Goal: Task Accomplishment & Management: Manage account settings

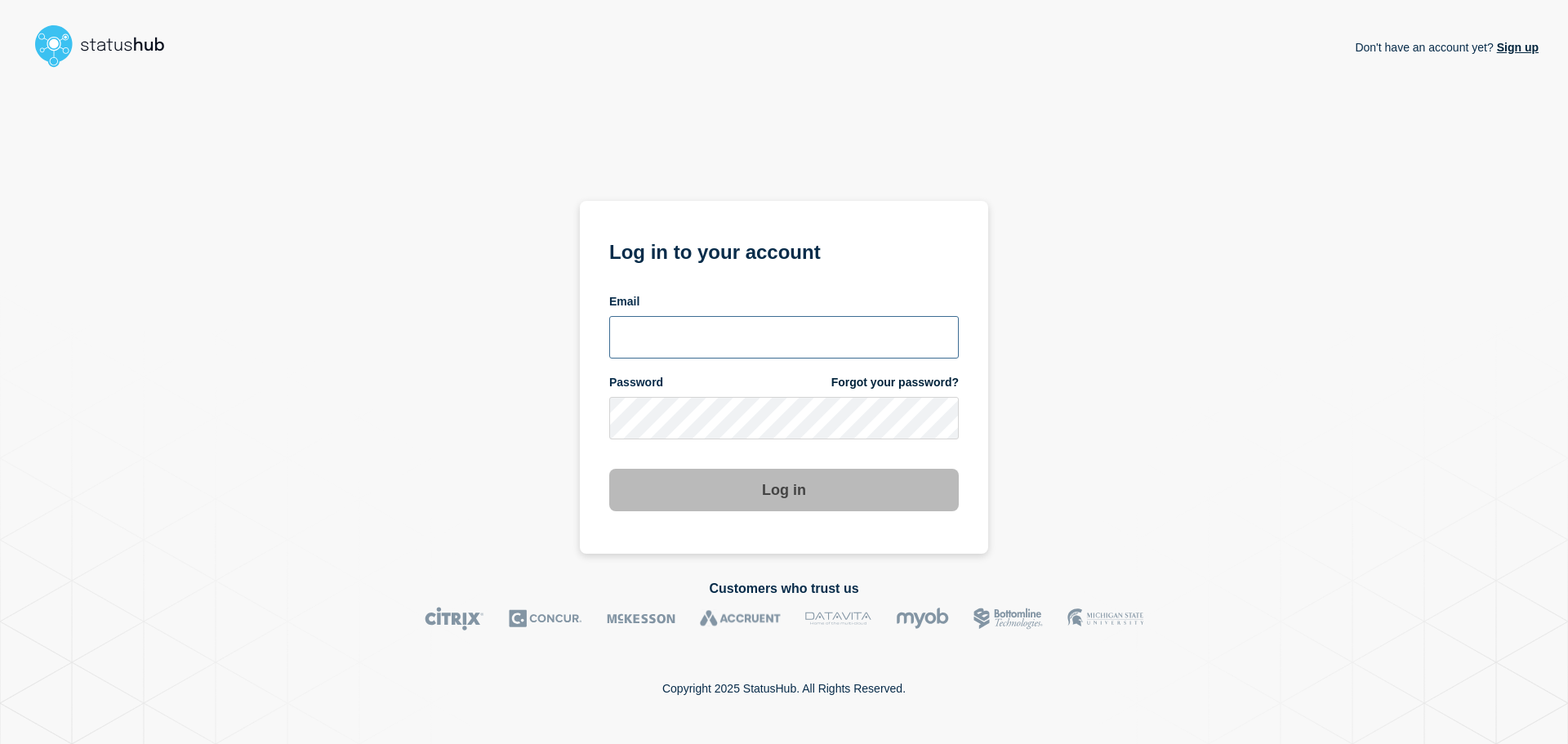
type input "[PERSON_NAME][EMAIL_ADDRESS][PERSON_NAME][DOMAIN_NAME]"
click at [744, 492] on button "Log in" at bounding box center [784, 490] width 350 height 42
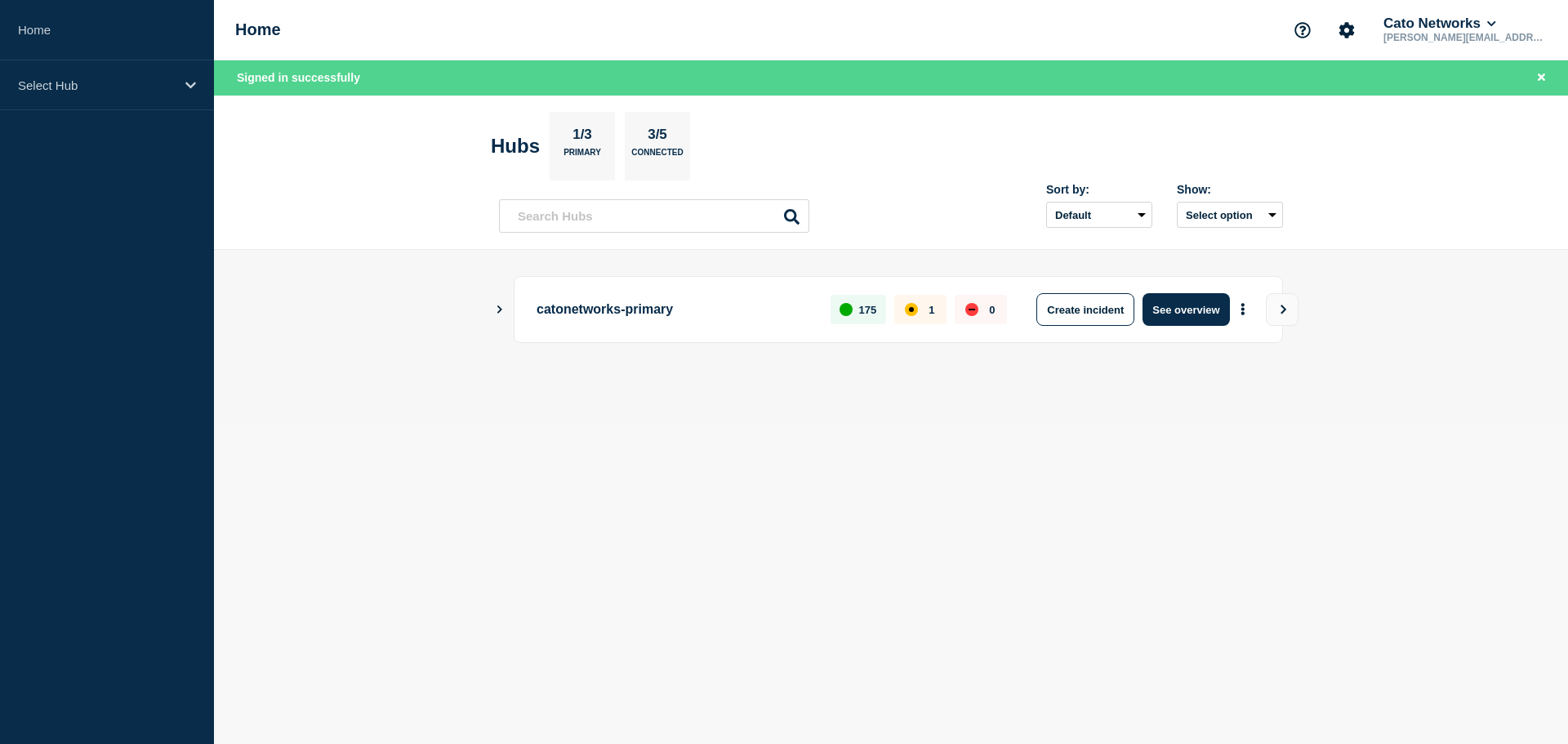
click at [498, 309] on icon "Show Connected Hubs" at bounding box center [499, 308] width 11 height 8
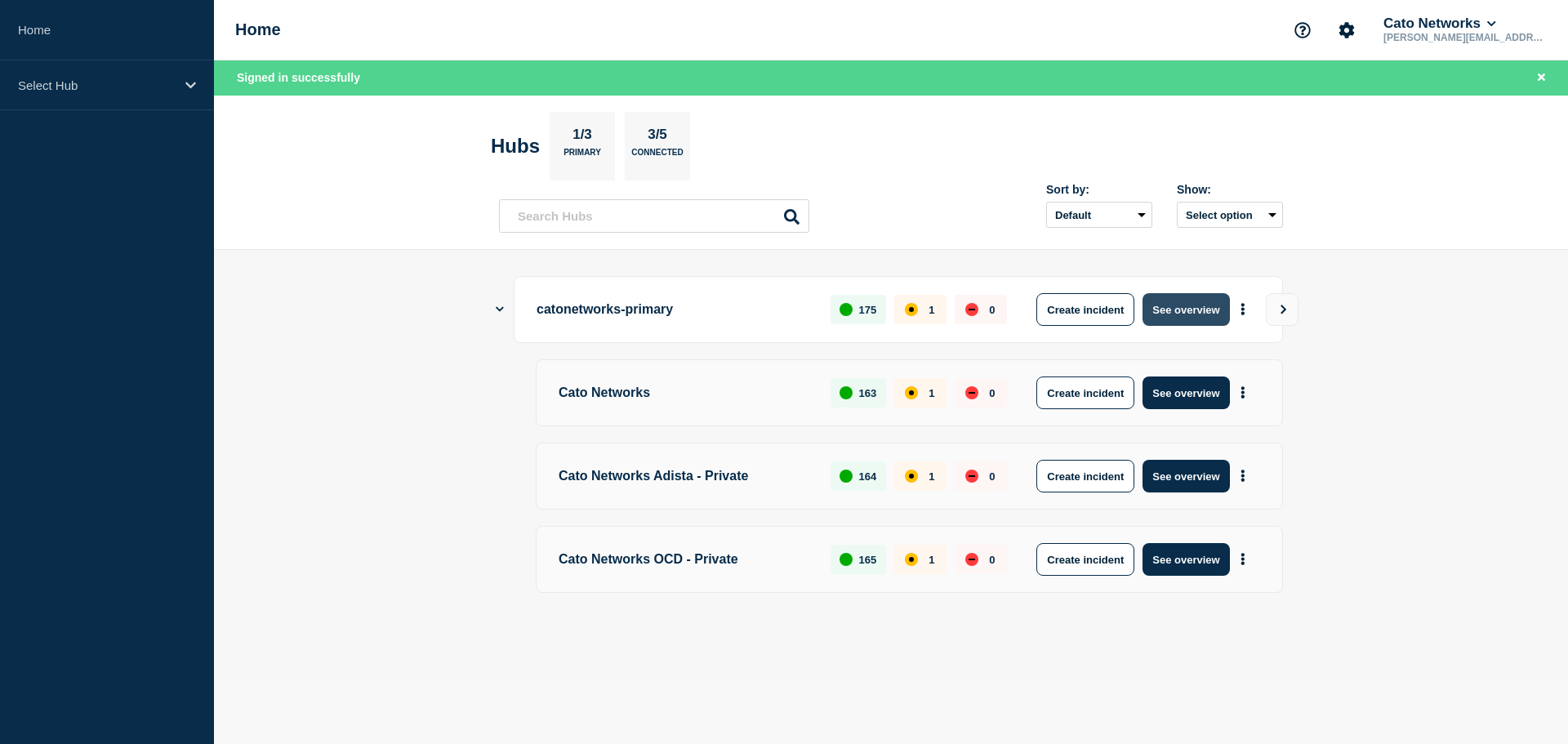
click at [1172, 311] on button "See overview" at bounding box center [1186, 309] width 86 height 32
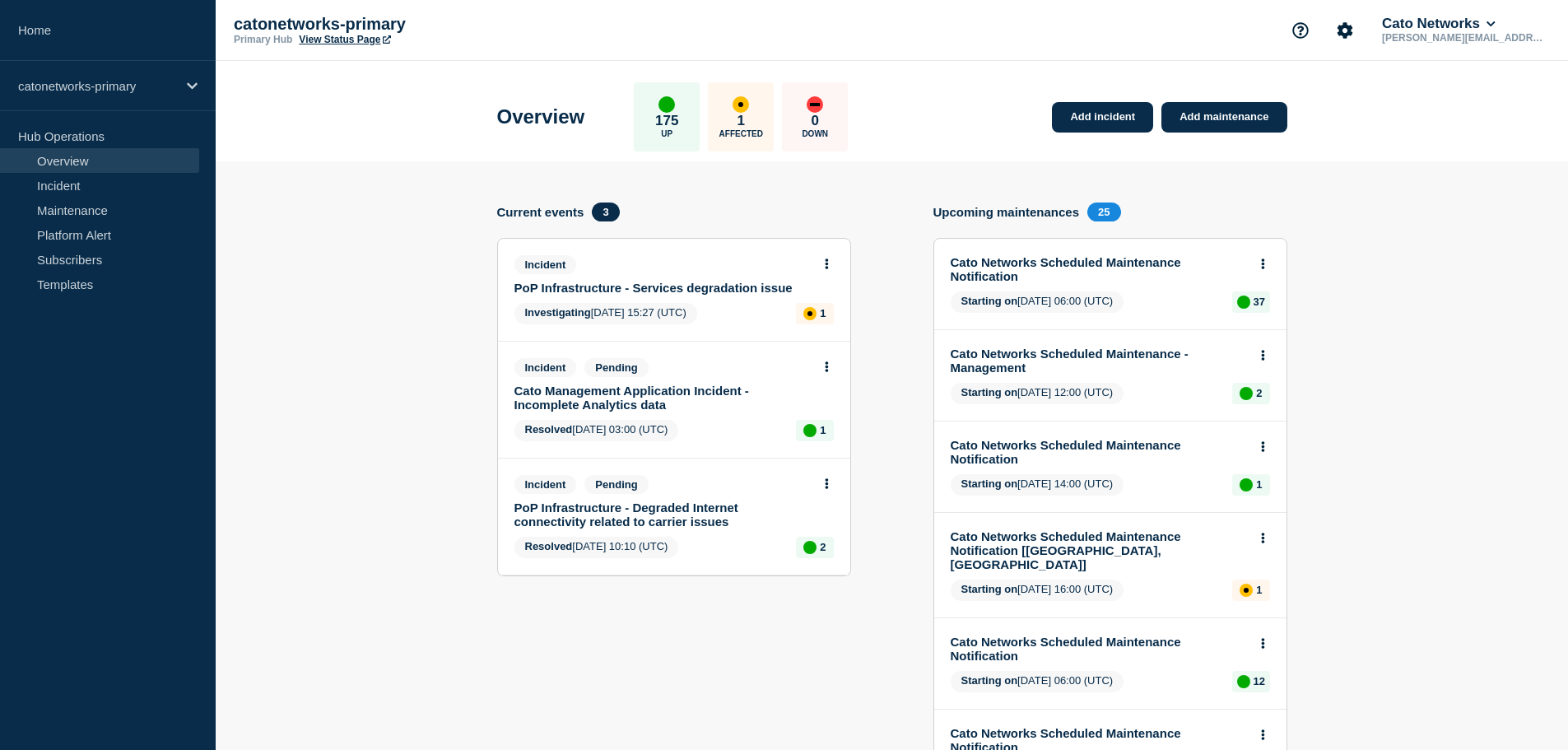
click at [618, 285] on link "PoP Infrastructure - Services degradation issue" at bounding box center [663, 288] width 297 height 14
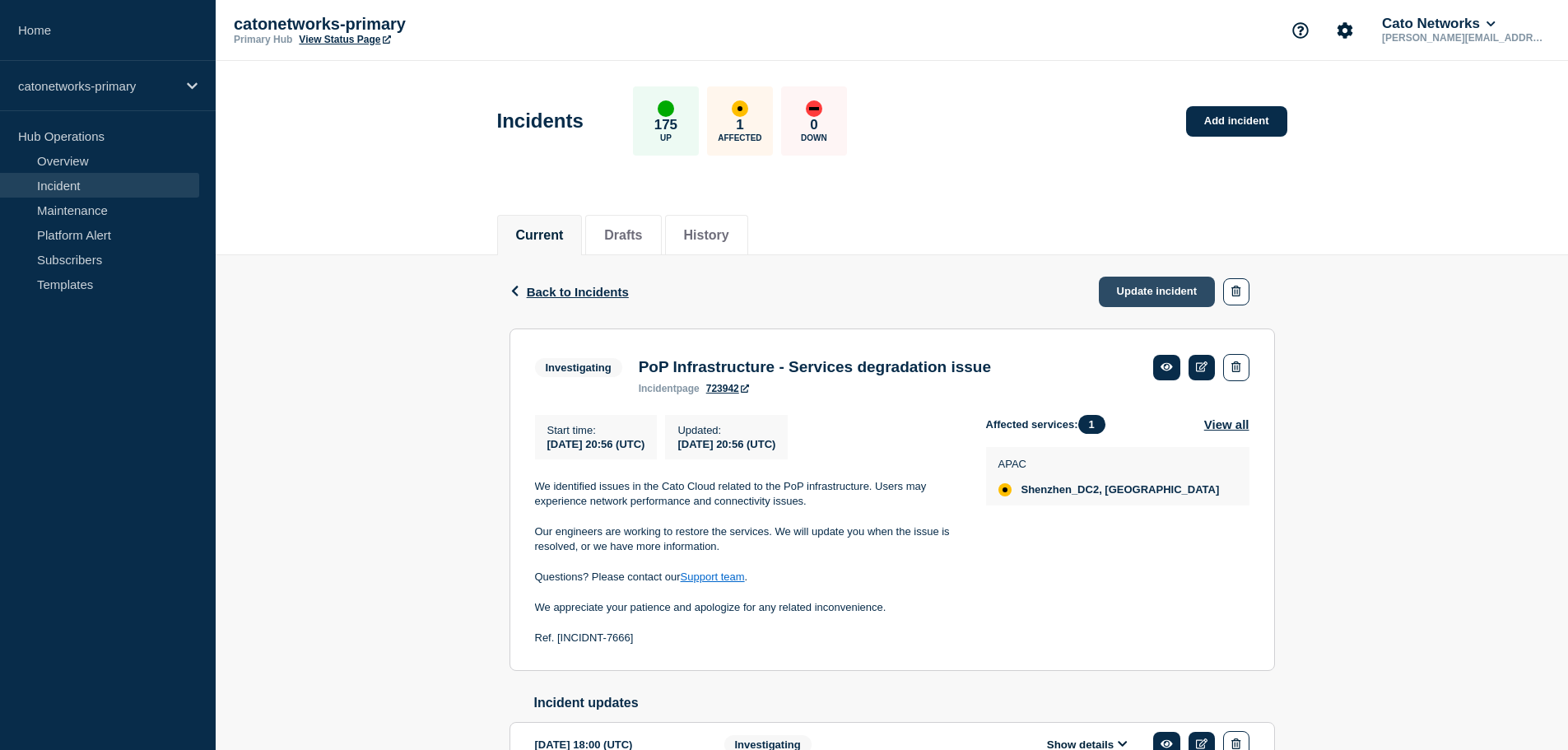
click at [1163, 294] on link "Update incident" at bounding box center [1157, 292] width 117 height 31
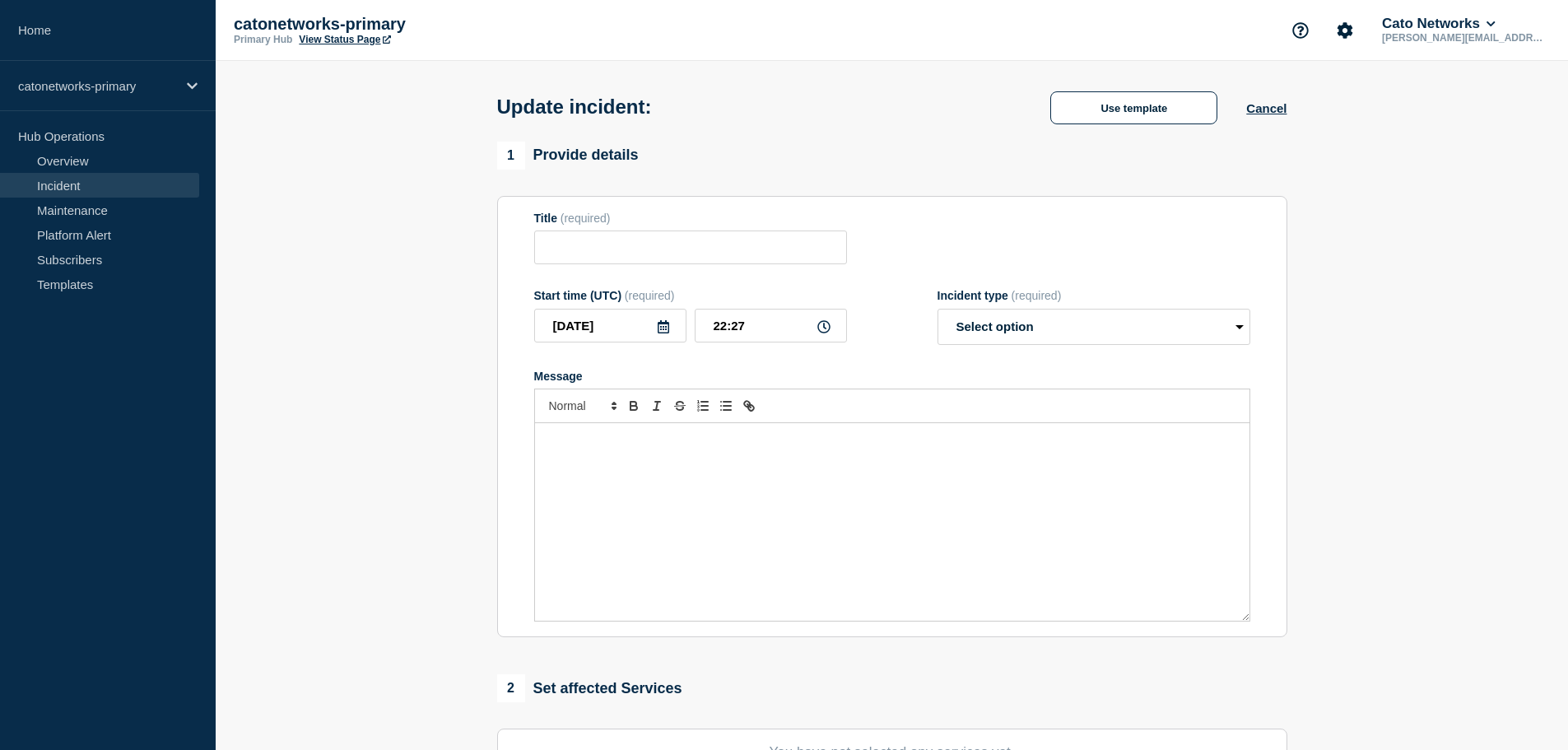
type input "PoP Infrastructure - Services degradation issue"
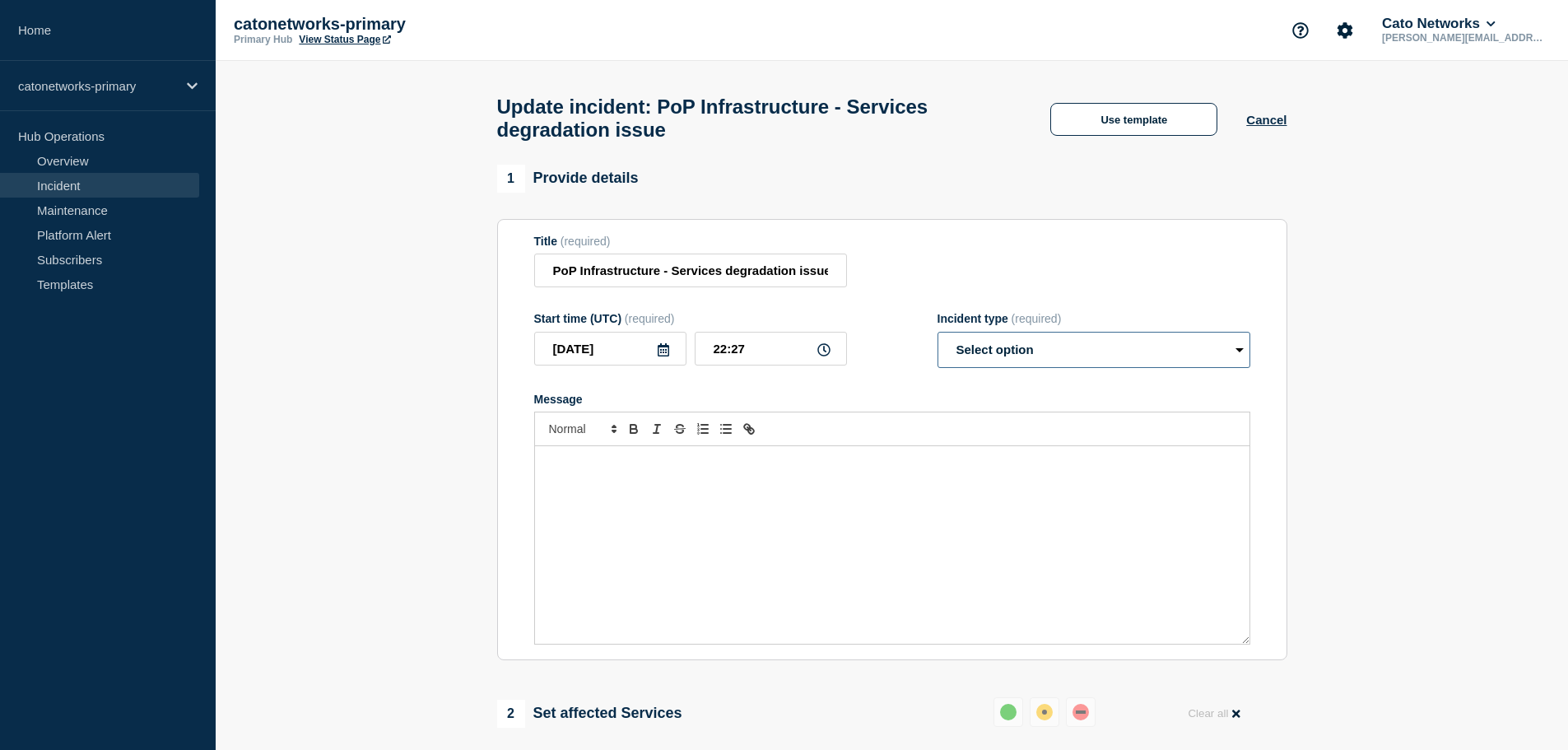
click at [1006, 355] on select "Select option Investigating Identified Monitoring Resolved" at bounding box center [1094, 349] width 313 height 37
select select "identified"
click at [938, 339] on select "Select option Investigating Identified Monitoring Resolved" at bounding box center [1094, 349] width 313 height 37
click at [765, 512] on div "Message" at bounding box center [892, 545] width 714 height 198
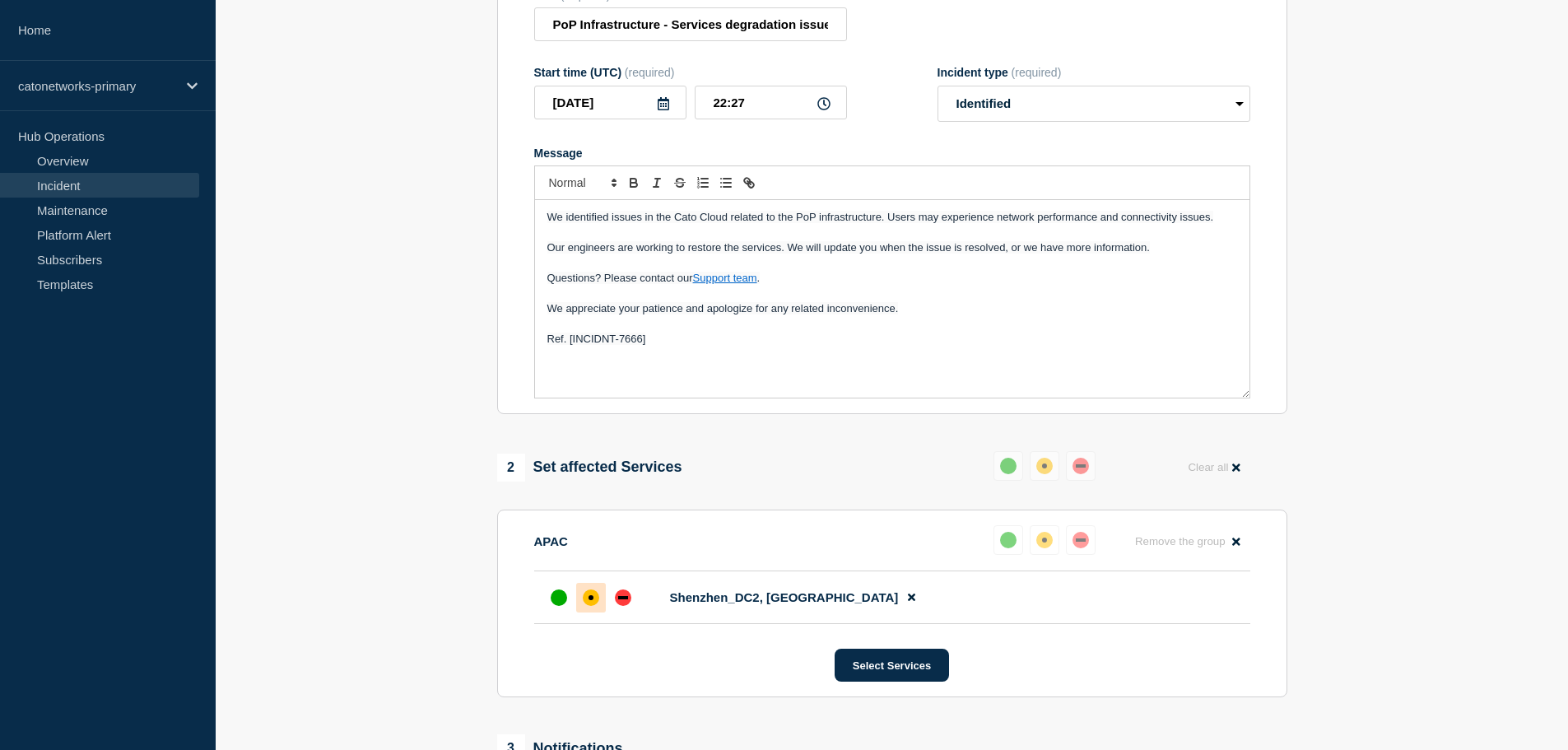
scroll to position [247, 0]
click at [898, 605] on button at bounding box center [911, 597] width 27 height 32
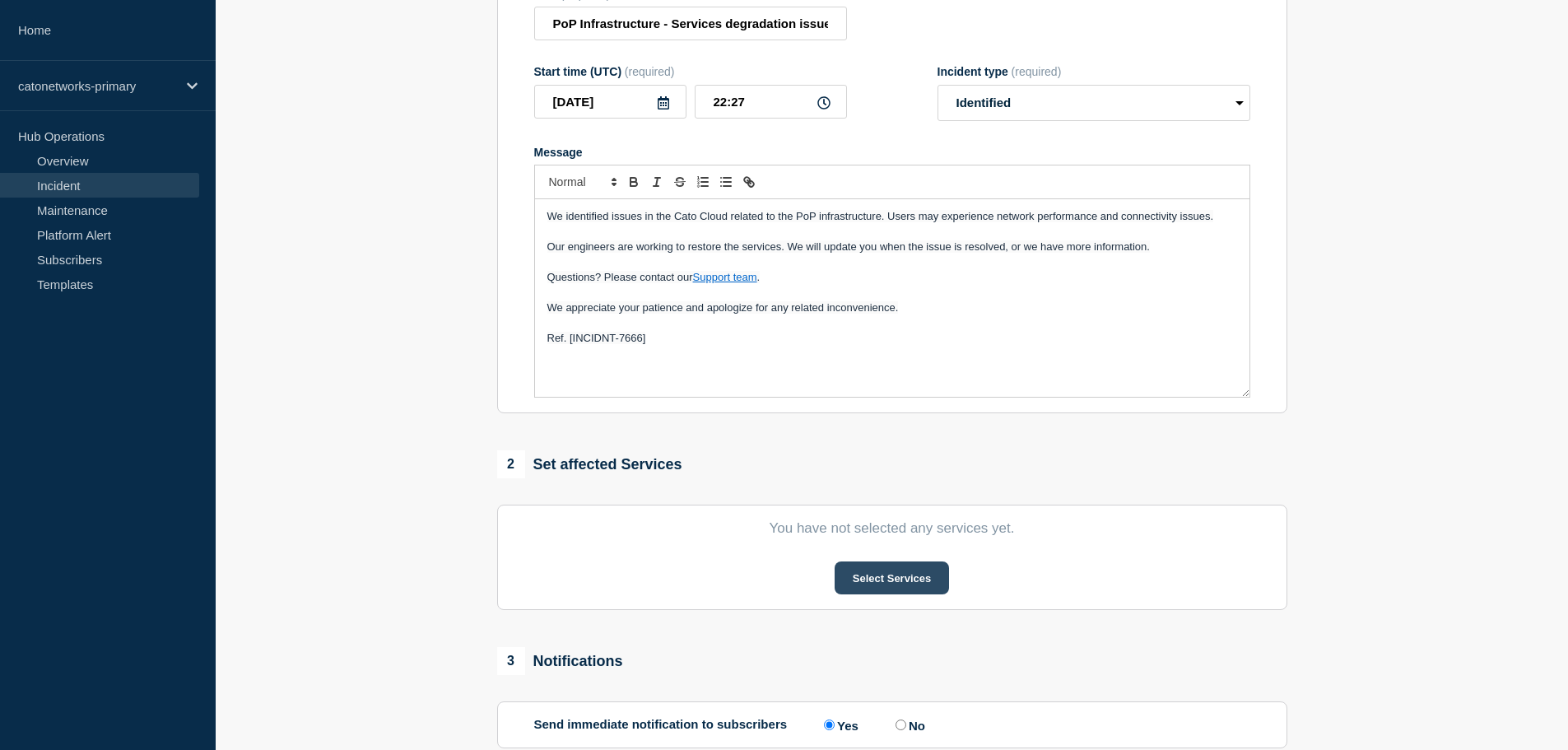
click at [904, 592] on button "Select Services" at bounding box center [892, 577] width 115 height 33
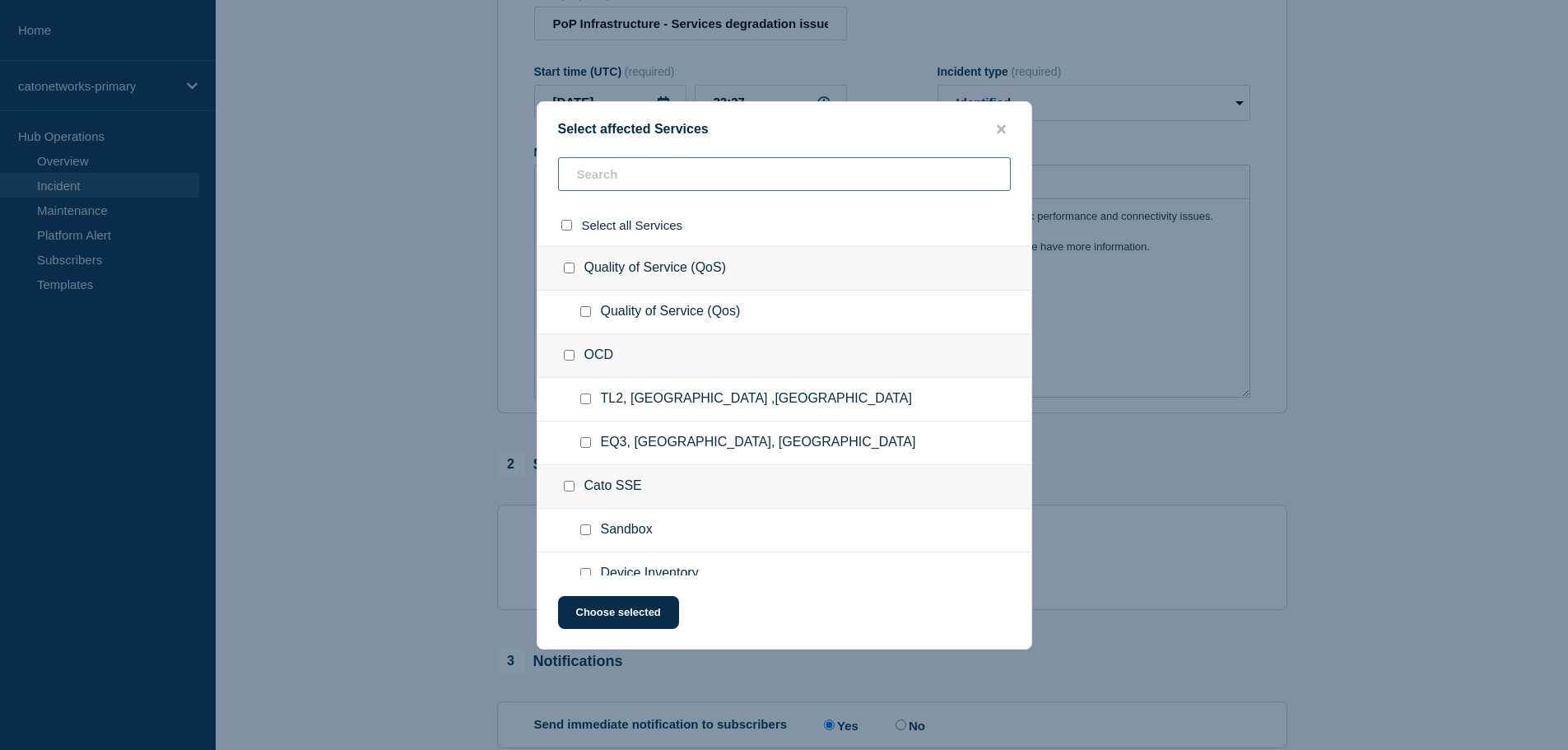
click at [624, 179] on input "text" at bounding box center [784, 174] width 453 height 34
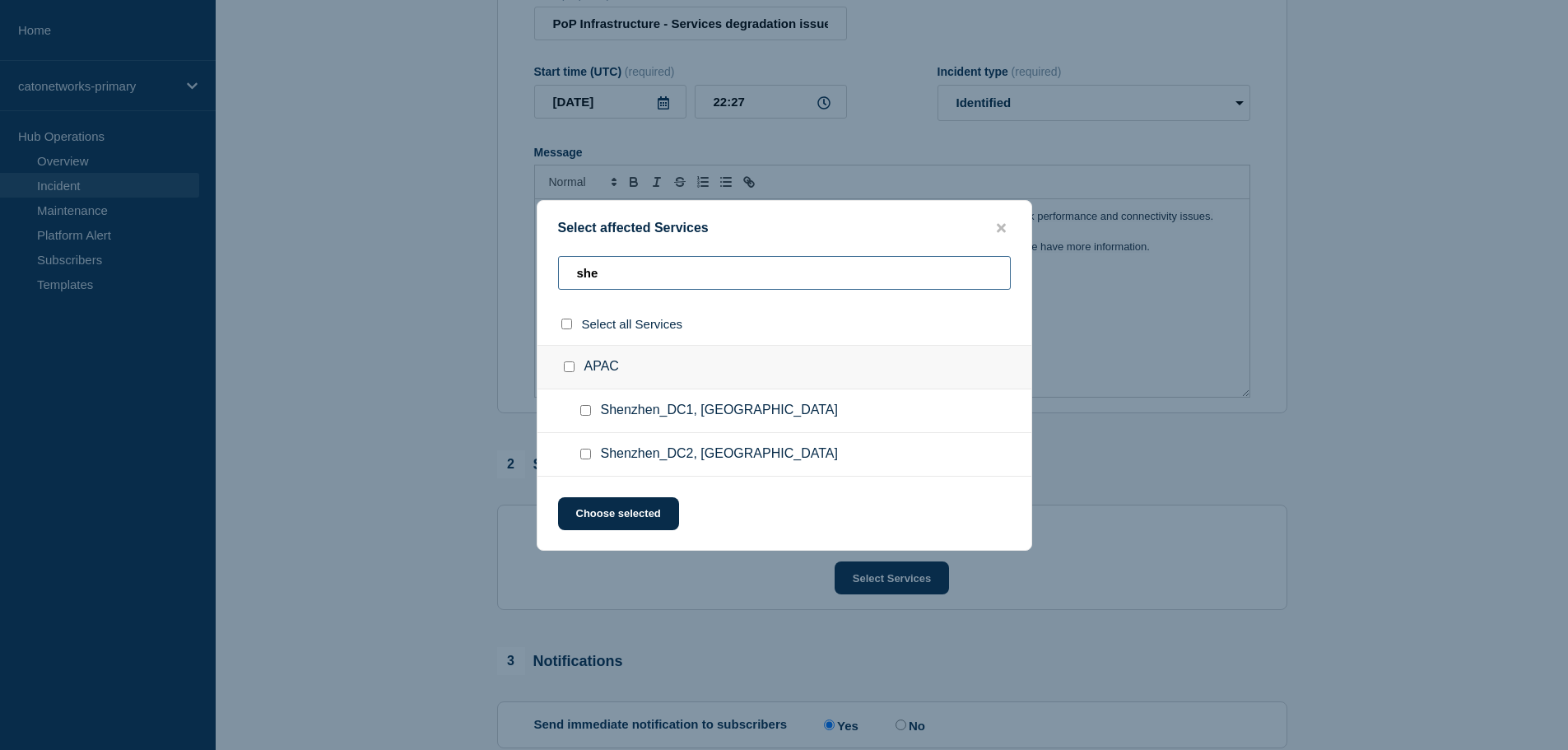
type input "she"
click at [583, 408] on input "Shenzhen_DC1, China checkbox" at bounding box center [586, 410] width 11 height 11
checkbox input "true"
click at [624, 509] on button "Choose selected" at bounding box center [618, 514] width 121 height 33
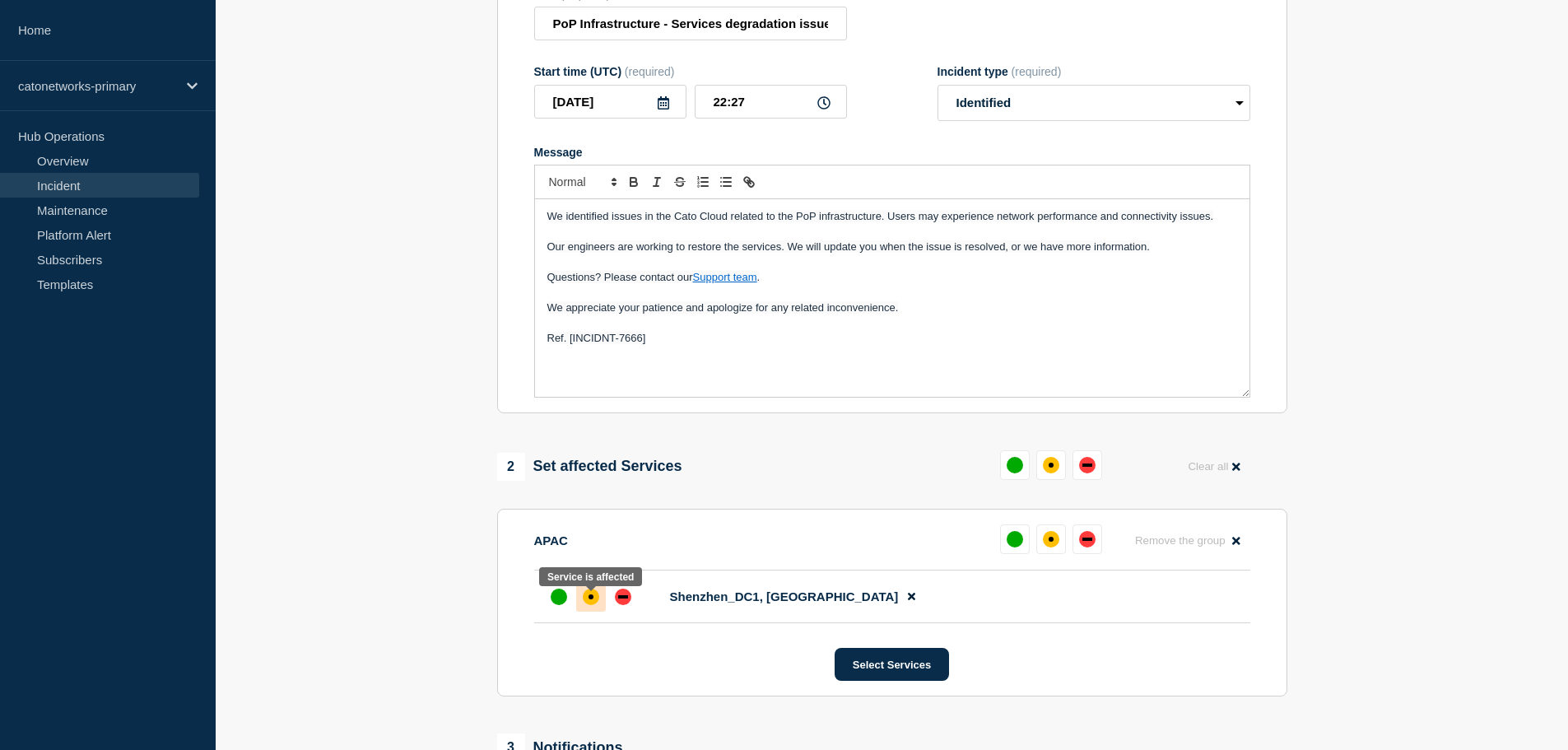
click at [599, 598] on div at bounding box center [591, 597] width 30 height 30
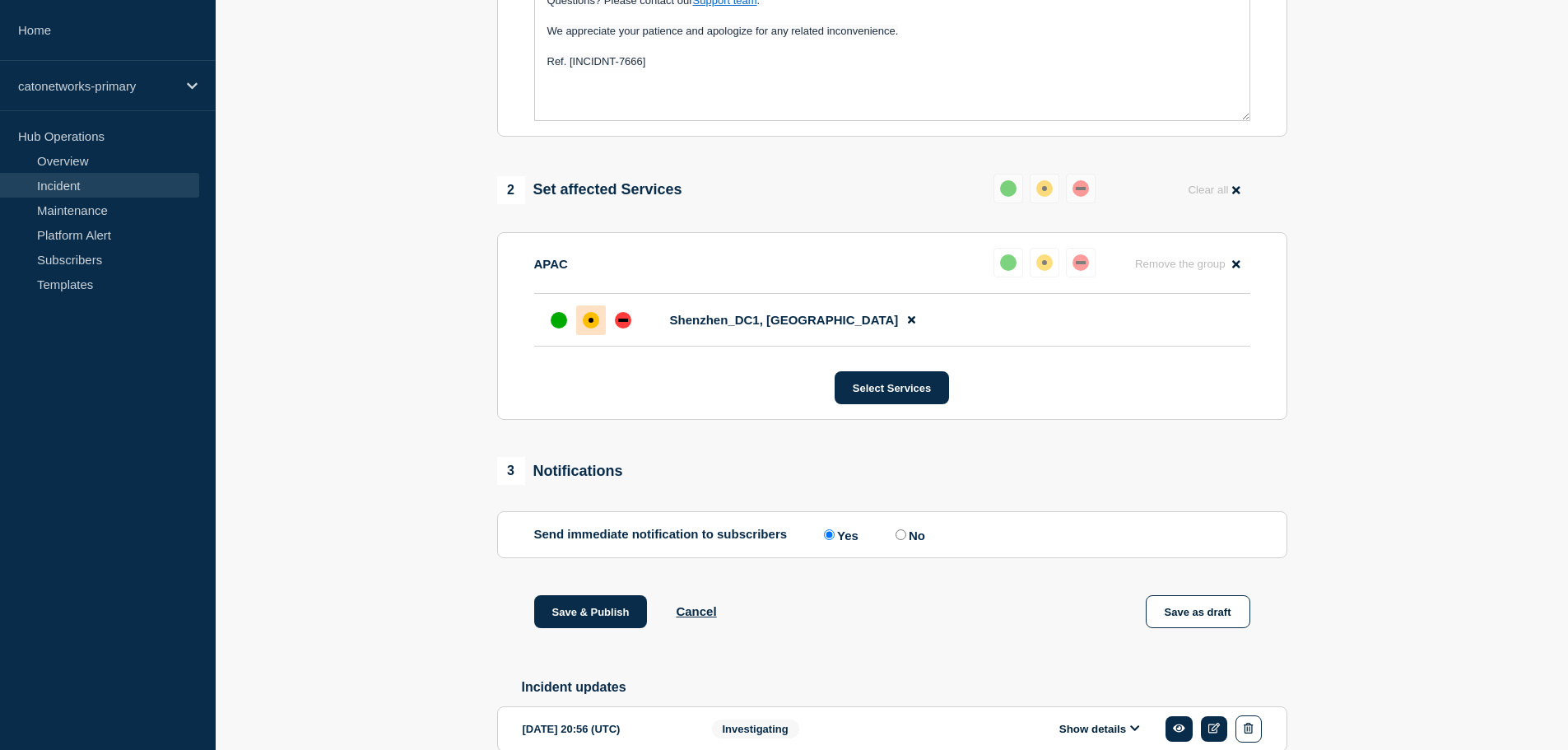
scroll to position [576, 0]
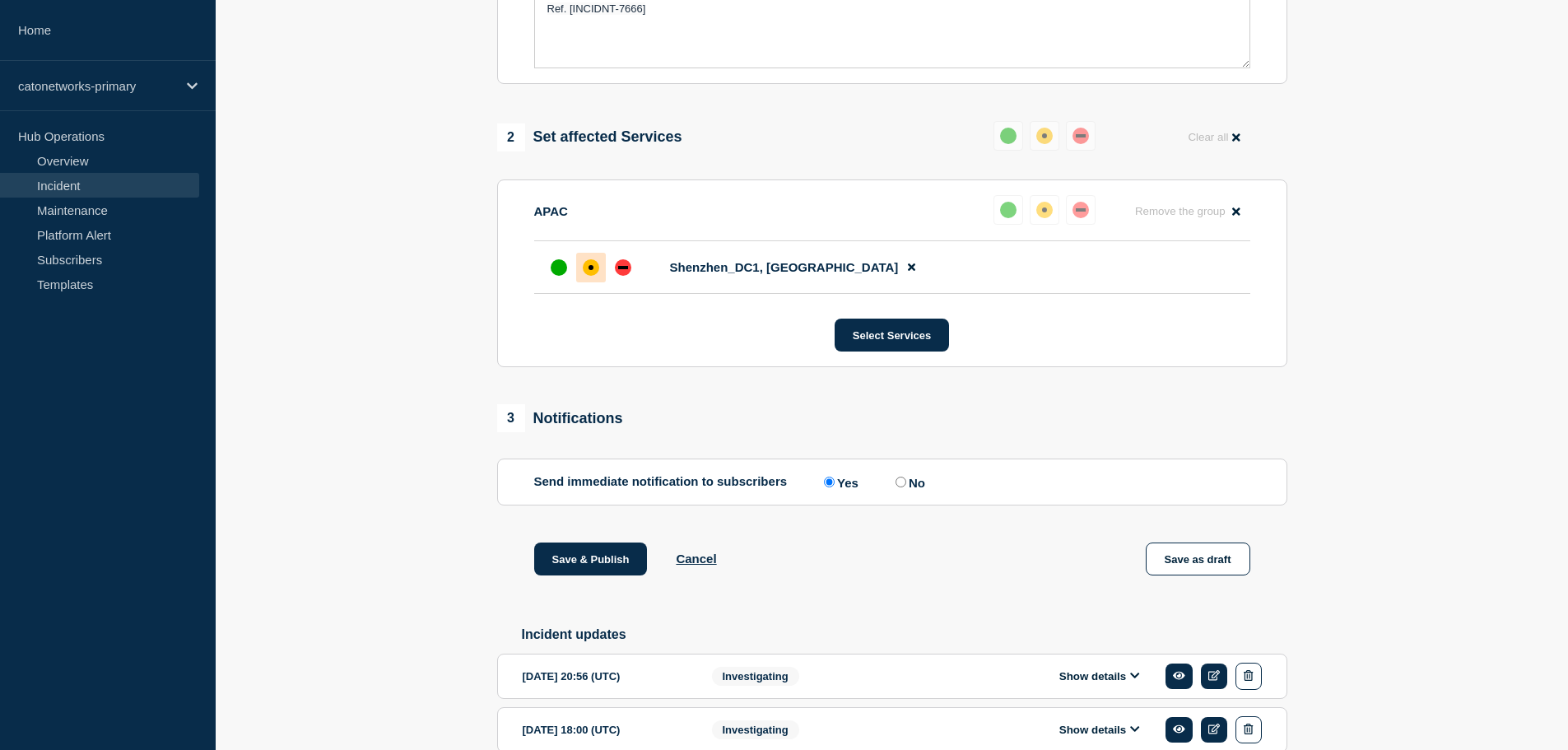
click at [906, 488] on input "No" at bounding box center [900, 482] width 11 height 11
radio input "true"
radio input "false"
click at [591, 571] on button "Save & Publish" at bounding box center [591, 558] width 114 height 33
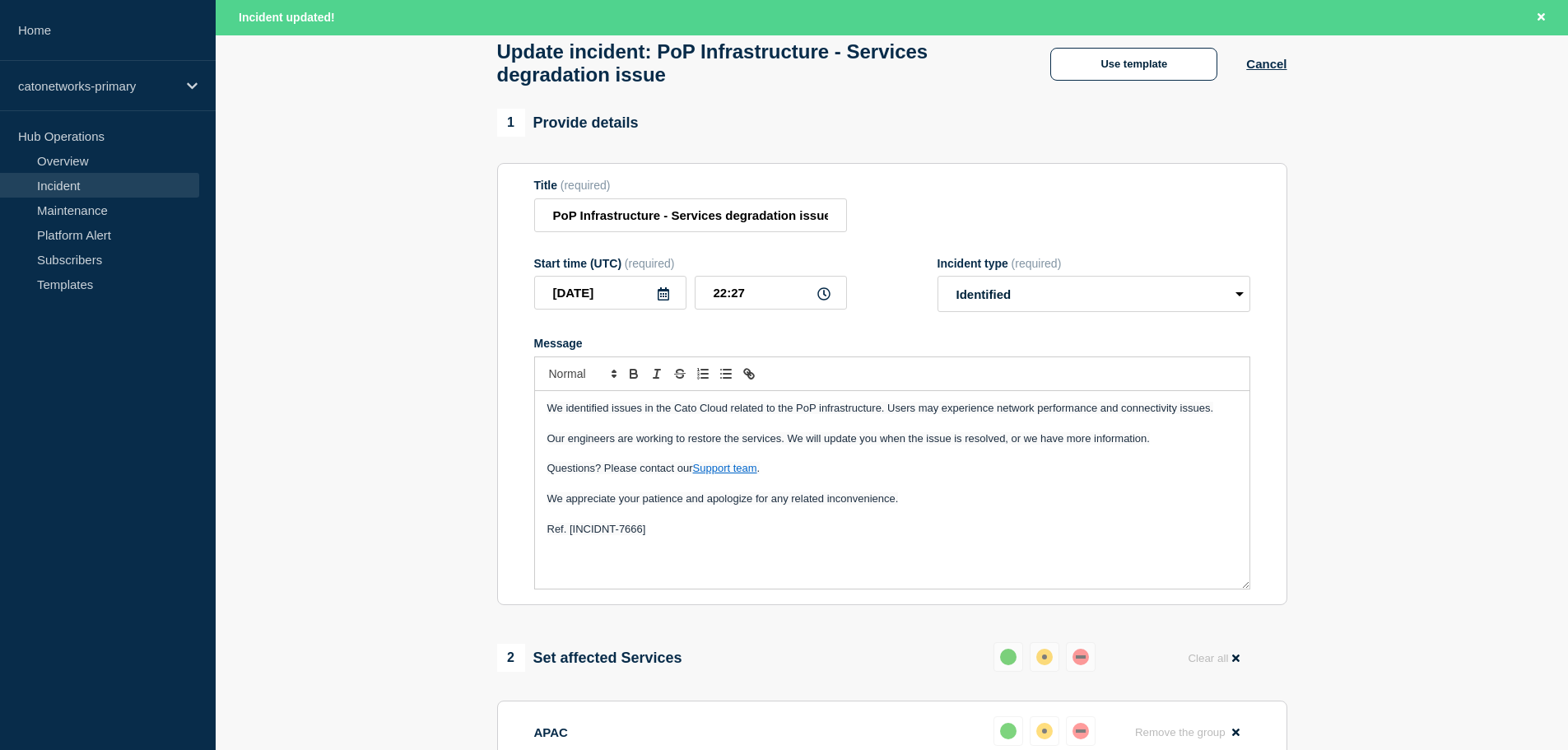
scroll to position [247, 0]
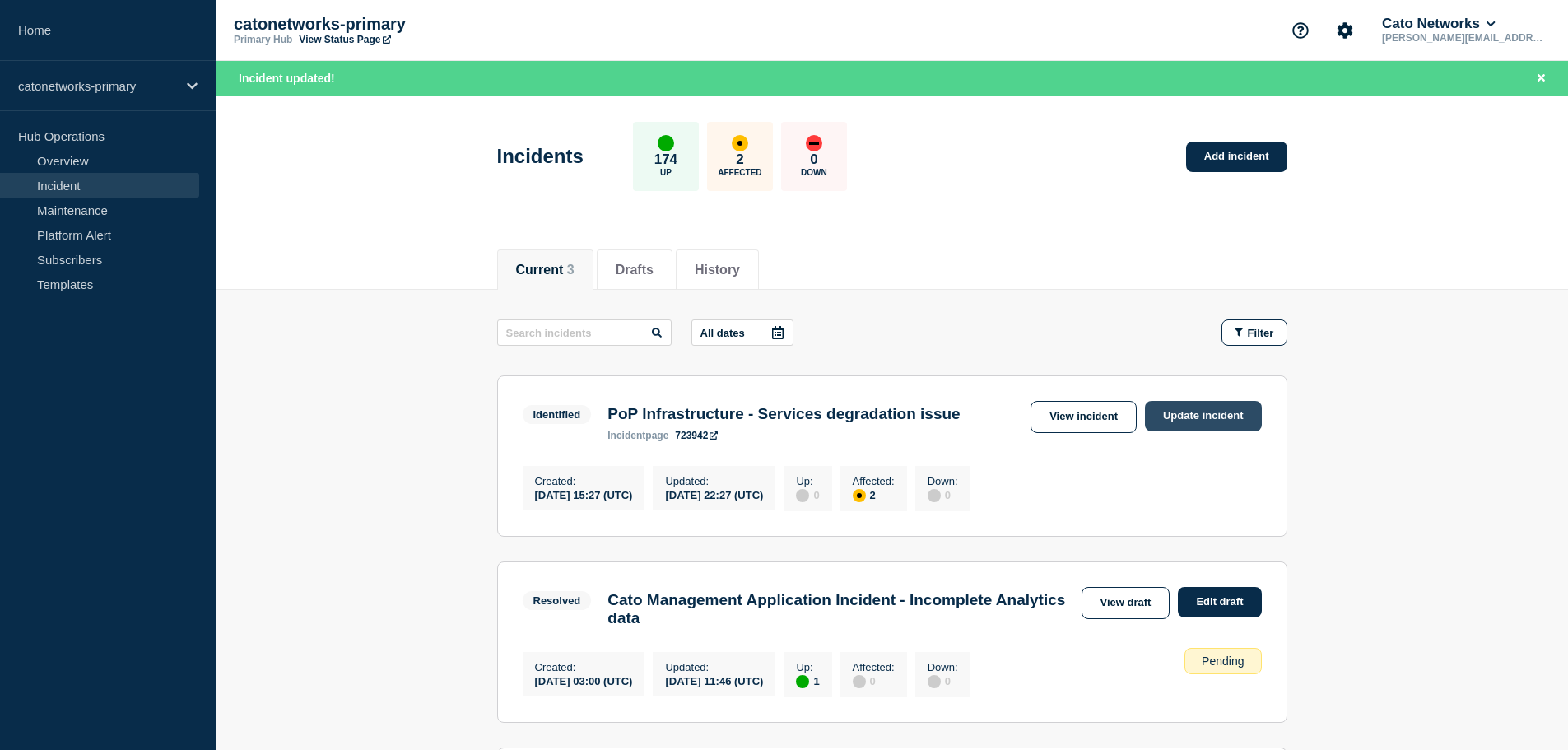
click at [1159, 414] on link "Update incident" at bounding box center [1203, 416] width 117 height 31
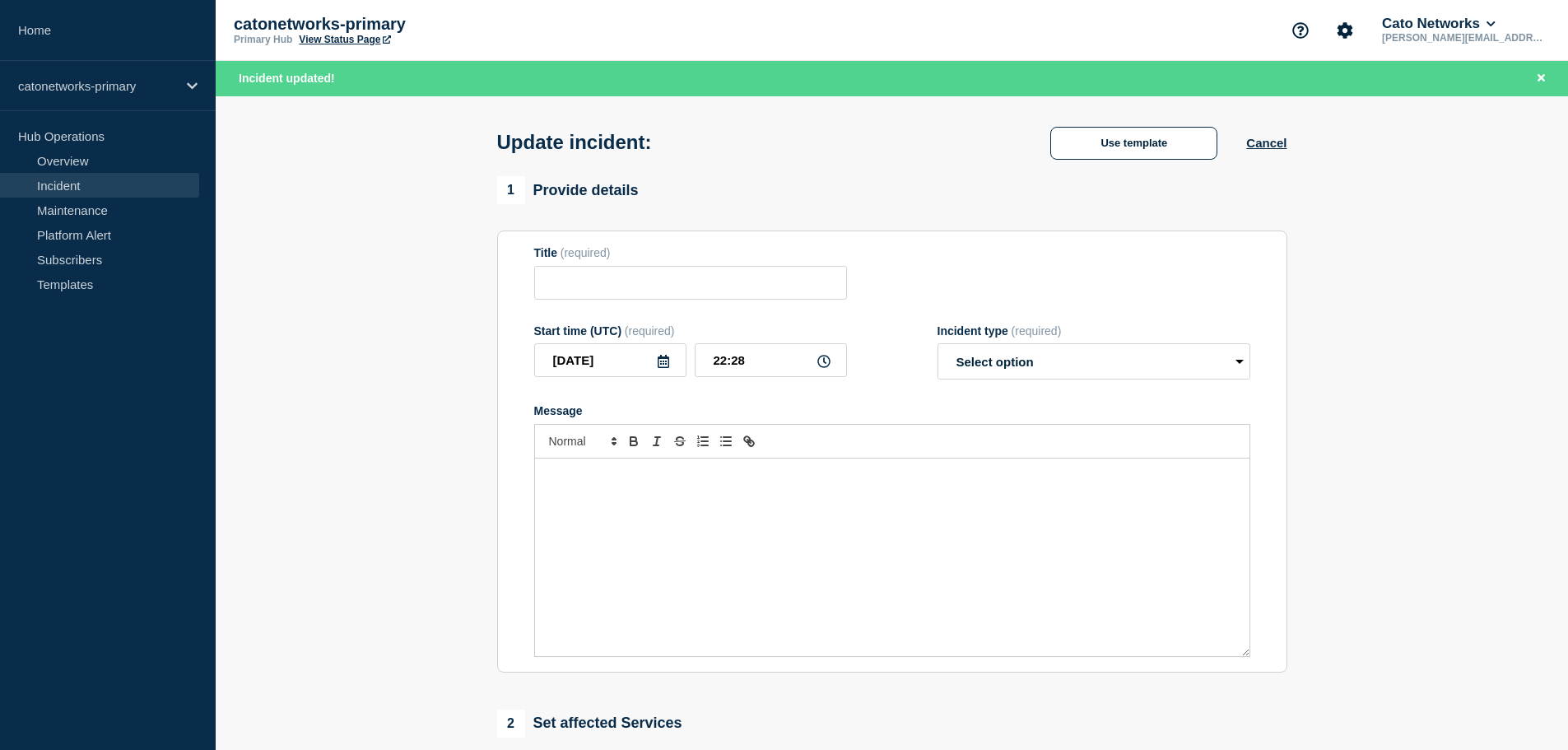
type input "PoP Infrastructure - Services degradation issue"
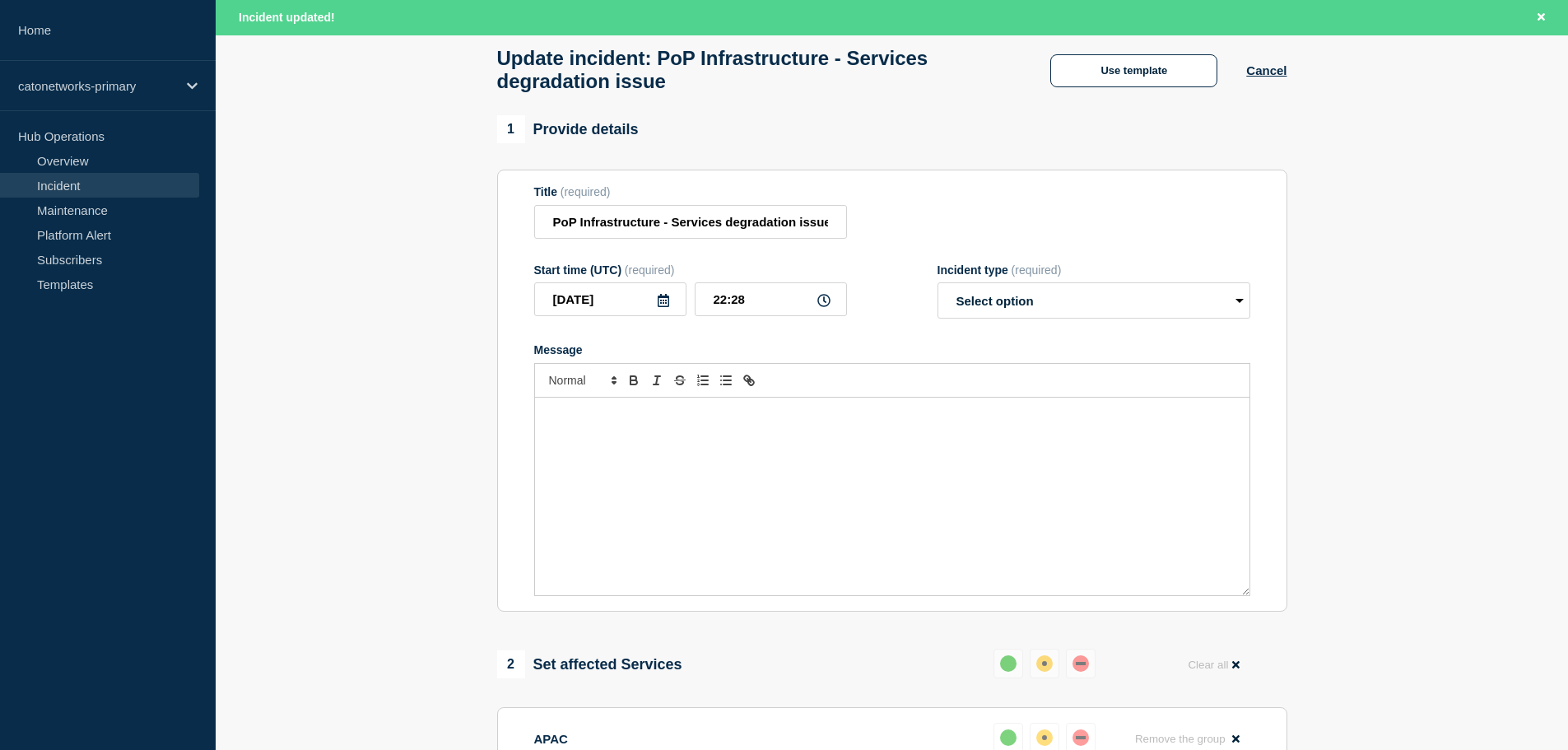
scroll to position [329, 0]
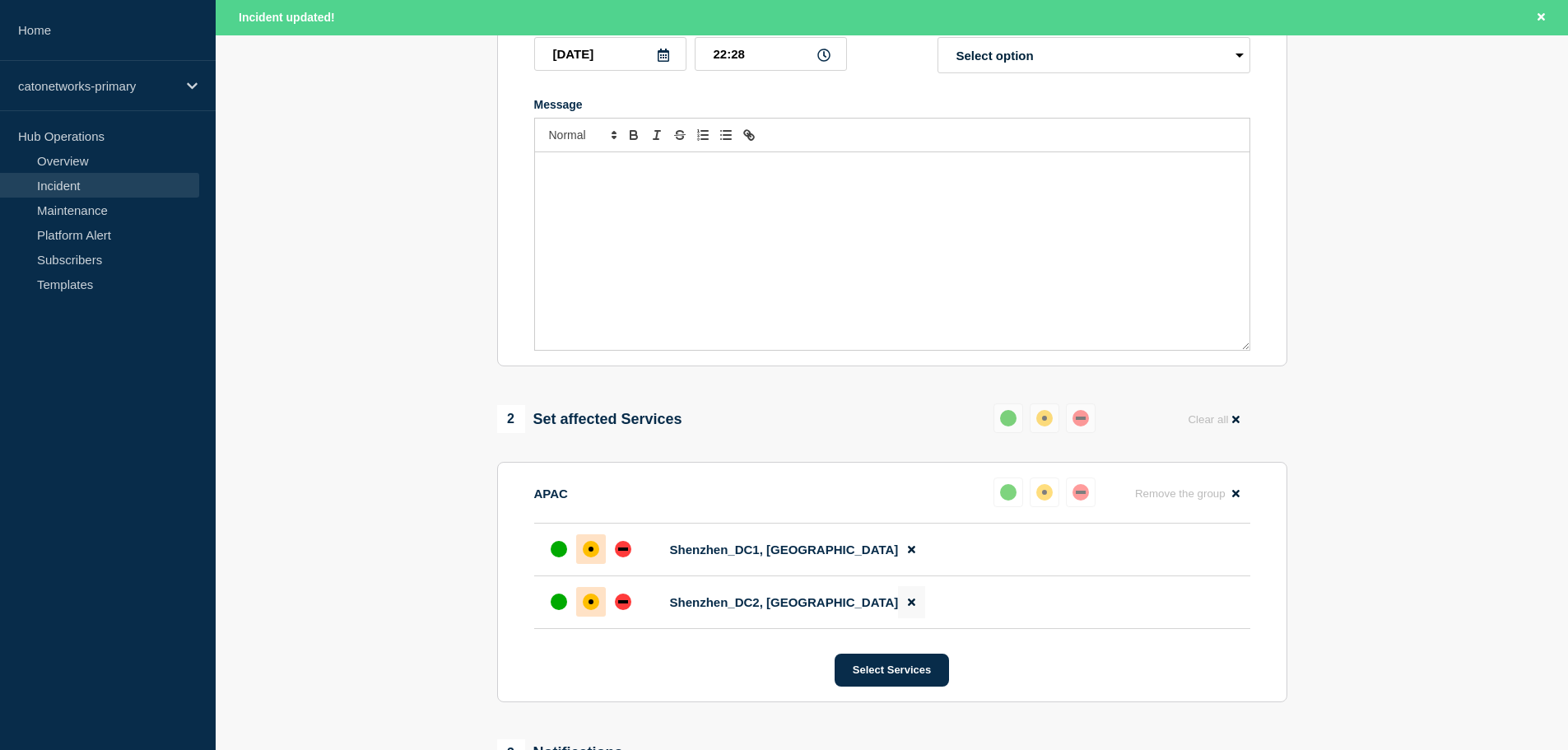
click at [908, 608] on icon at bounding box center [911, 602] width 7 height 11
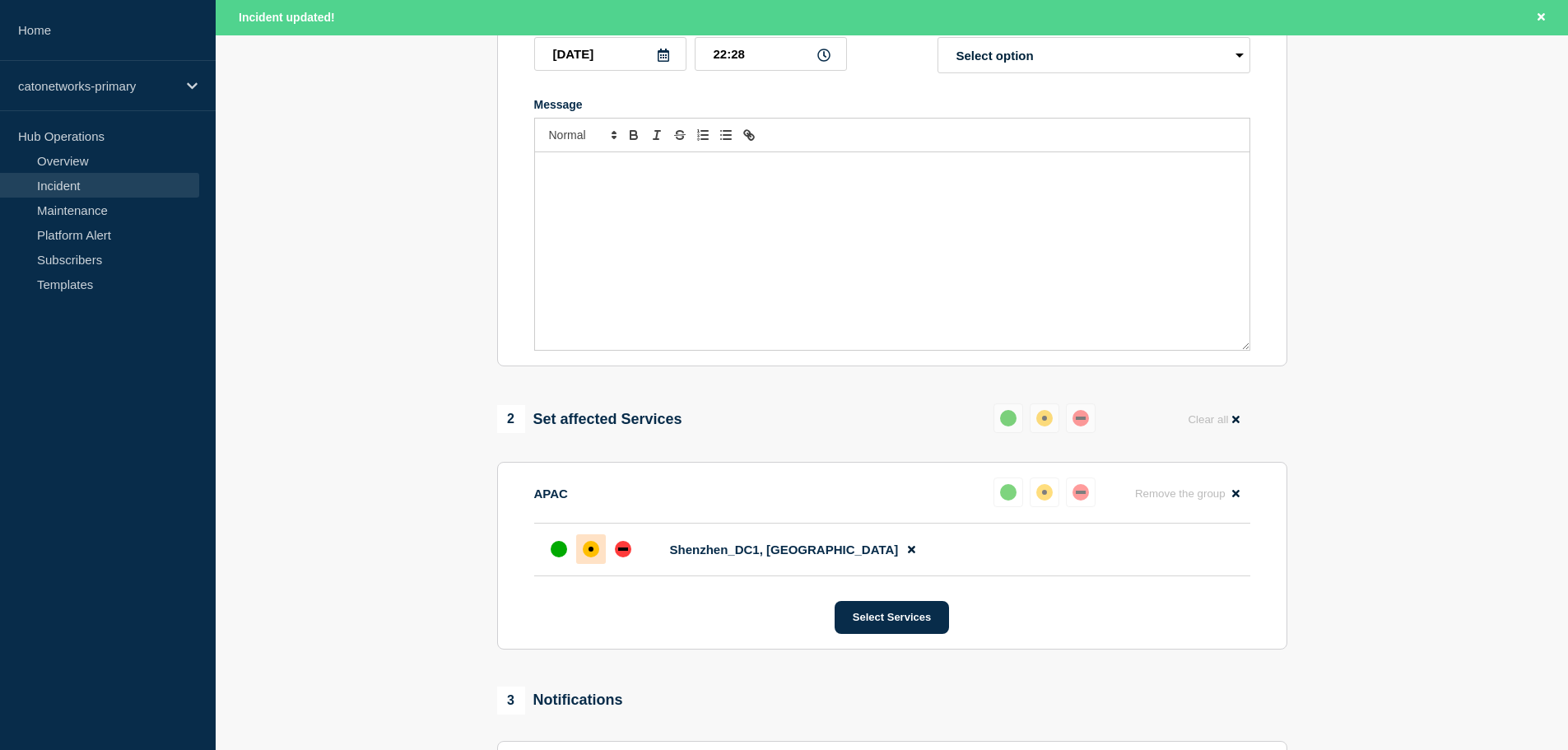
drag, startPoint x: 876, startPoint y: 626, endPoint x: 639, endPoint y: 634, distance: 237.1
click at [639, 634] on div "Select Services" at bounding box center [892, 616] width 716 height 33
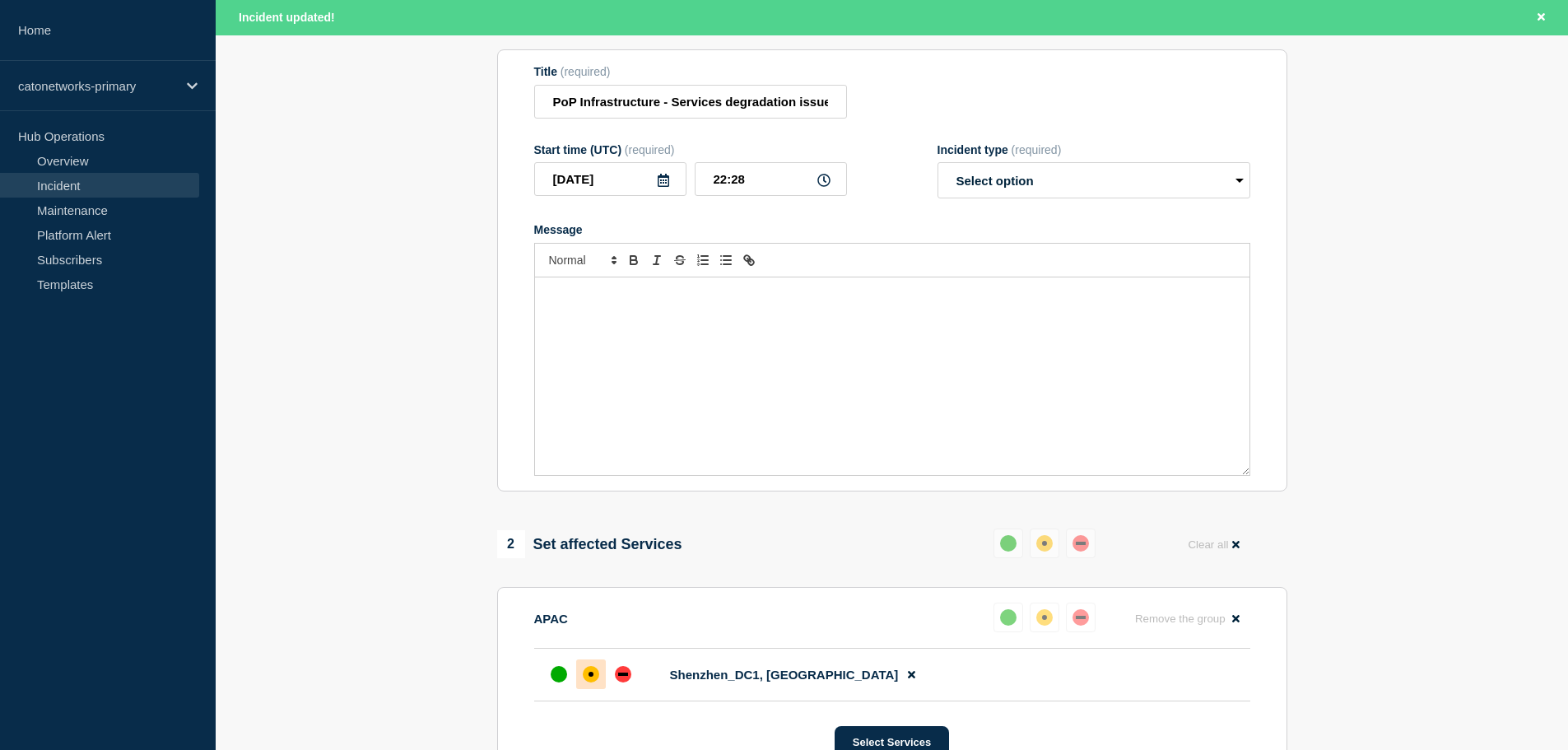
scroll to position [0, 0]
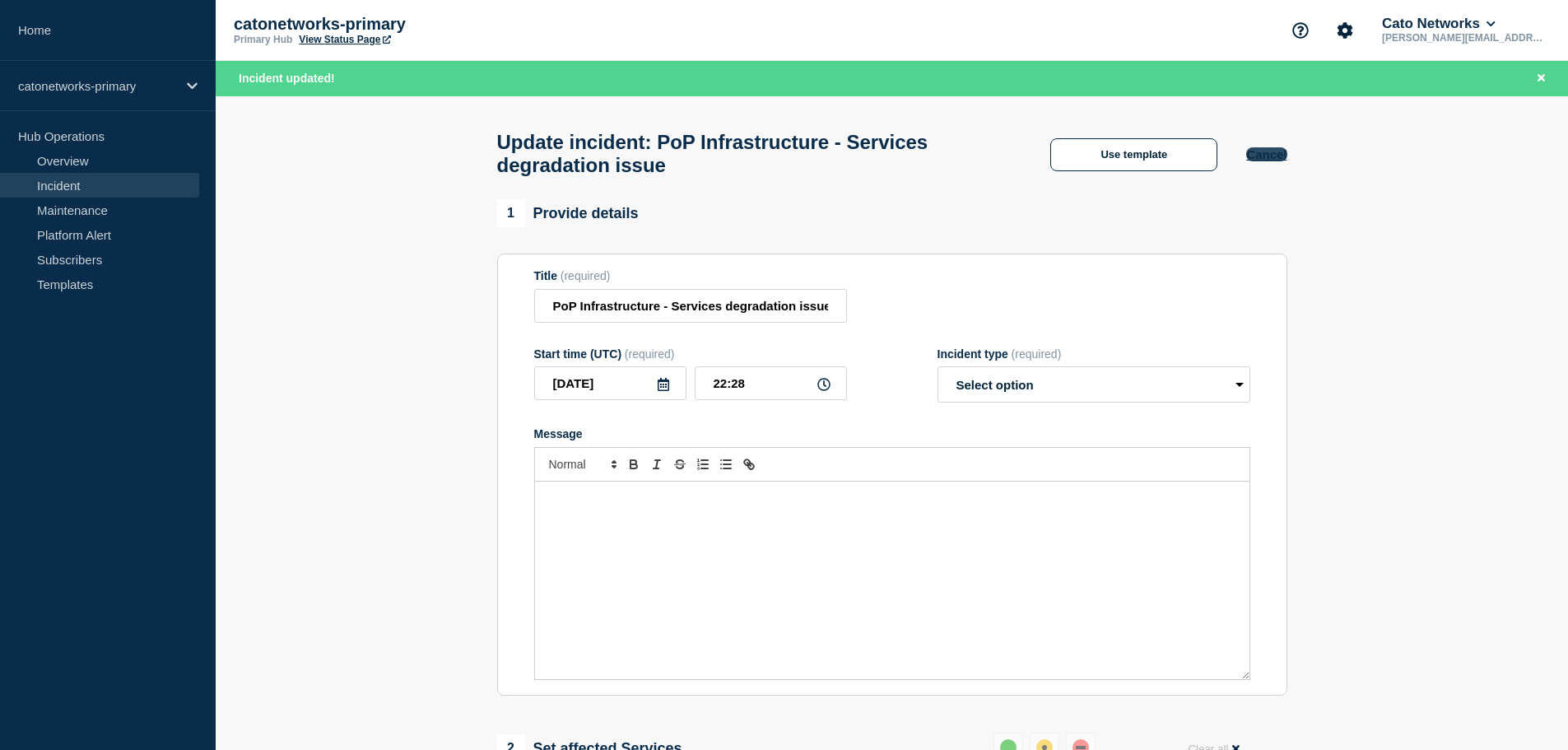
click at [1268, 161] on button "Cancel" at bounding box center [1266, 154] width 41 height 14
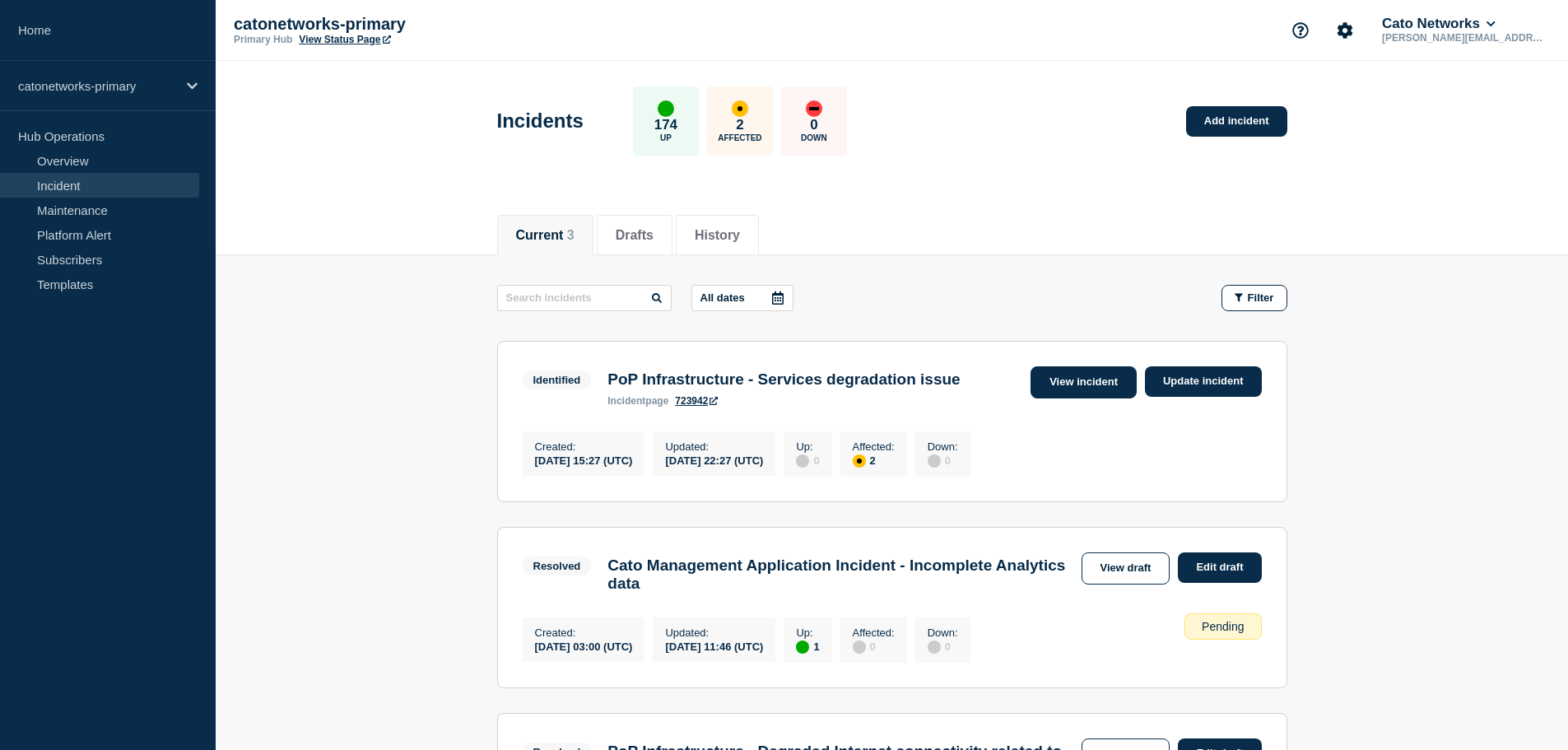
click at [1093, 385] on link "View incident" at bounding box center [1083, 382] width 106 height 32
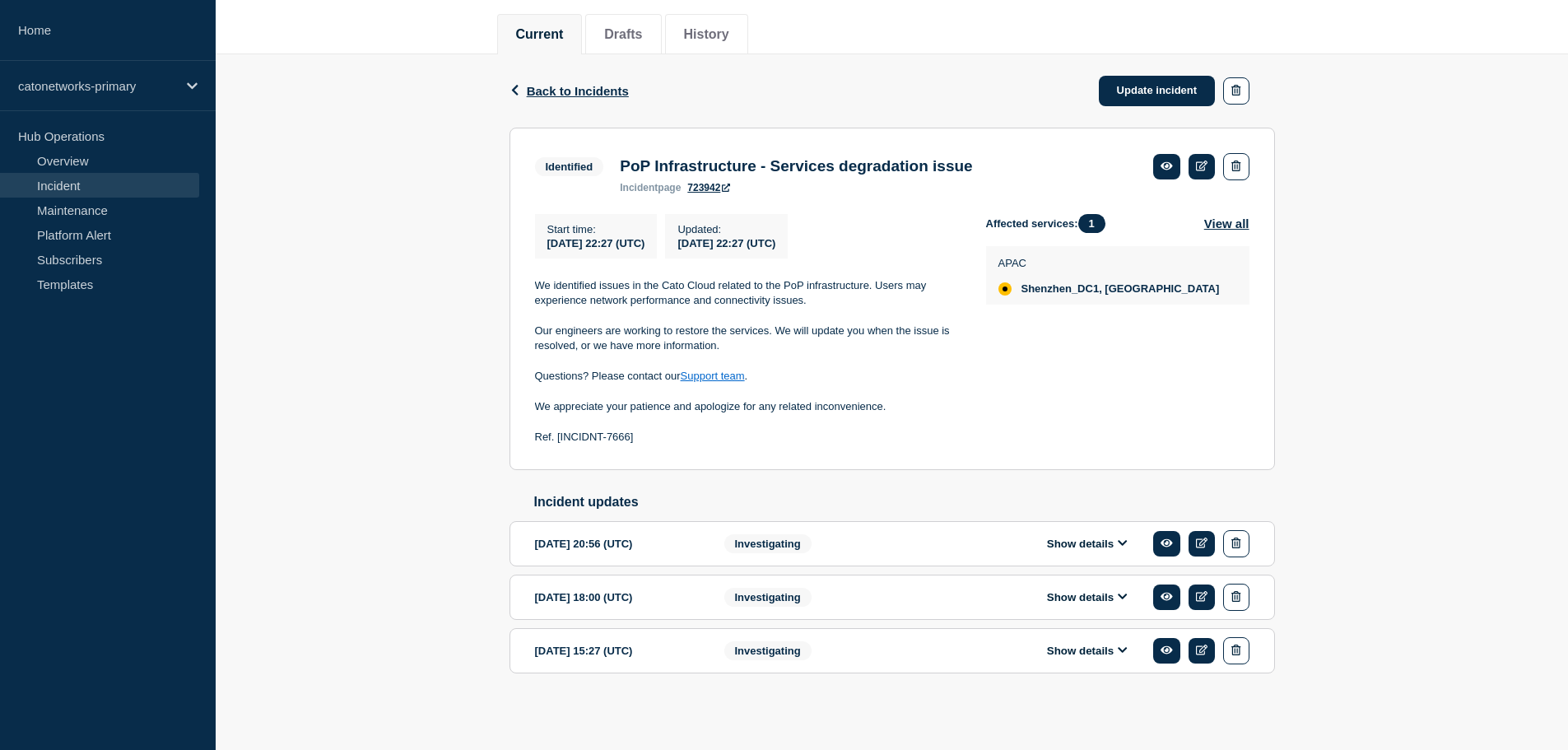
scroll to position [47, 0]
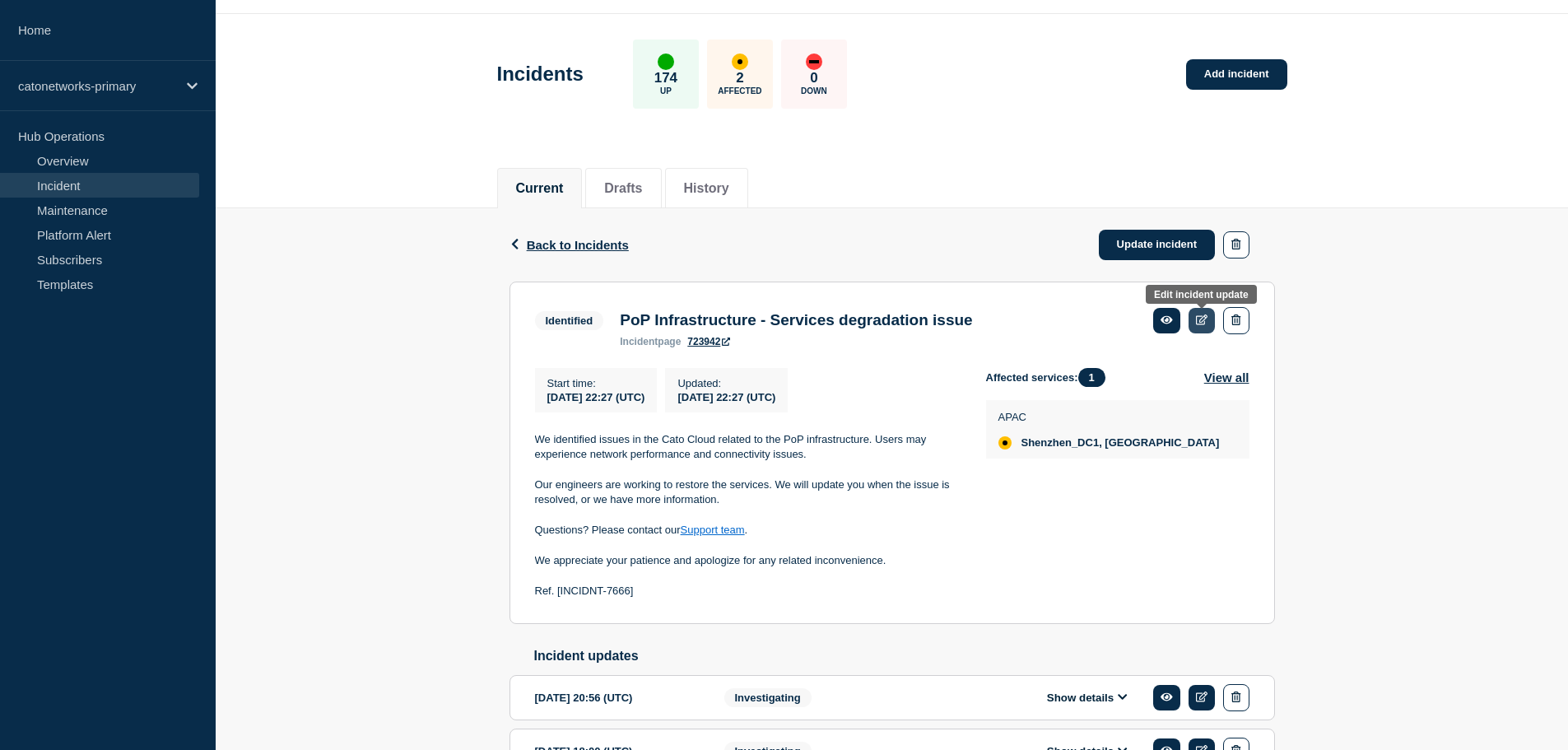
click at [1196, 321] on icon at bounding box center [1202, 320] width 12 height 11
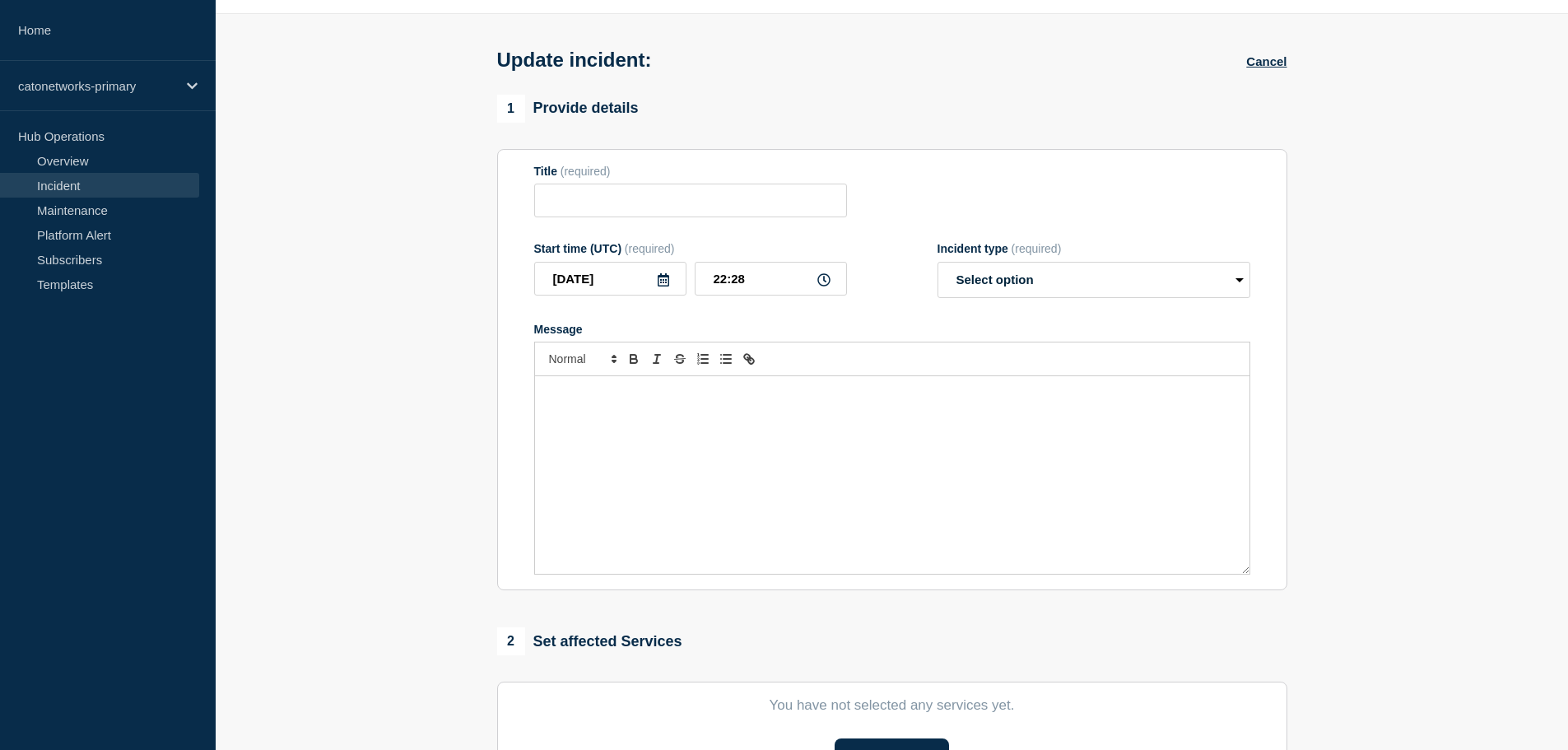
type input "PoP Infrastructure - Services degradation issue"
type input "22:27"
select select "identified"
radio input "false"
radio input "true"
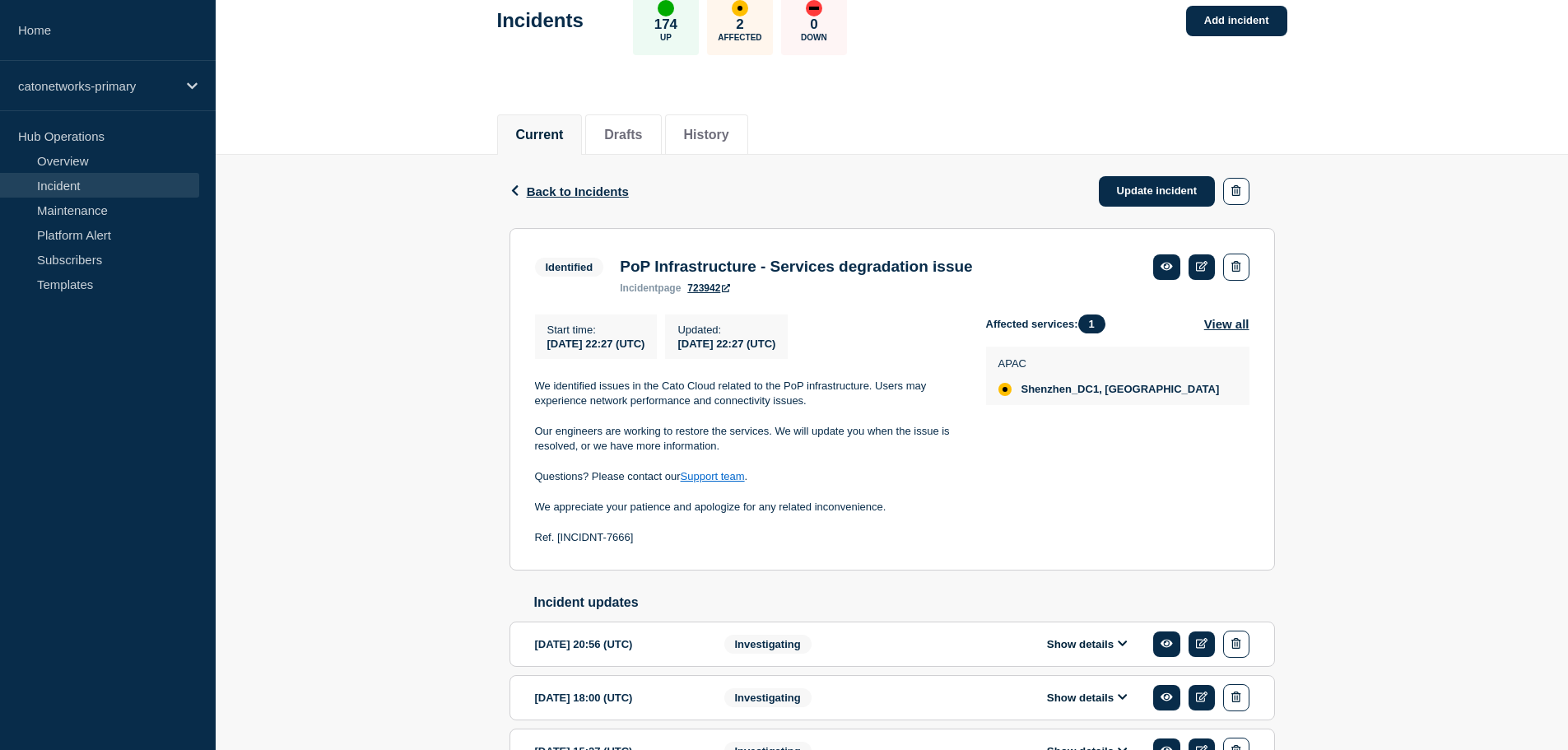
scroll to position [212, 0]
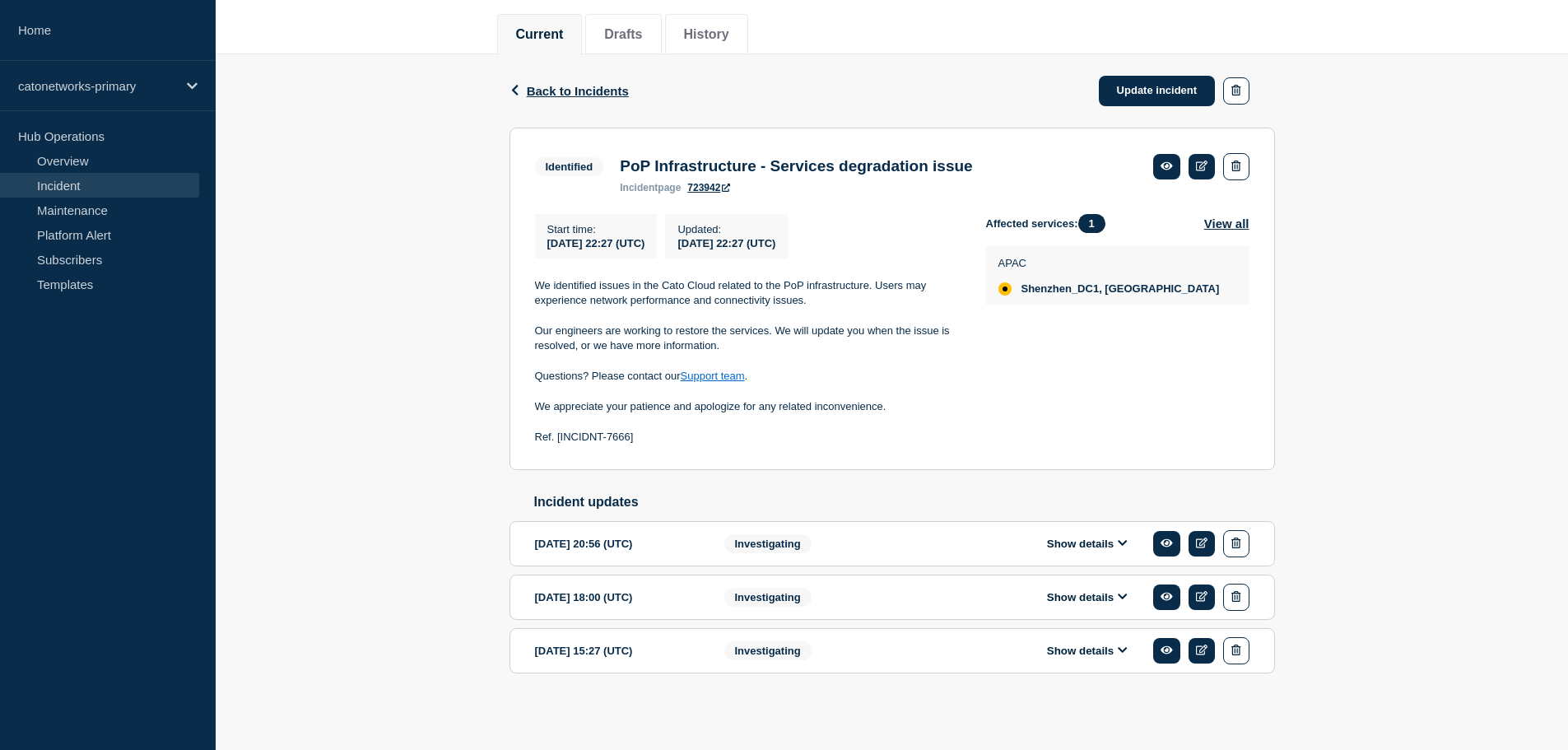
click at [1122, 543] on icon at bounding box center [1122, 543] width 9 height 6
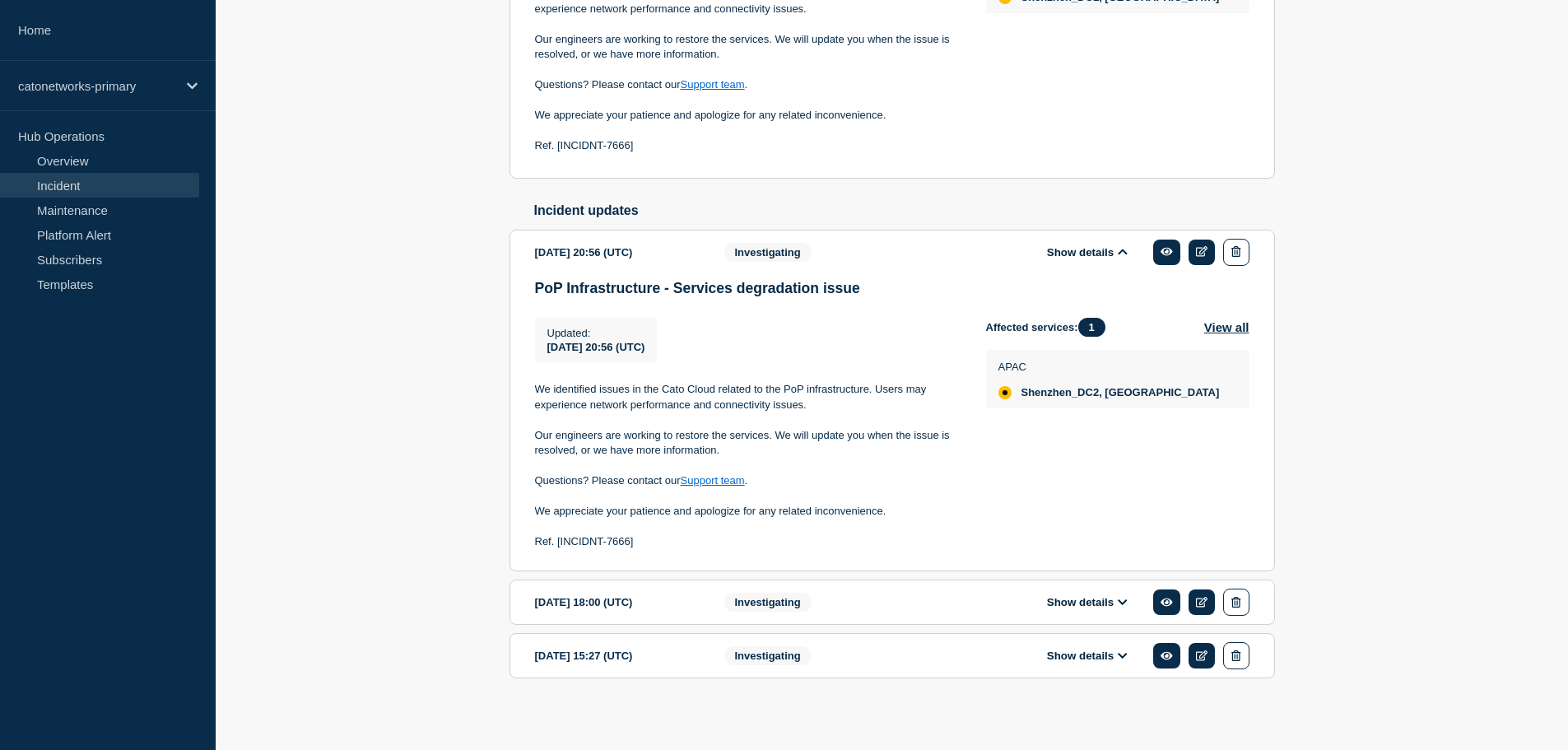
scroll to position [511, 0]
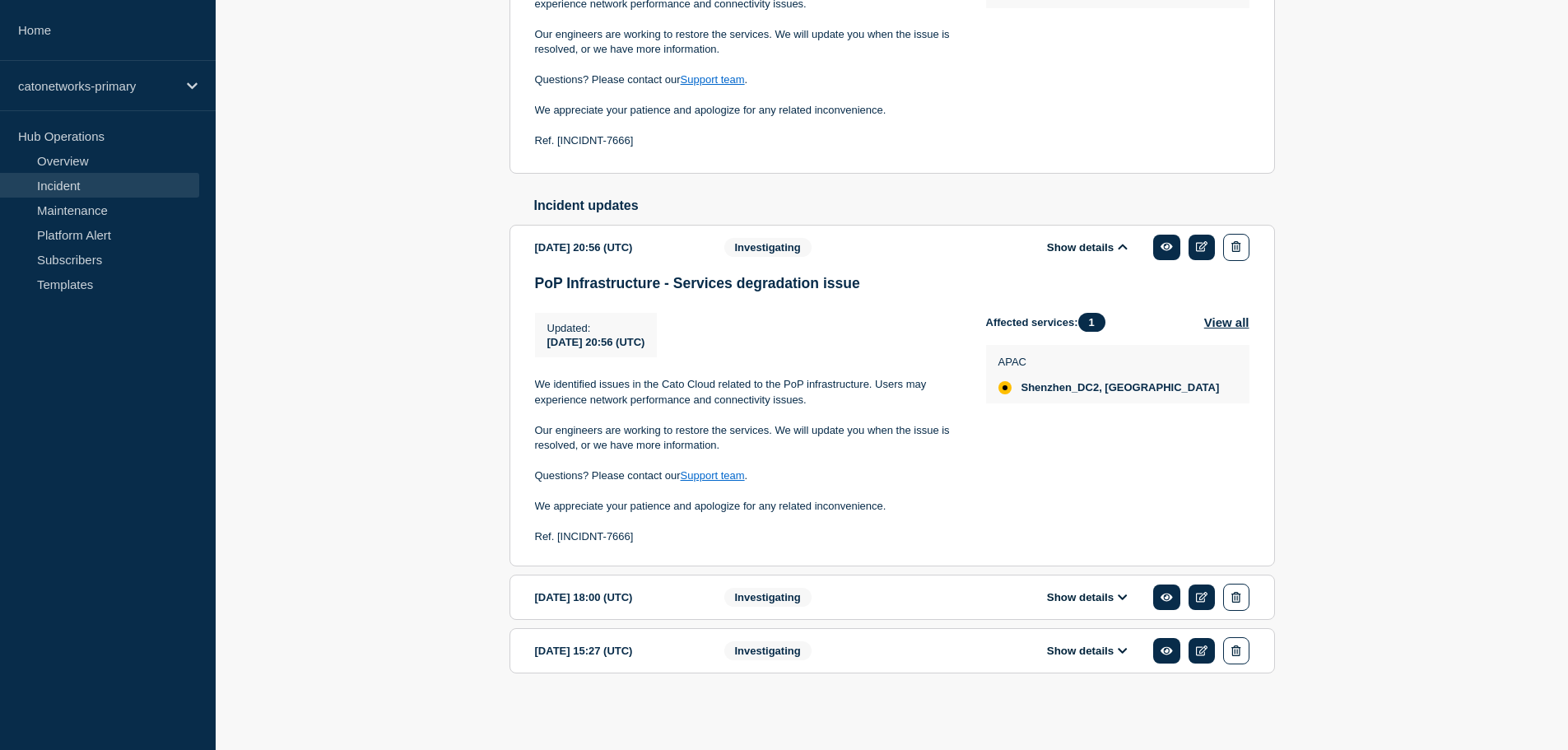
click at [1121, 597] on icon at bounding box center [1122, 598] width 9 height 6
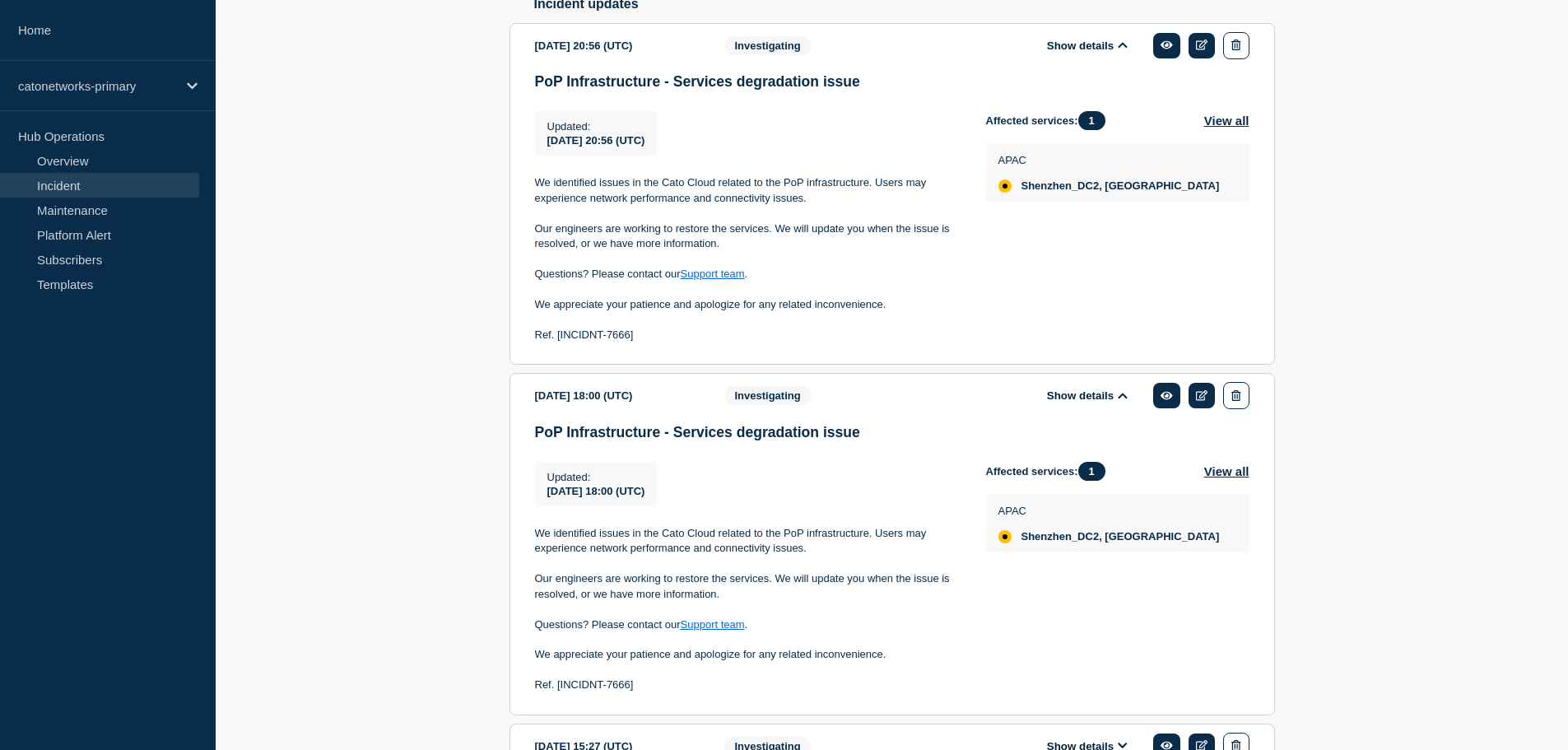
scroll to position [757, 0]
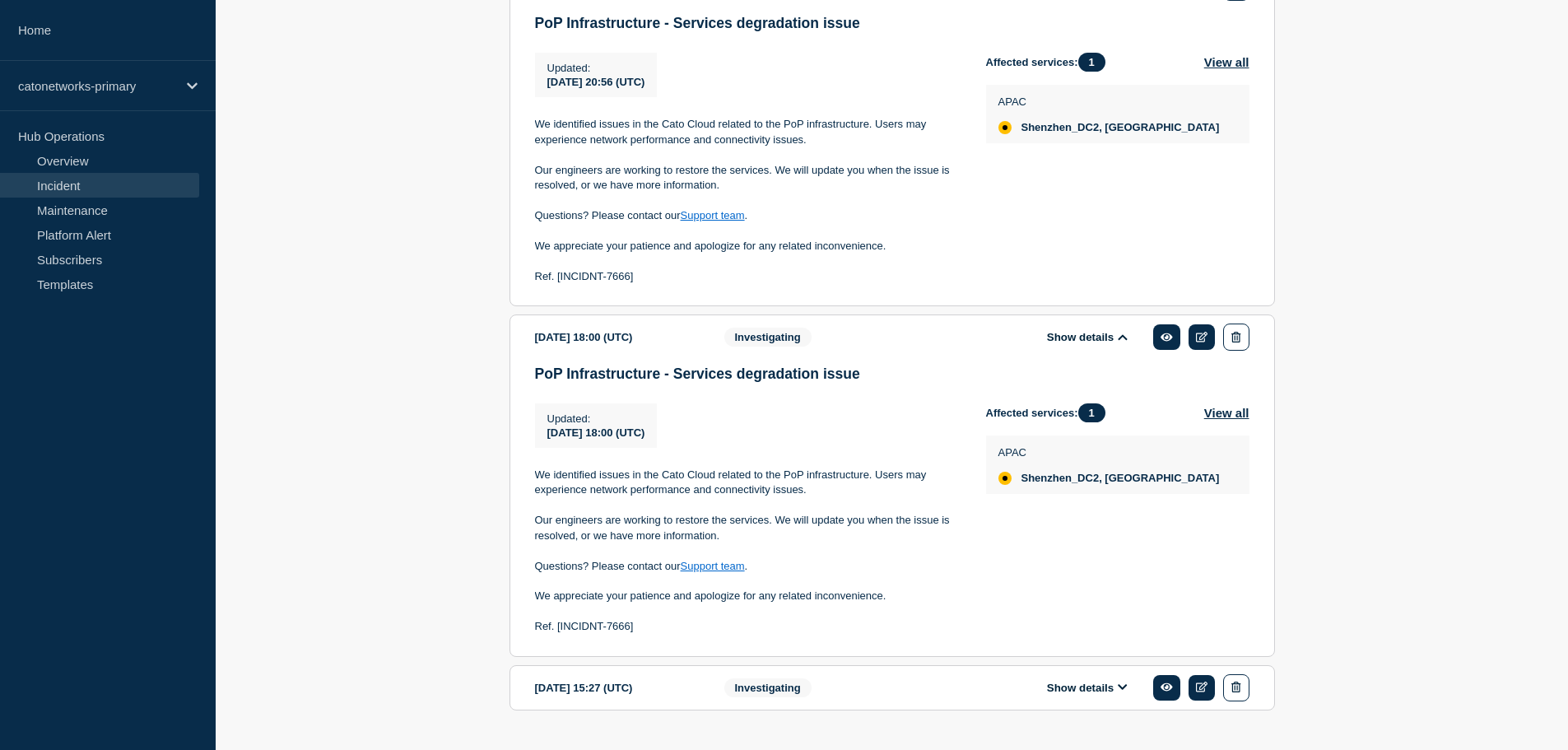
click at [1119, 690] on icon at bounding box center [1122, 687] width 9 height 6
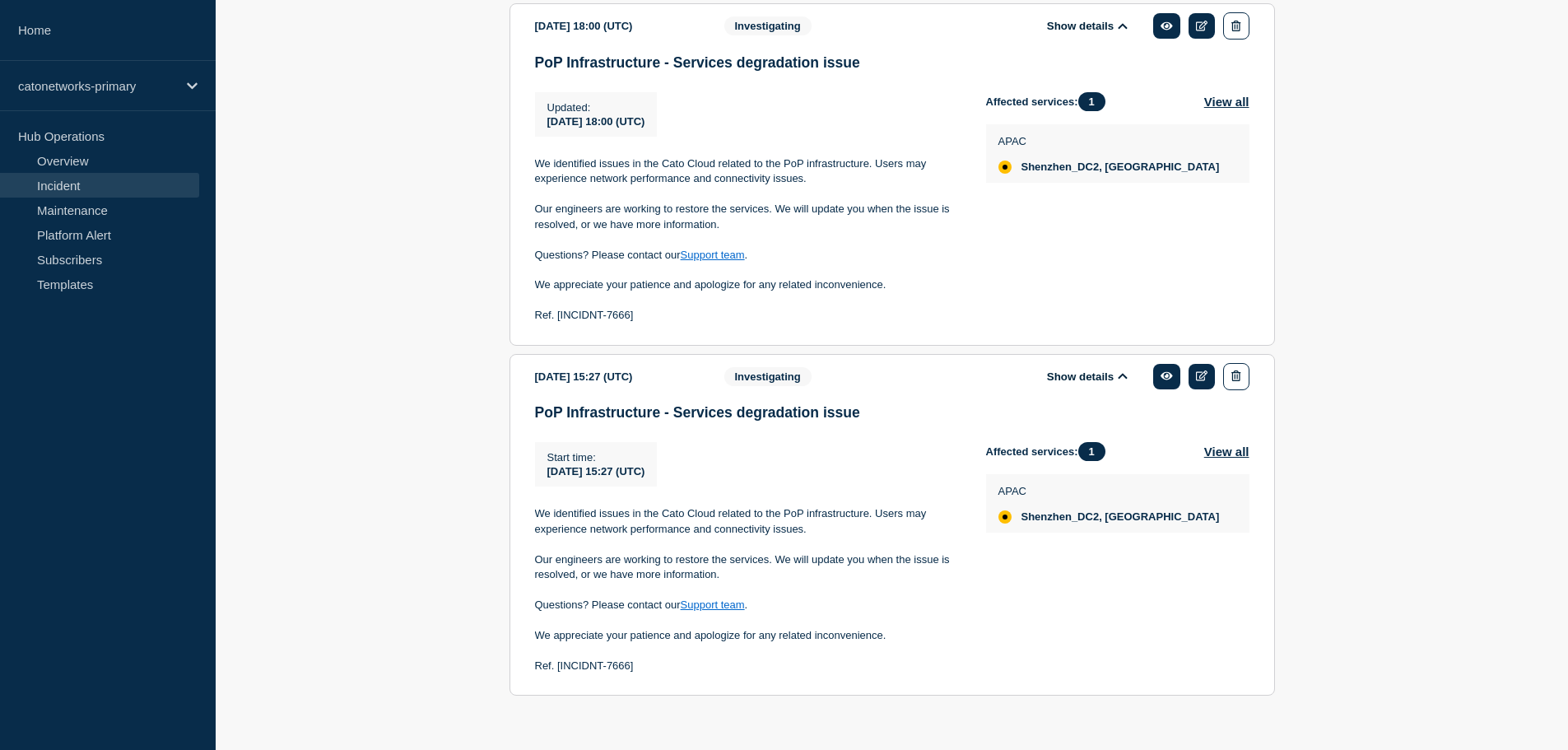
scroll to position [1109, 0]
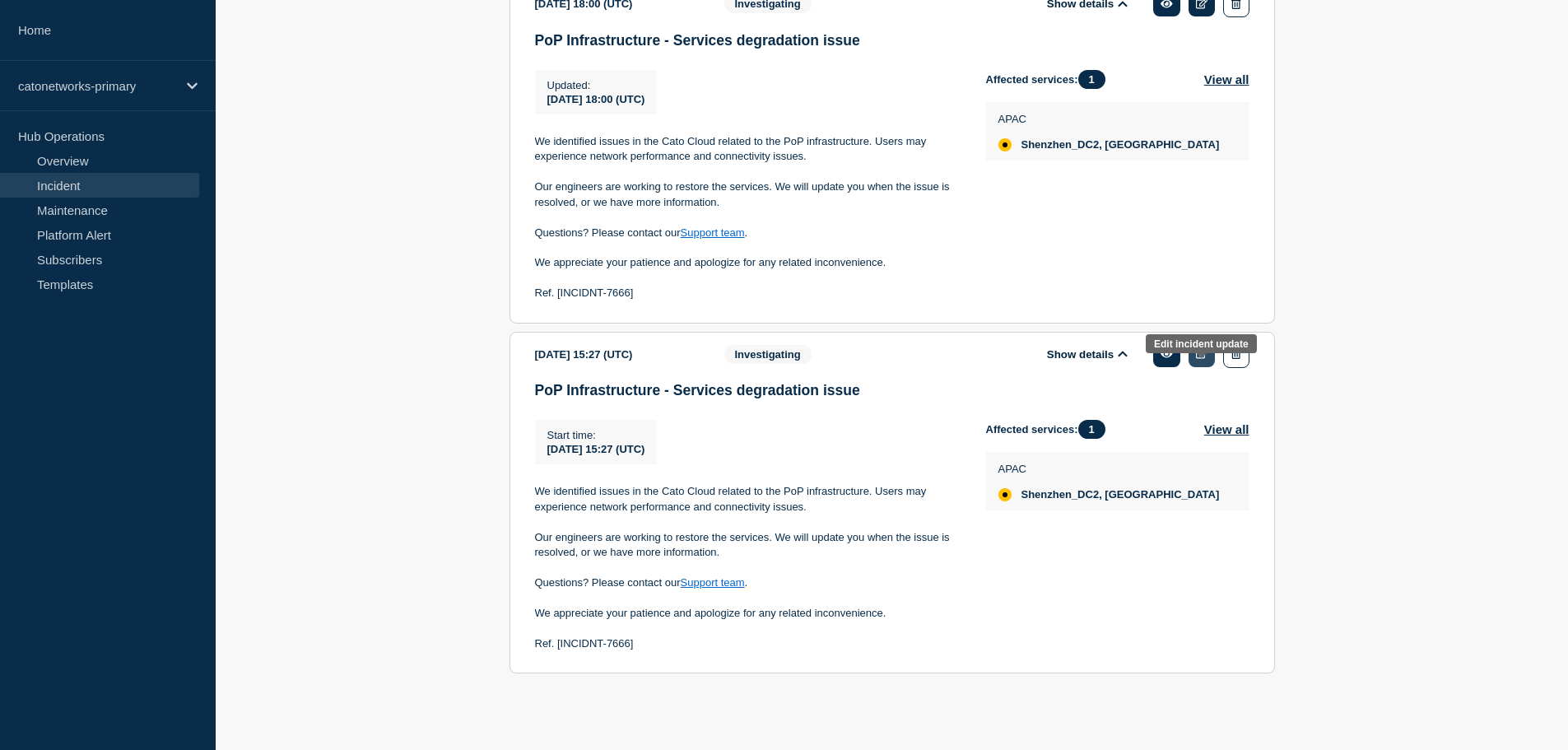
click at [1200, 348] on icon at bounding box center [1202, 353] width 12 height 11
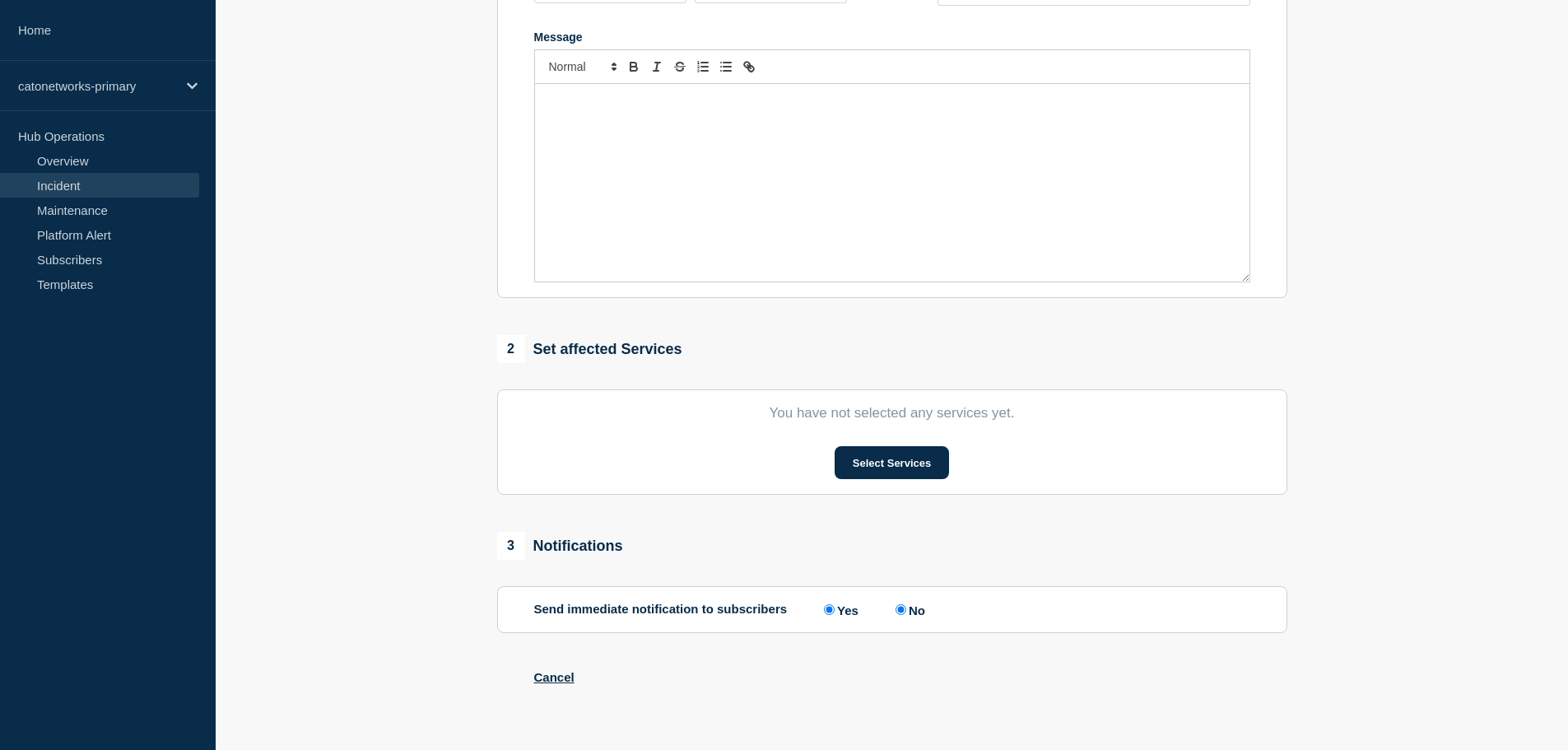
type input "PoP Infrastructure - Services degradation issue"
type input "15:27"
select select "investigating"
radio input "false"
radio input "true"
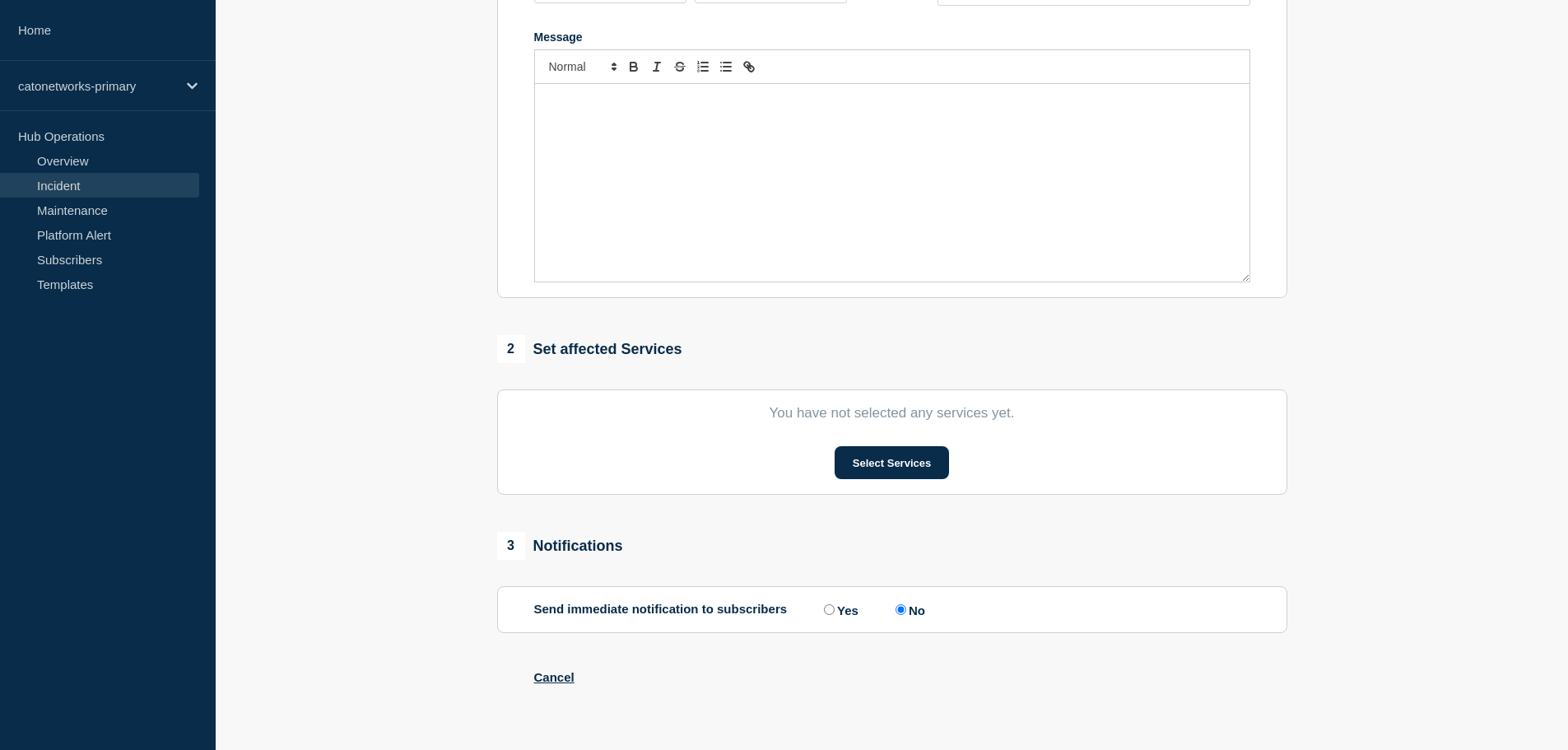
scroll to position [362, 0]
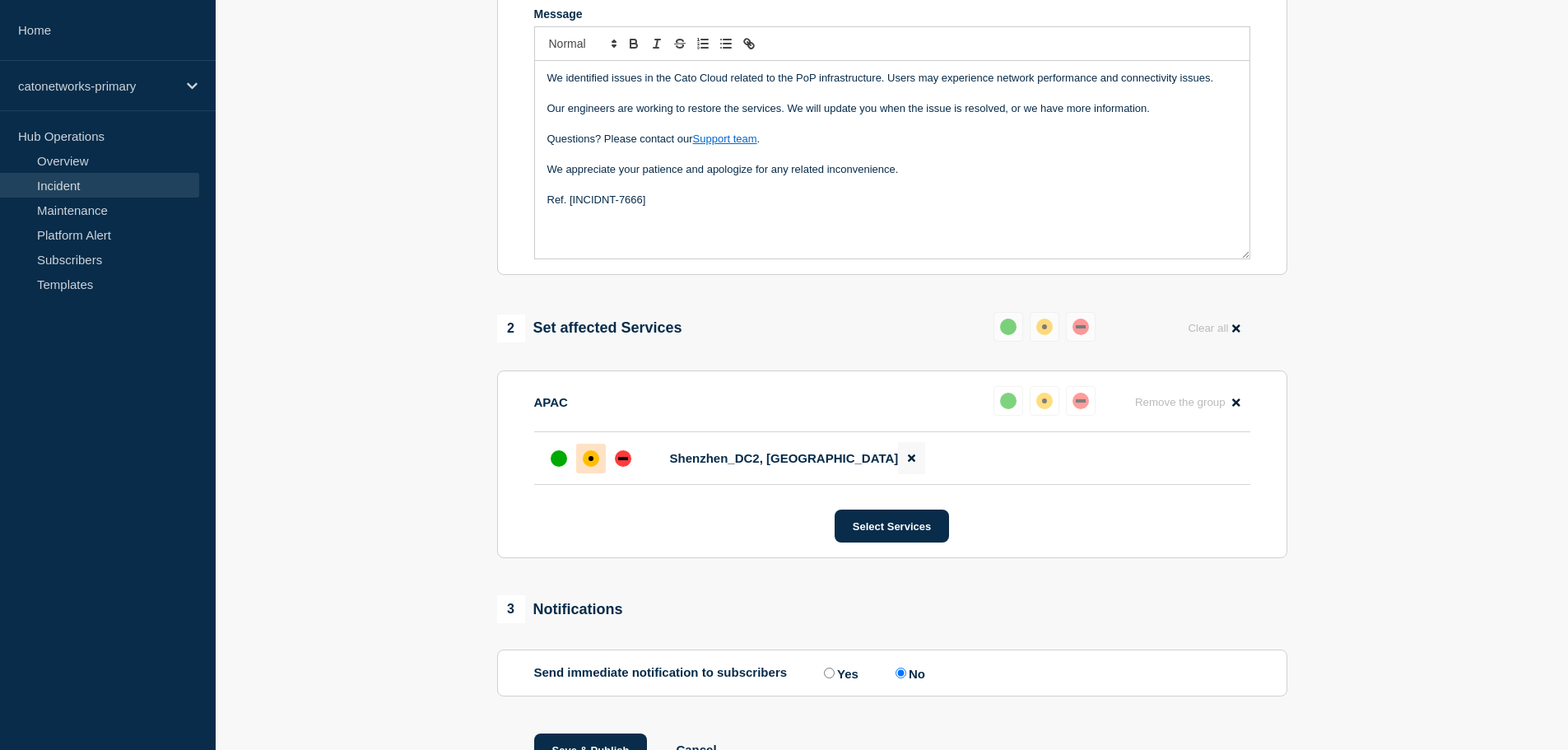
click at [908, 458] on icon at bounding box center [911, 458] width 7 height 11
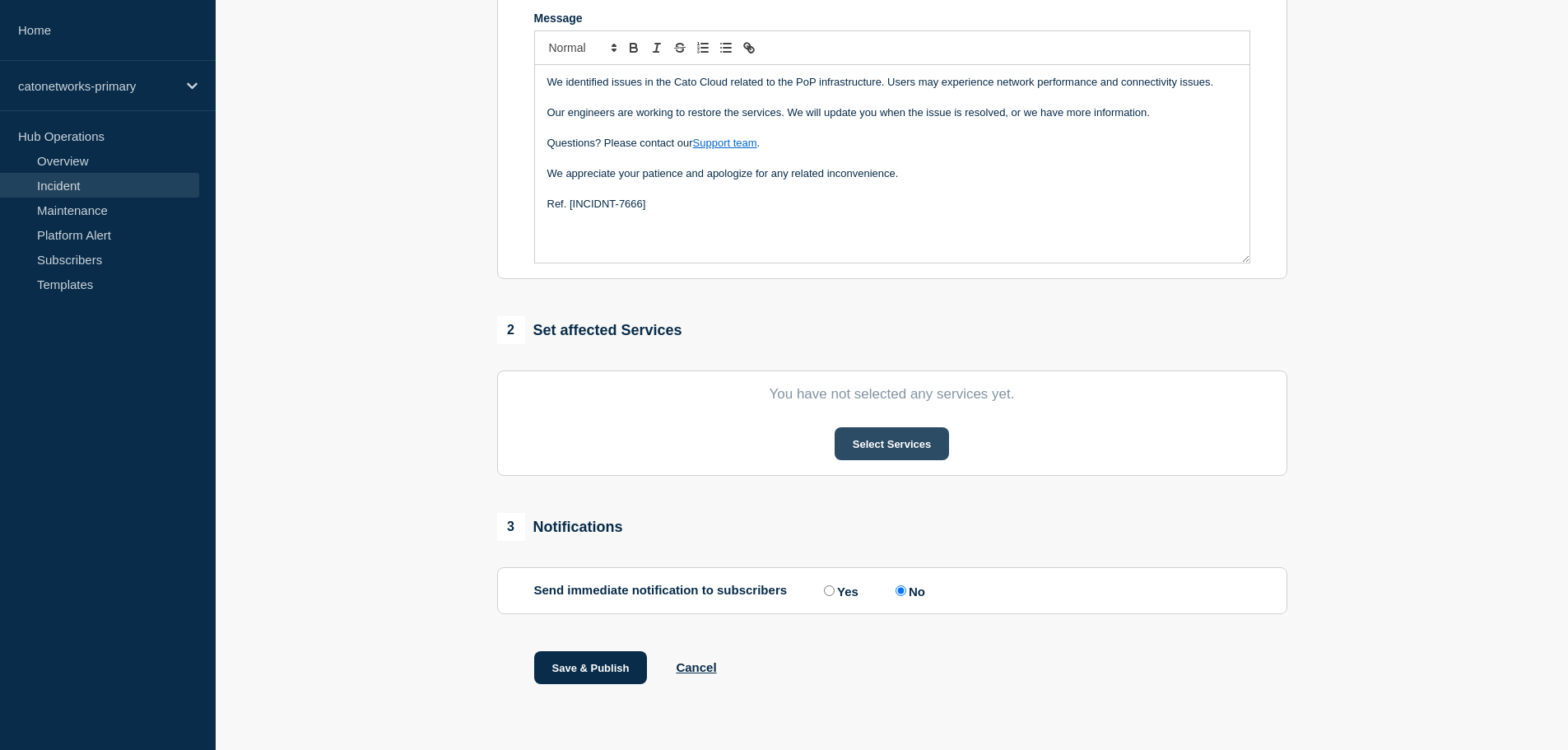
click at [894, 454] on button "Select Services" at bounding box center [892, 443] width 115 height 33
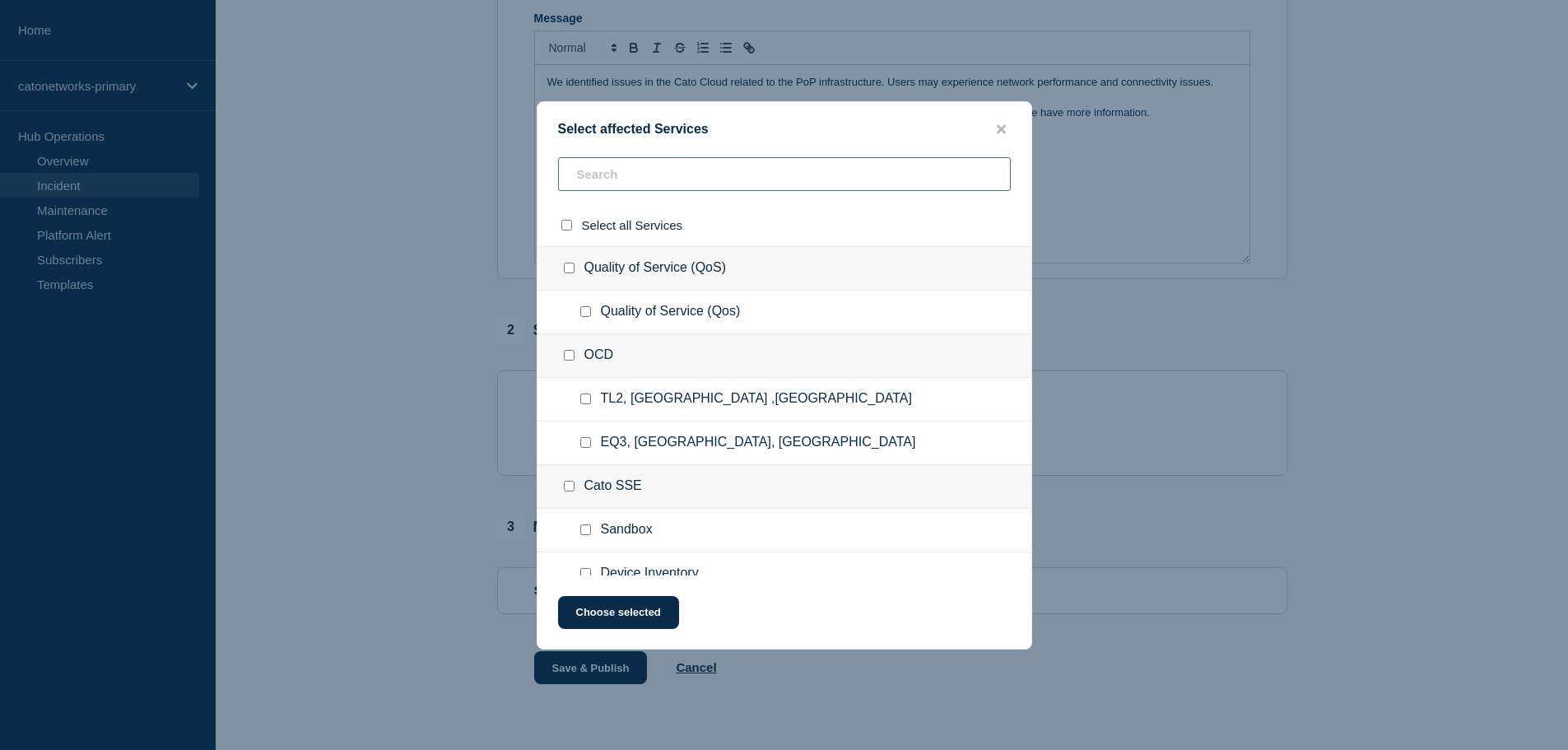
click at [617, 173] on input "text" at bounding box center [784, 174] width 453 height 34
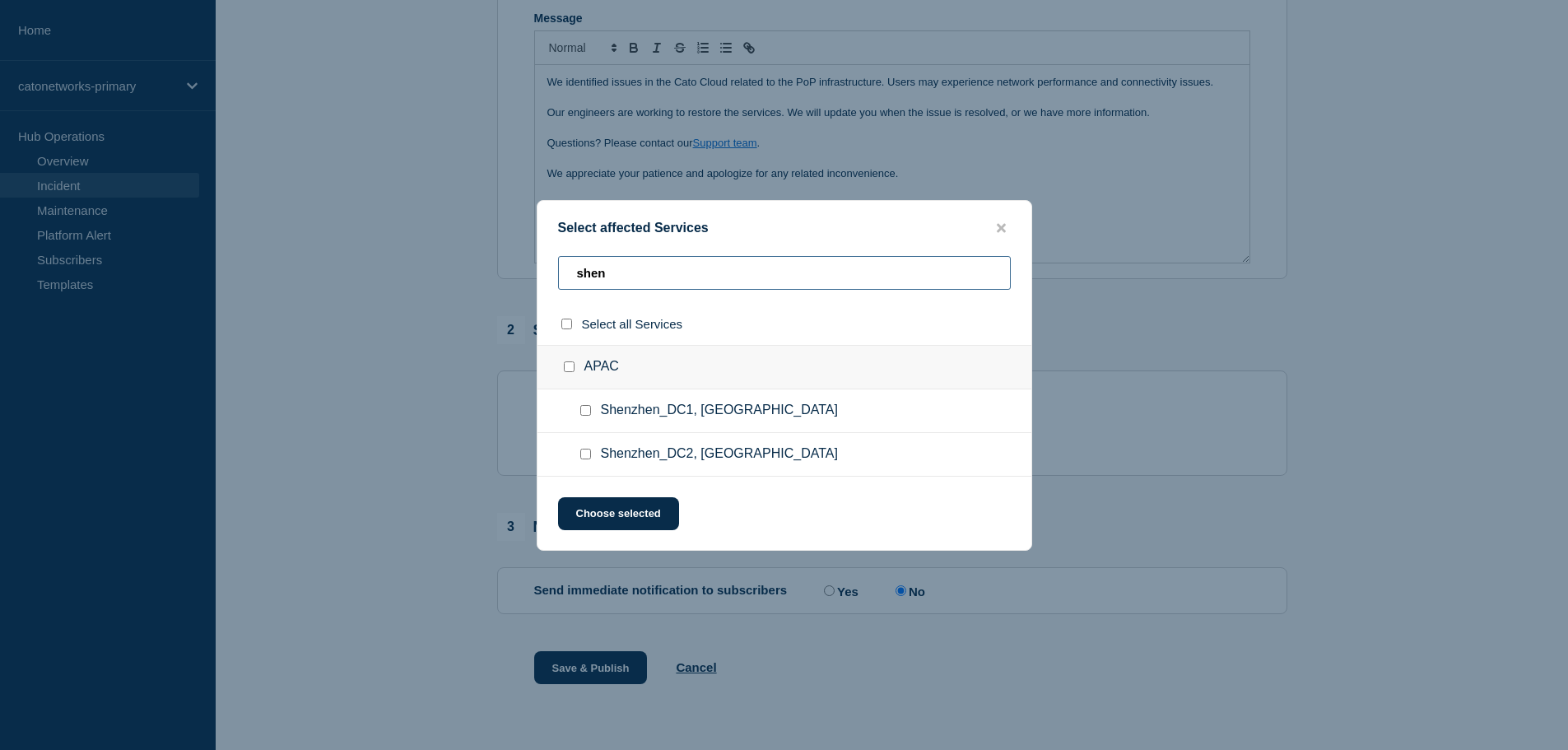
type input "shen"
click at [587, 410] on input "Shenzhen_DC1, China checkbox" at bounding box center [586, 410] width 11 height 11
checkbox input "true"
click at [606, 516] on button "Choose selected" at bounding box center [618, 514] width 121 height 33
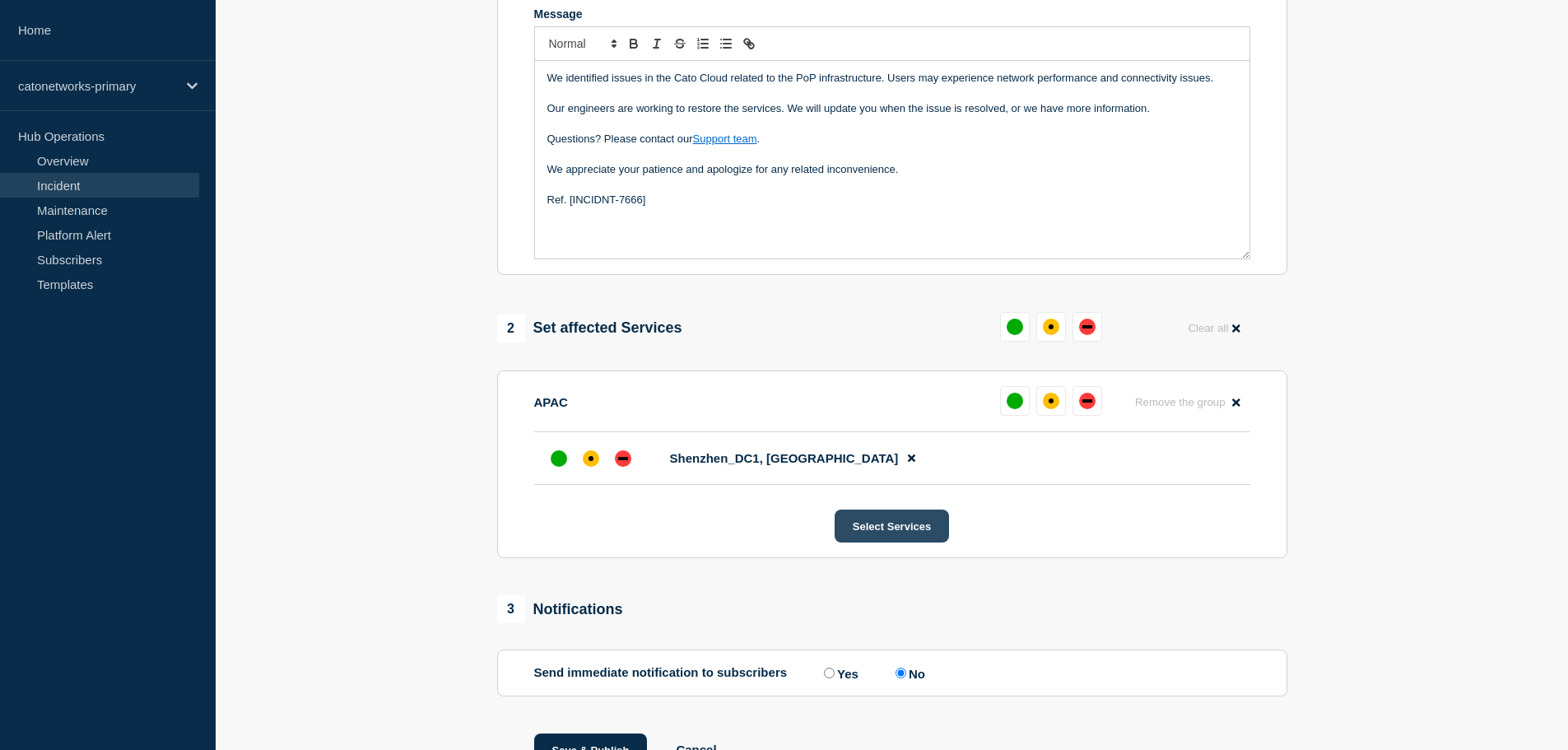
click at [890, 533] on button "Select Services" at bounding box center [892, 525] width 115 height 33
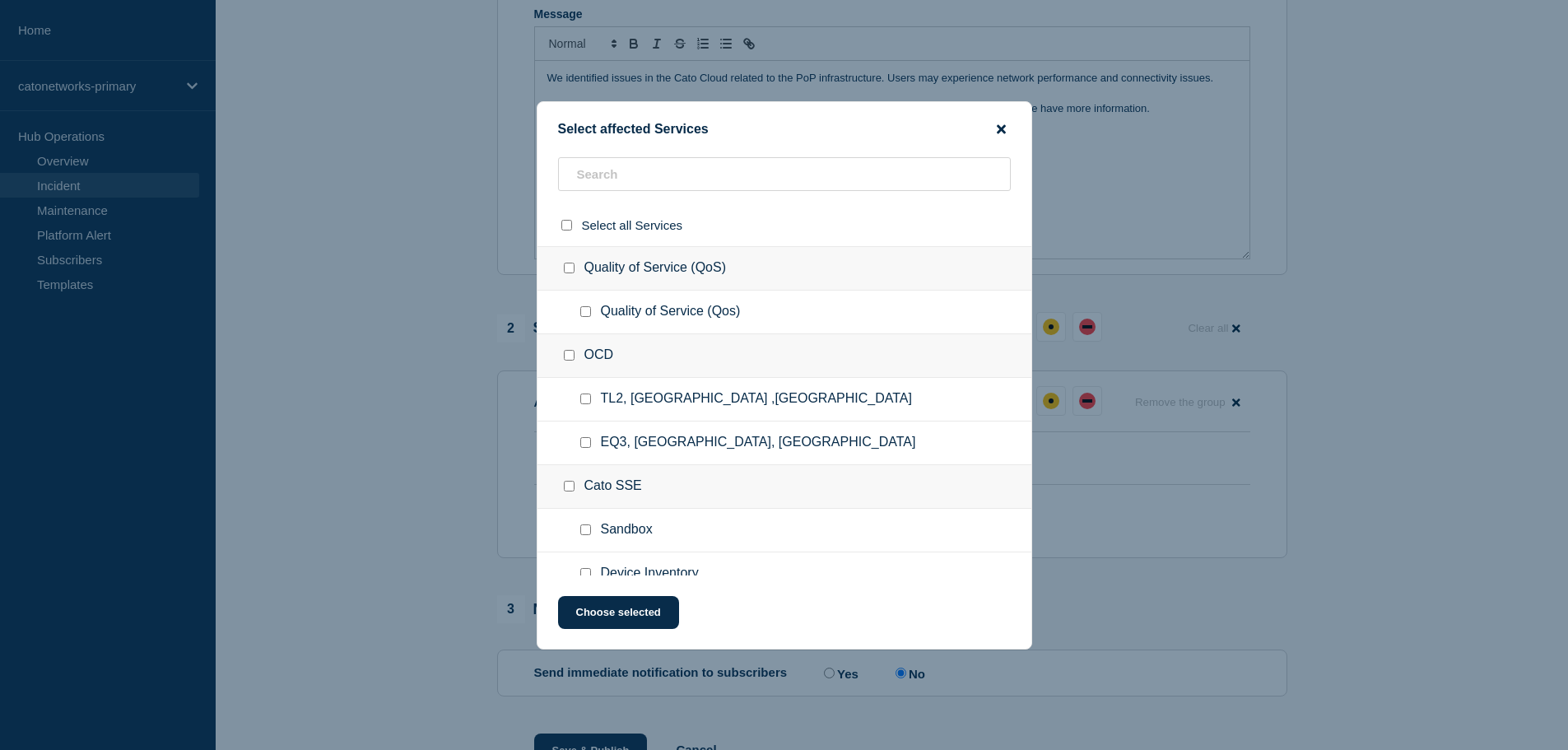
click at [1004, 125] on icon "close button" at bounding box center [1001, 129] width 9 height 9
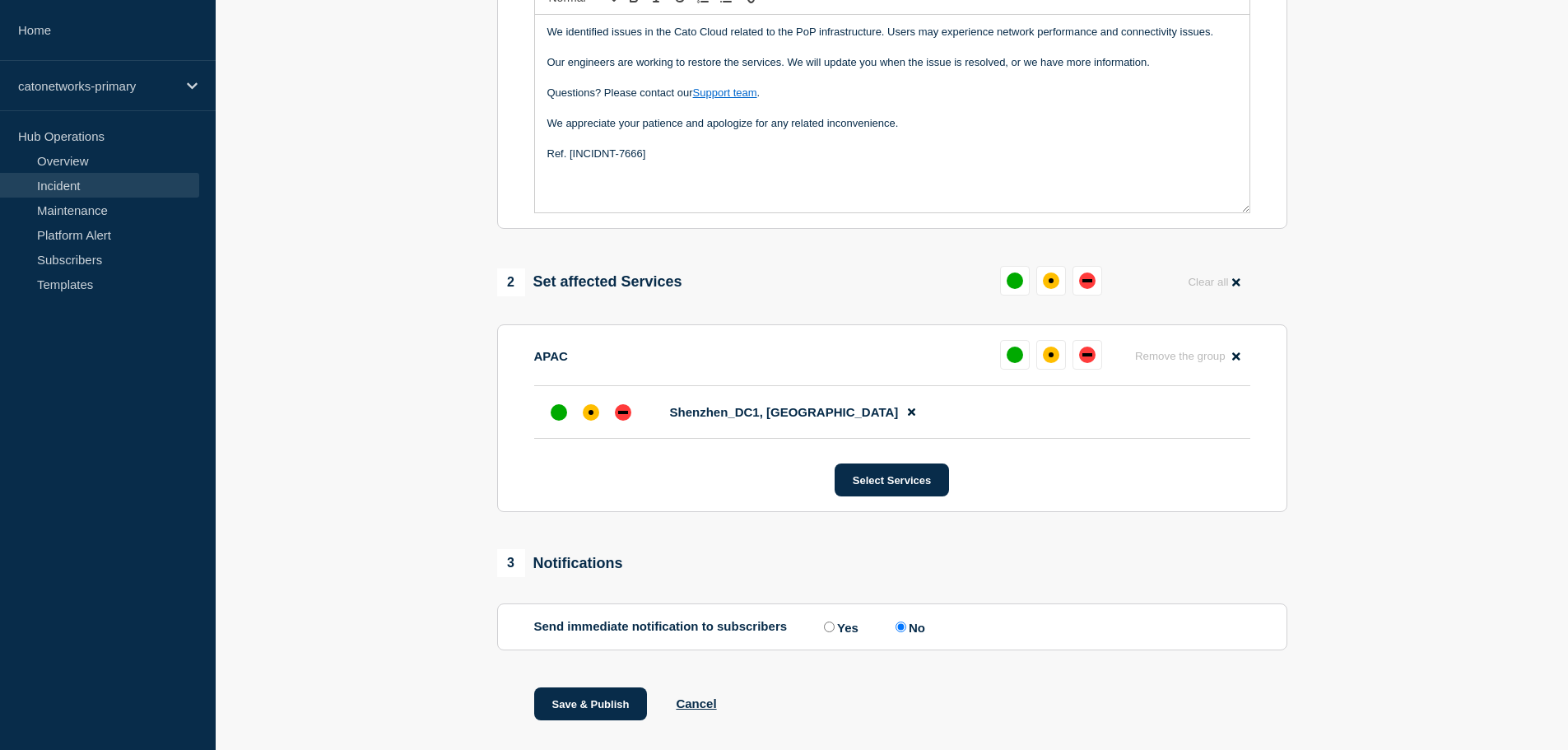
scroll to position [448, 0]
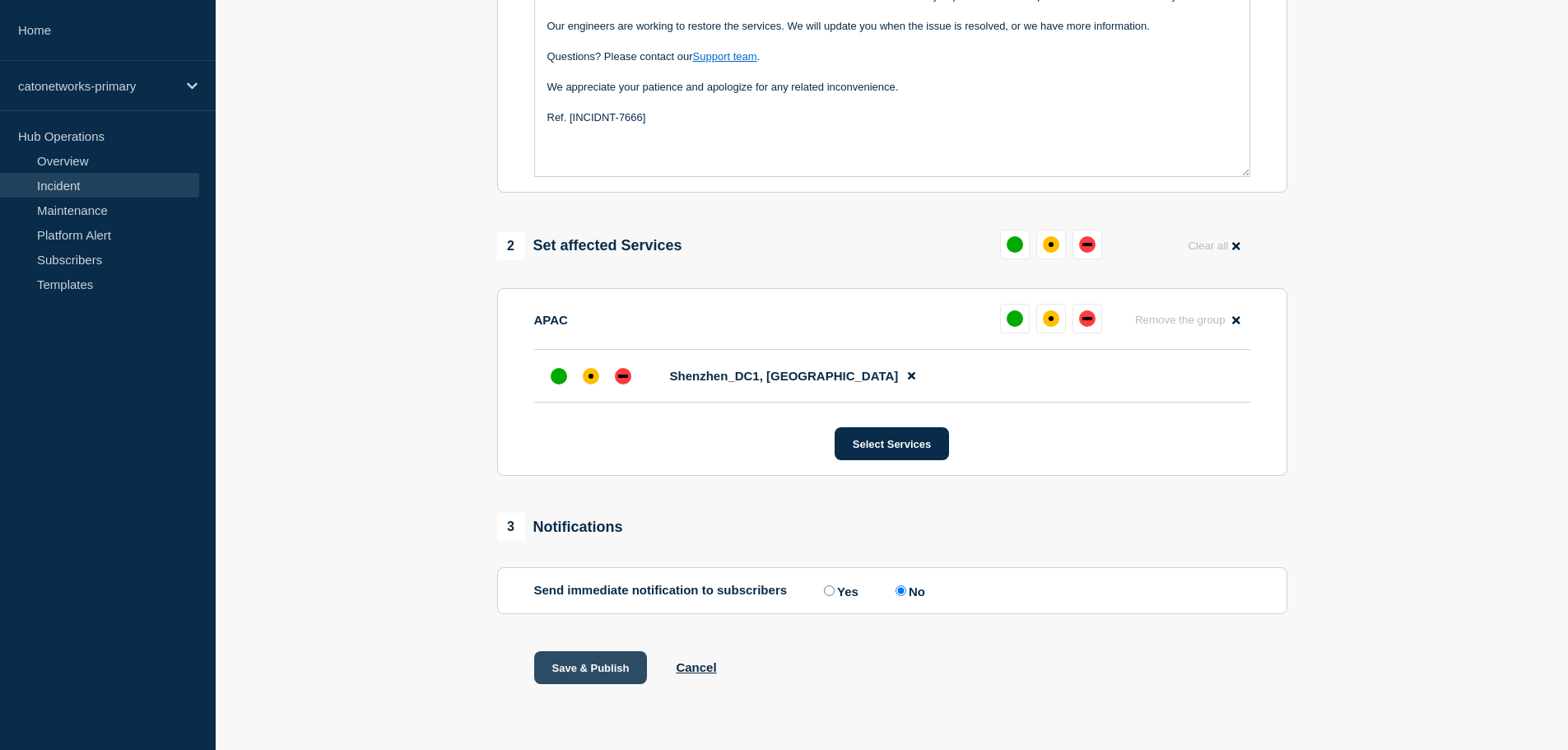
click at [576, 663] on button "Save & Publish" at bounding box center [591, 667] width 114 height 33
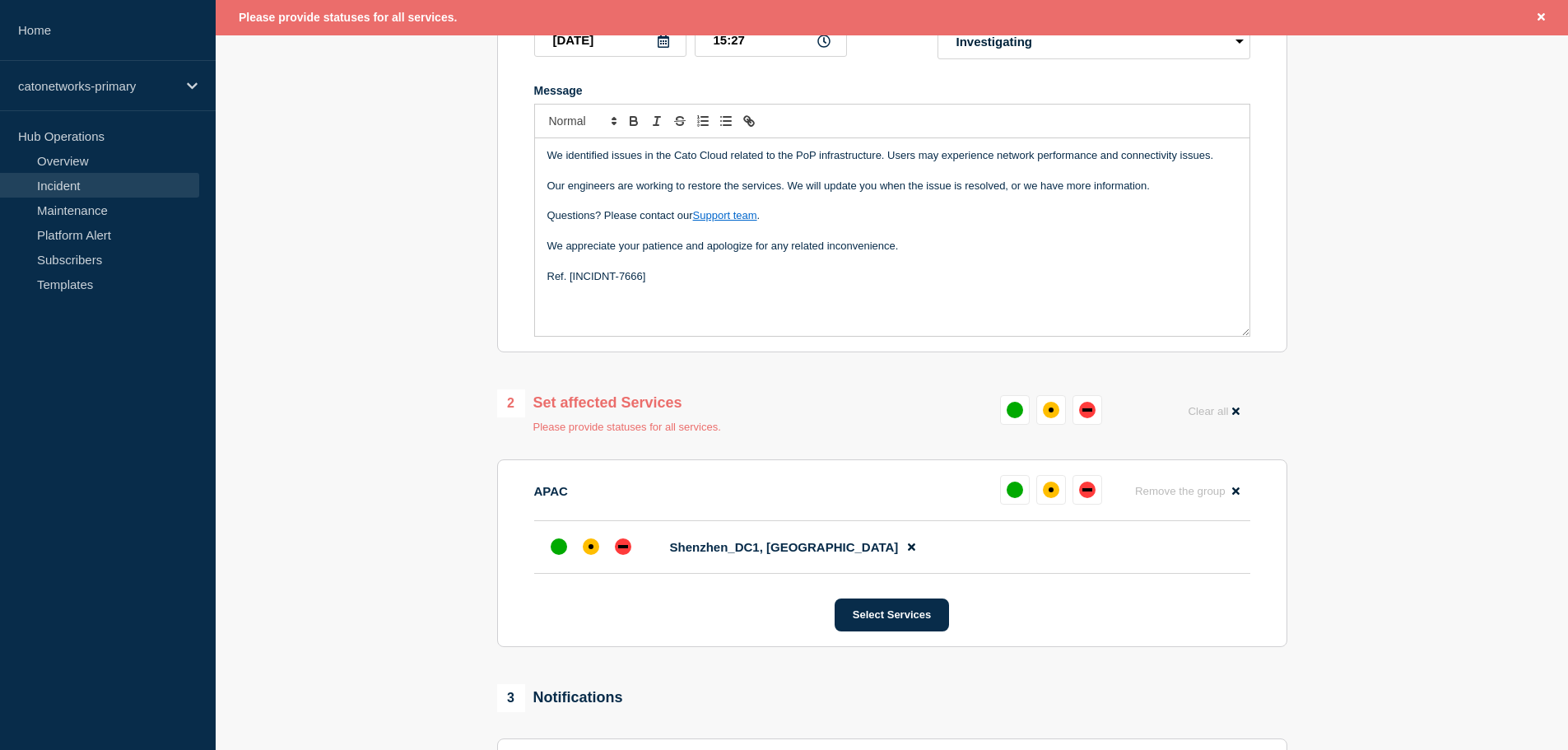
scroll to position [320, 0]
drag, startPoint x: 596, startPoint y: 551, endPoint x: 648, endPoint y: 551, distance: 52.0
click at [596, 550] on div "affected" at bounding box center [591, 547] width 17 height 17
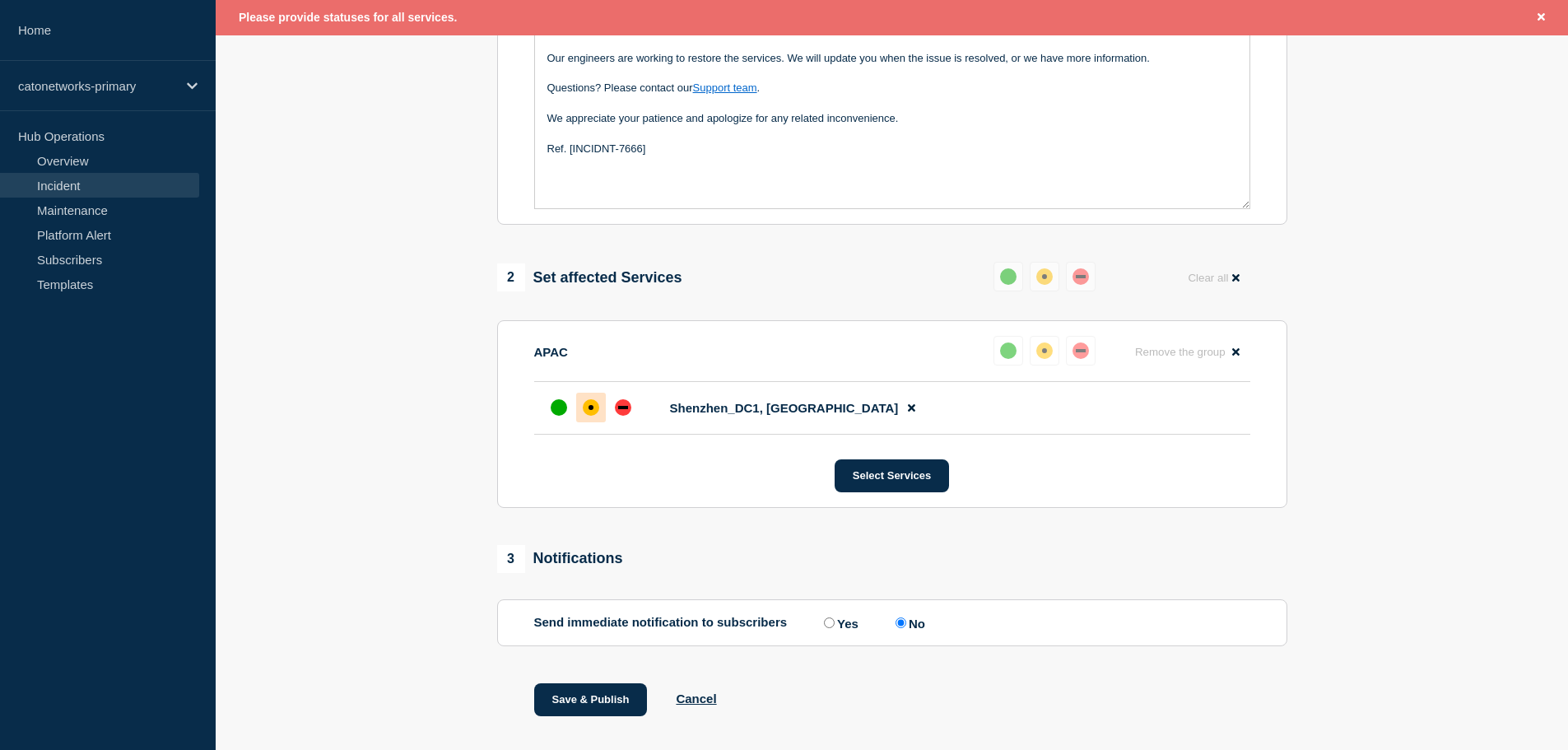
scroll to position [484, 0]
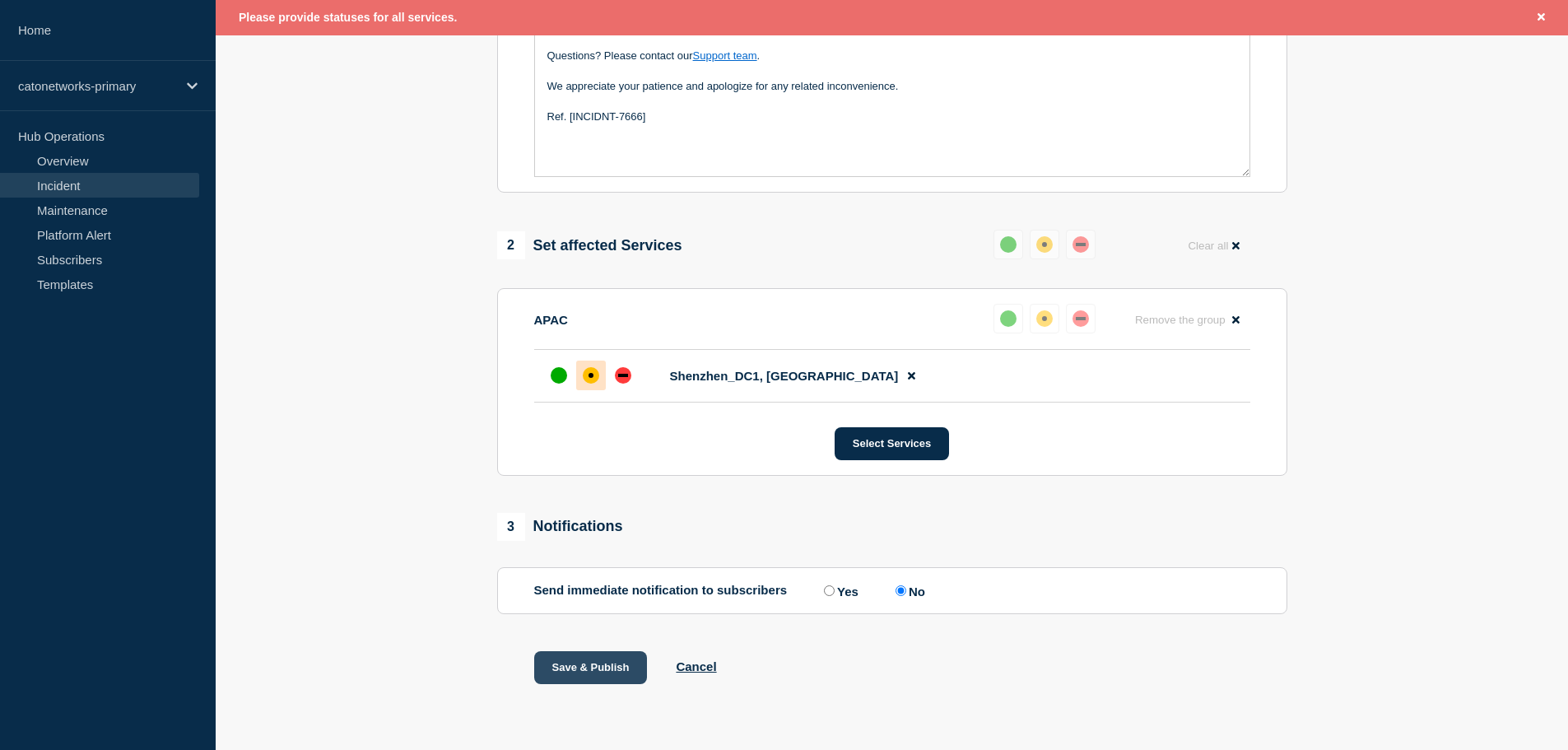
click at [600, 663] on button "Save & Publish" at bounding box center [591, 667] width 114 height 33
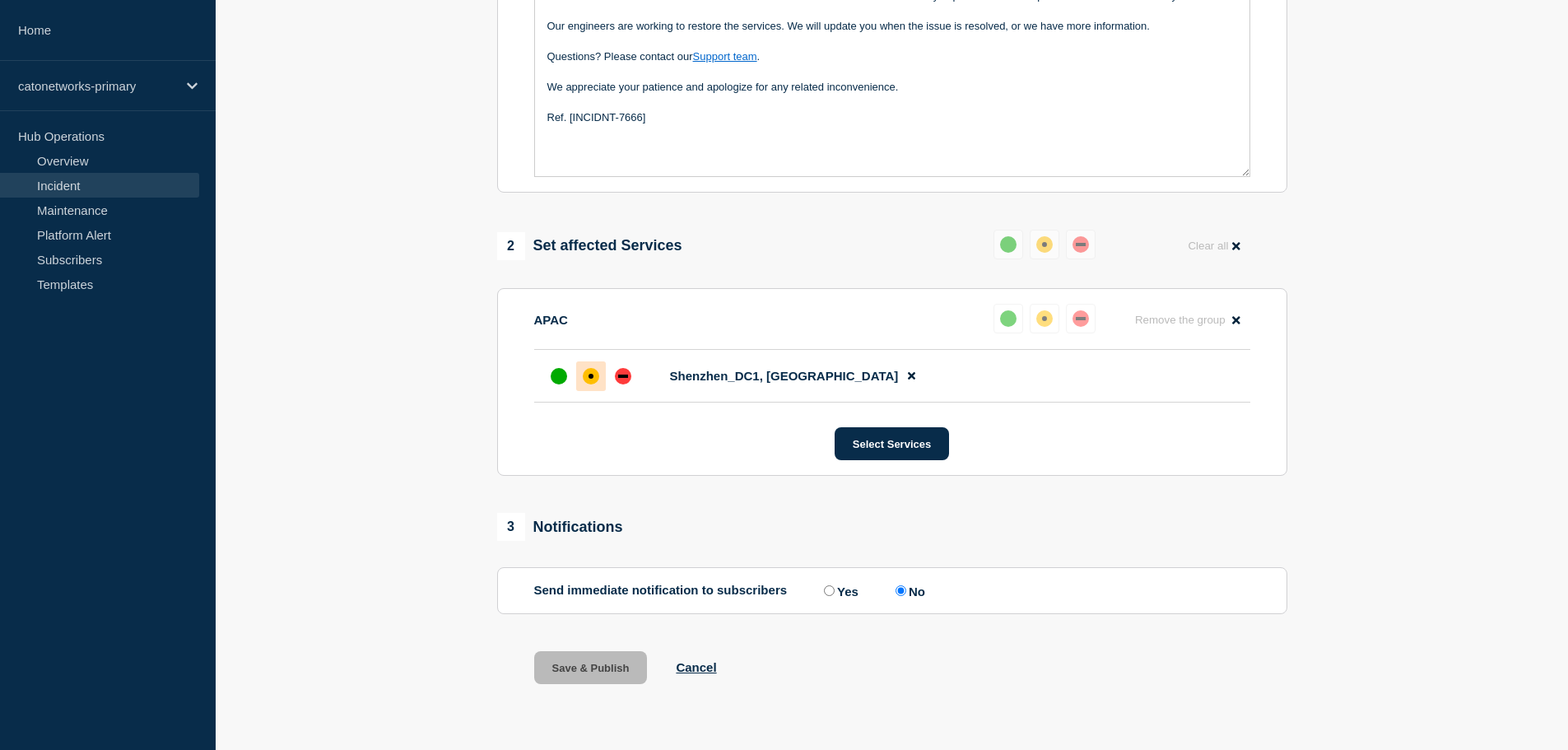
scroll to position [448, 0]
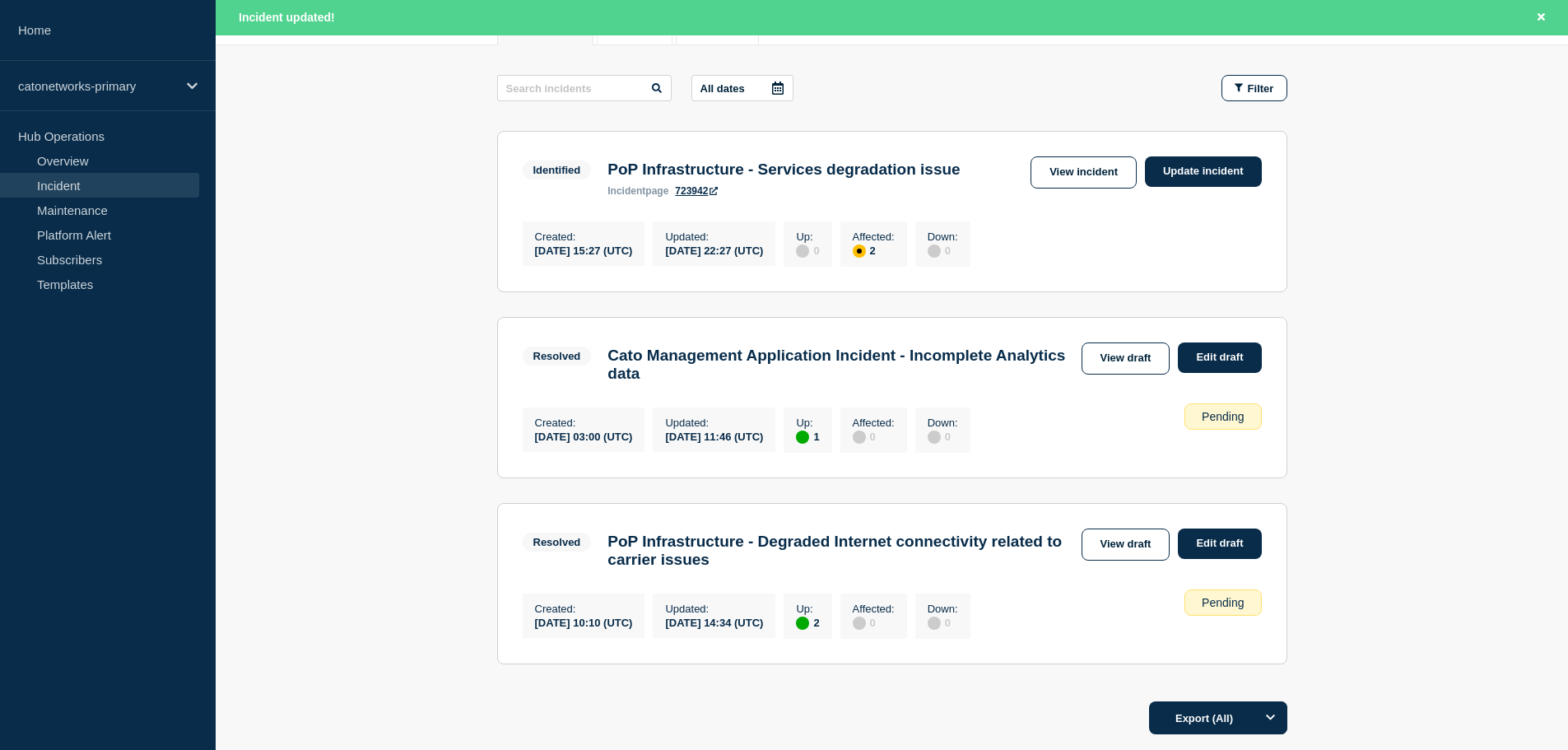
scroll to position [157, 0]
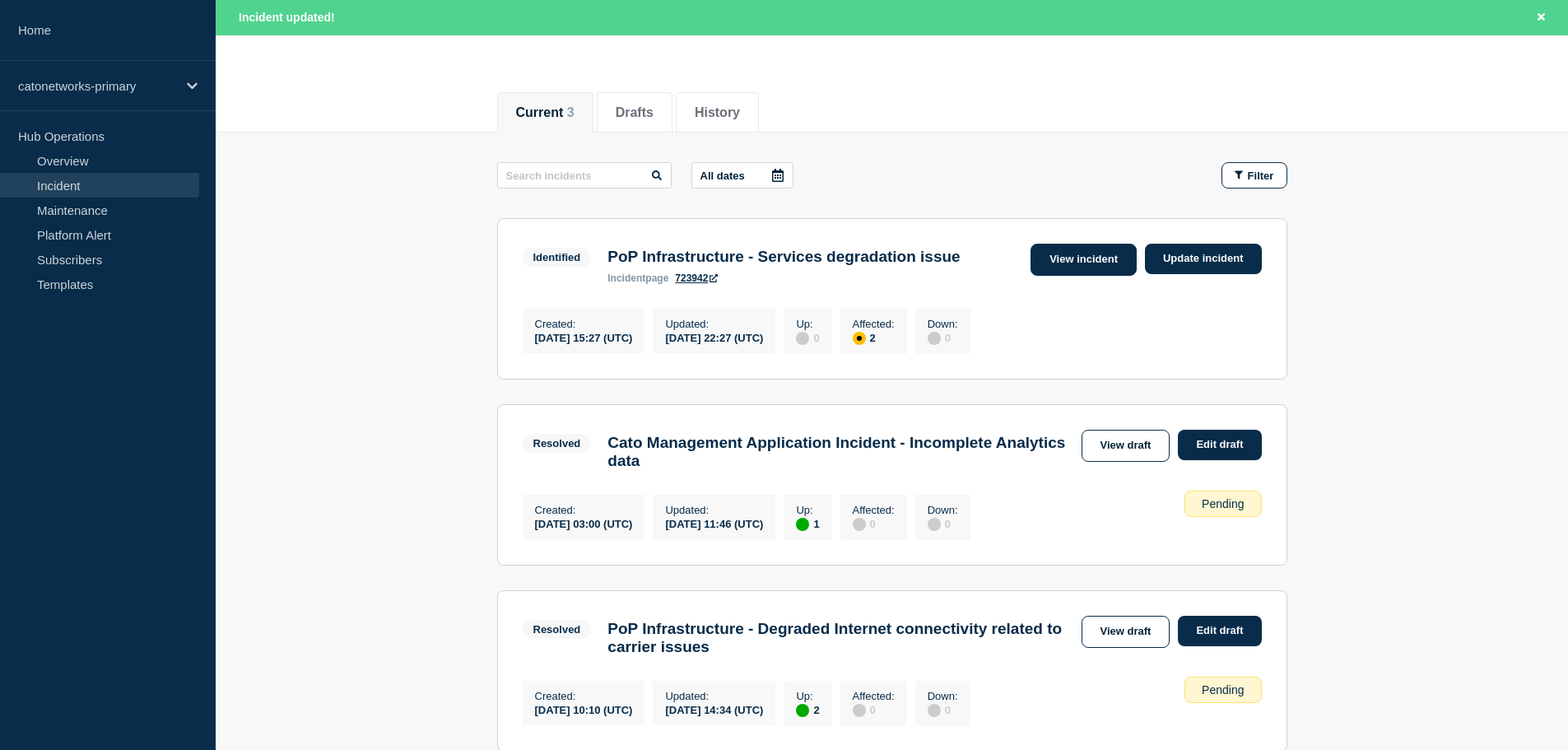
click at [1077, 262] on link "View incident" at bounding box center [1083, 259] width 106 height 32
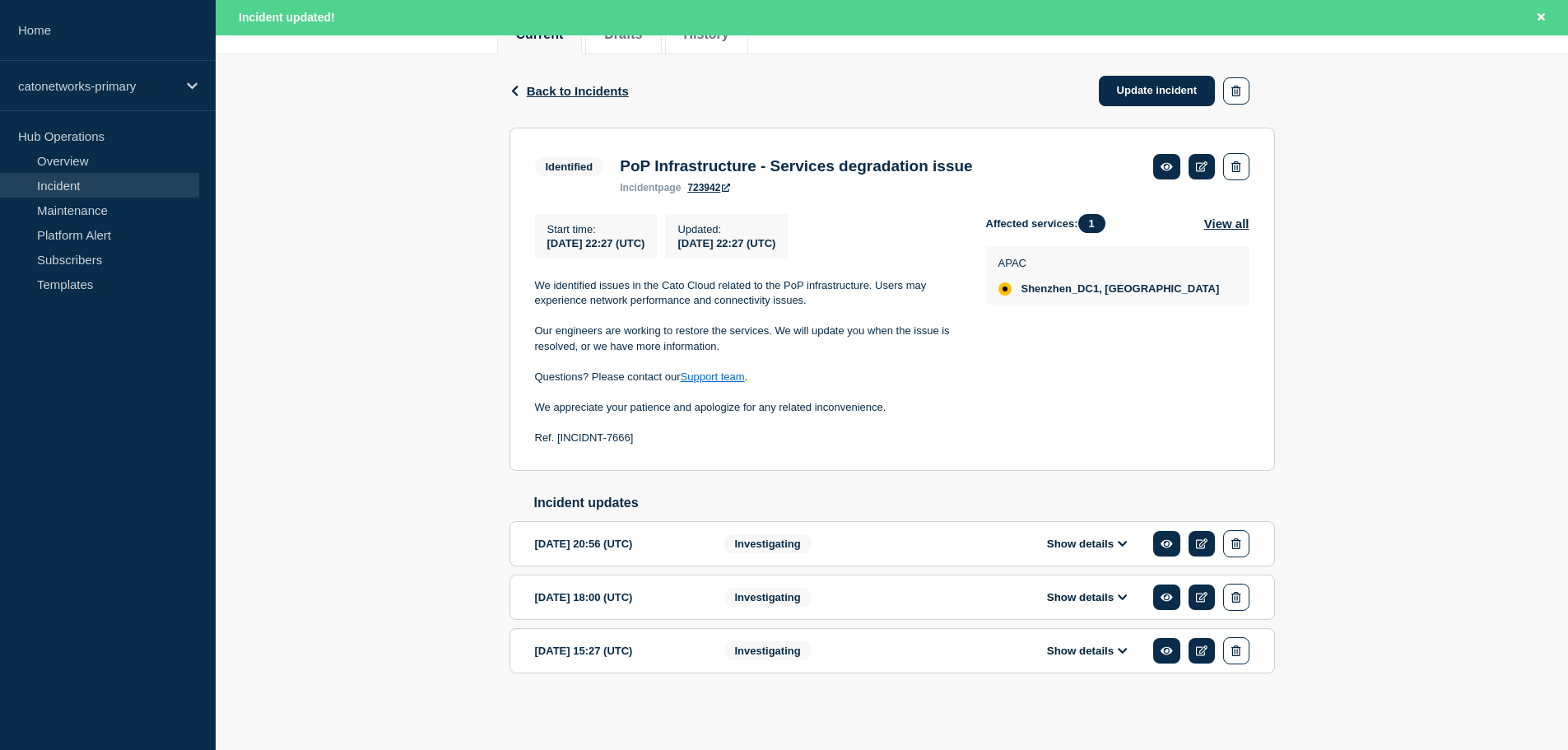
scroll to position [246, 0]
click at [1101, 653] on button "Show details" at bounding box center [1087, 651] width 91 height 14
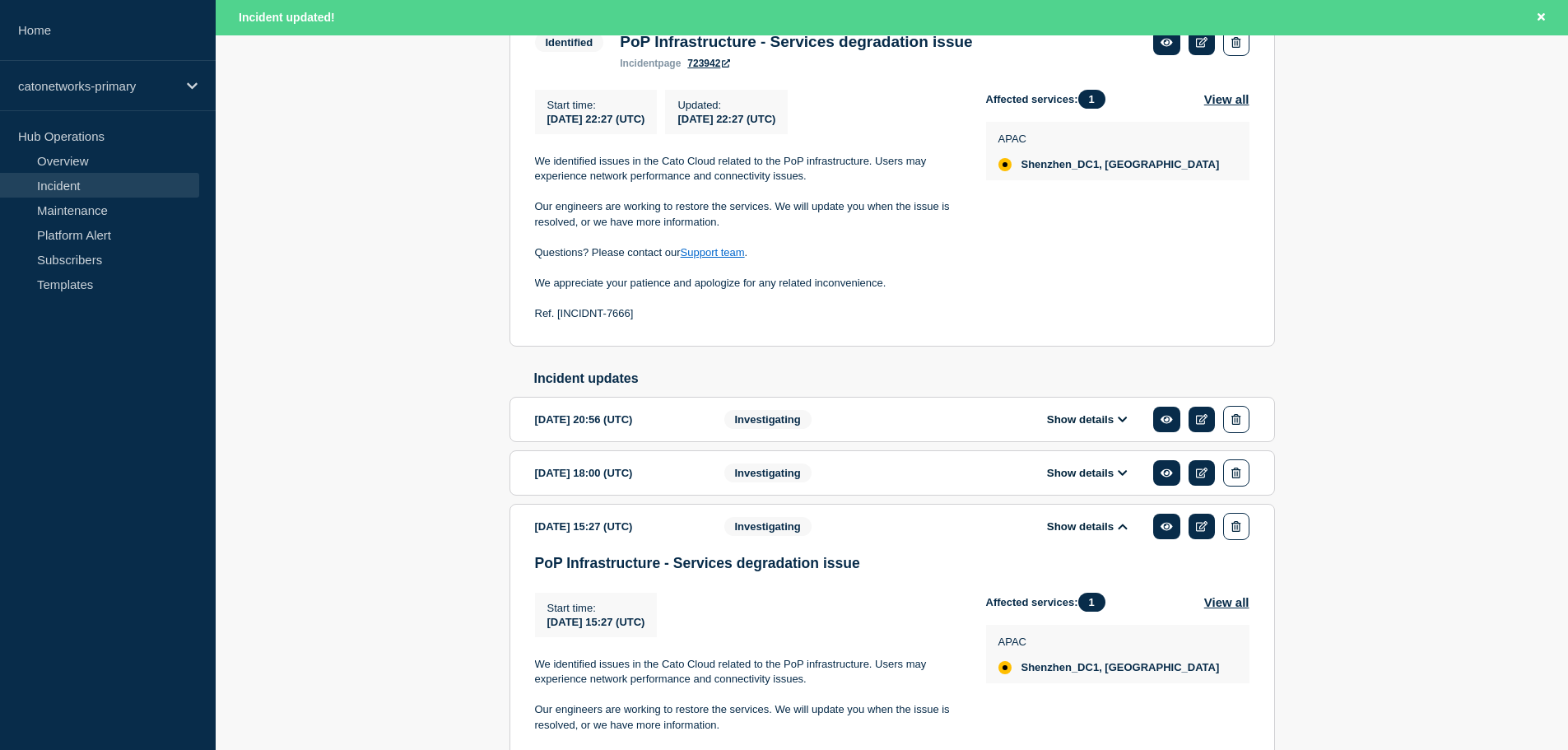
scroll to position [546, 0]
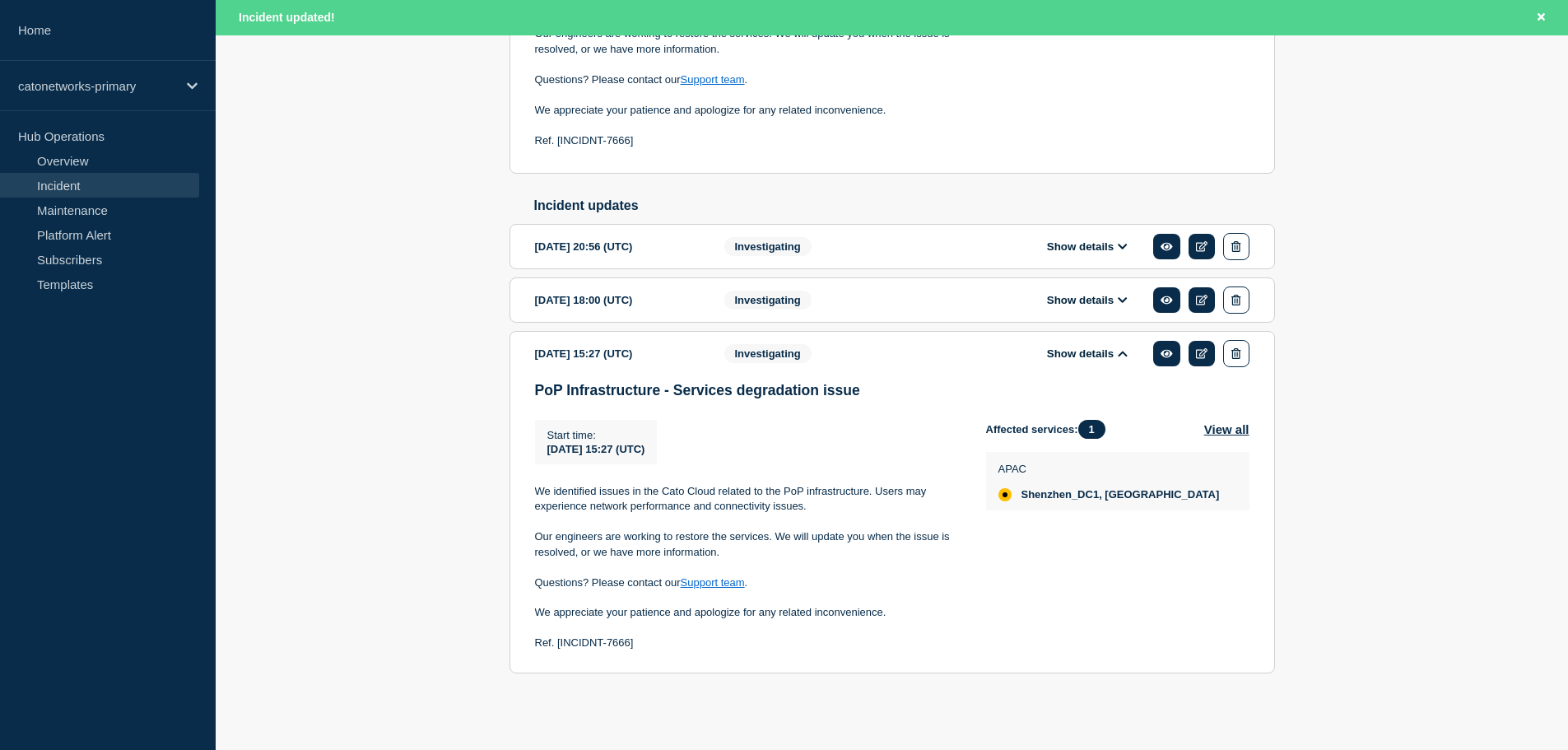
click at [1072, 313] on section "2025-09-26 18:00 (UTC) Show details Investigating" at bounding box center [892, 300] width 766 height 46
click at [1079, 301] on button "Show details" at bounding box center [1087, 300] width 91 height 14
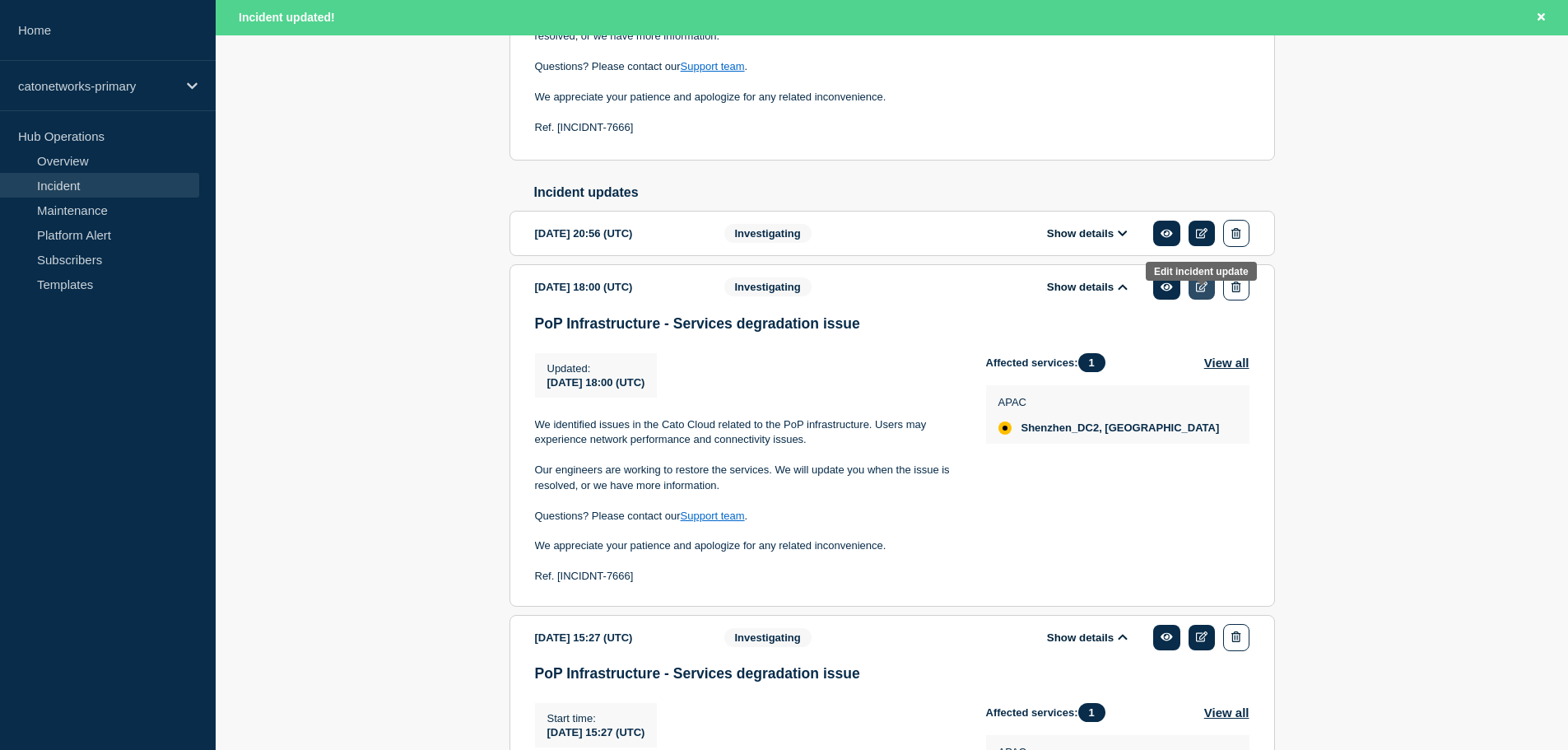
click at [1196, 292] on icon at bounding box center [1202, 287] width 12 height 11
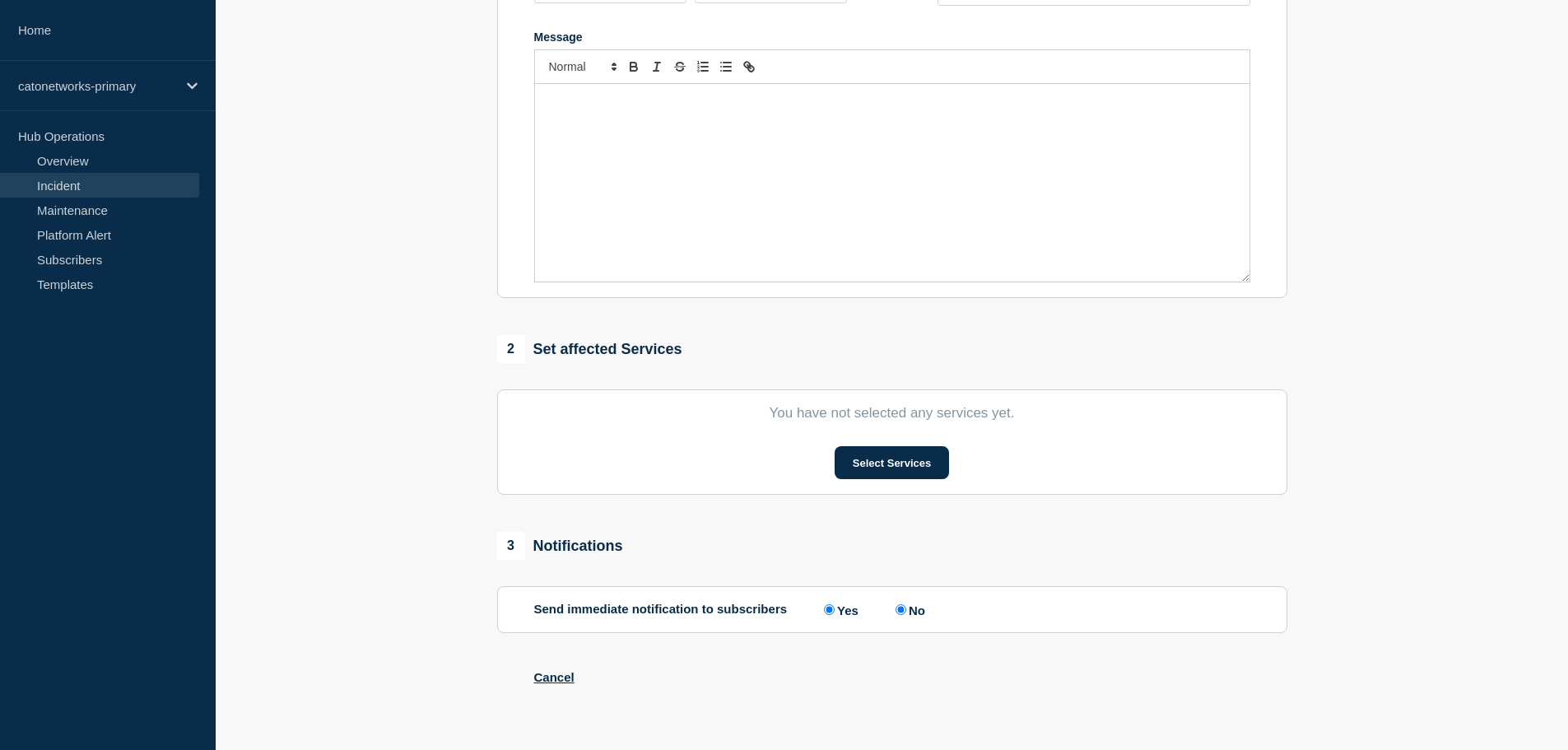
type input "PoP Infrastructure - Services degradation issue"
type input "18:00"
select select "investigating"
radio input "false"
radio input "true"
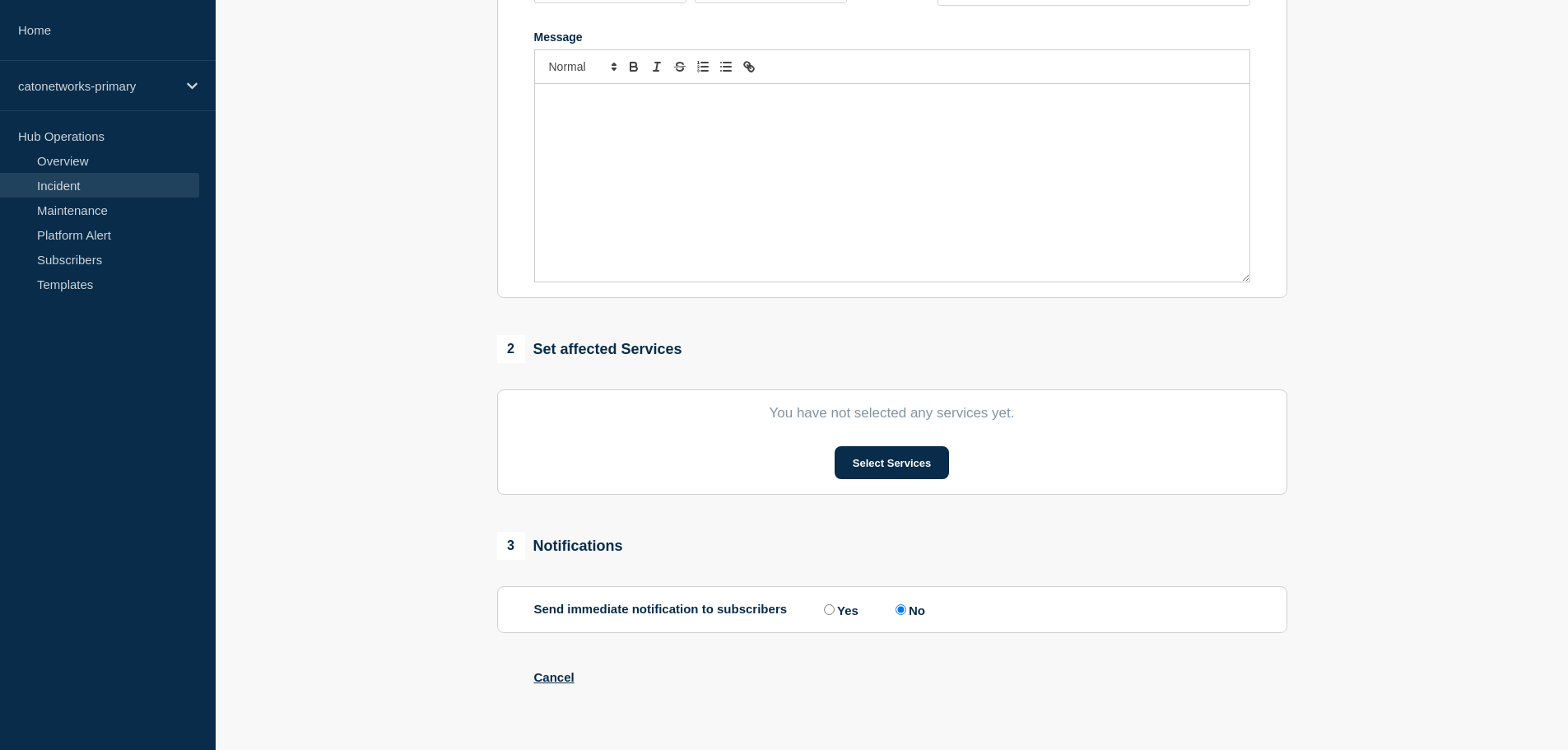
scroll to position [362, 0]
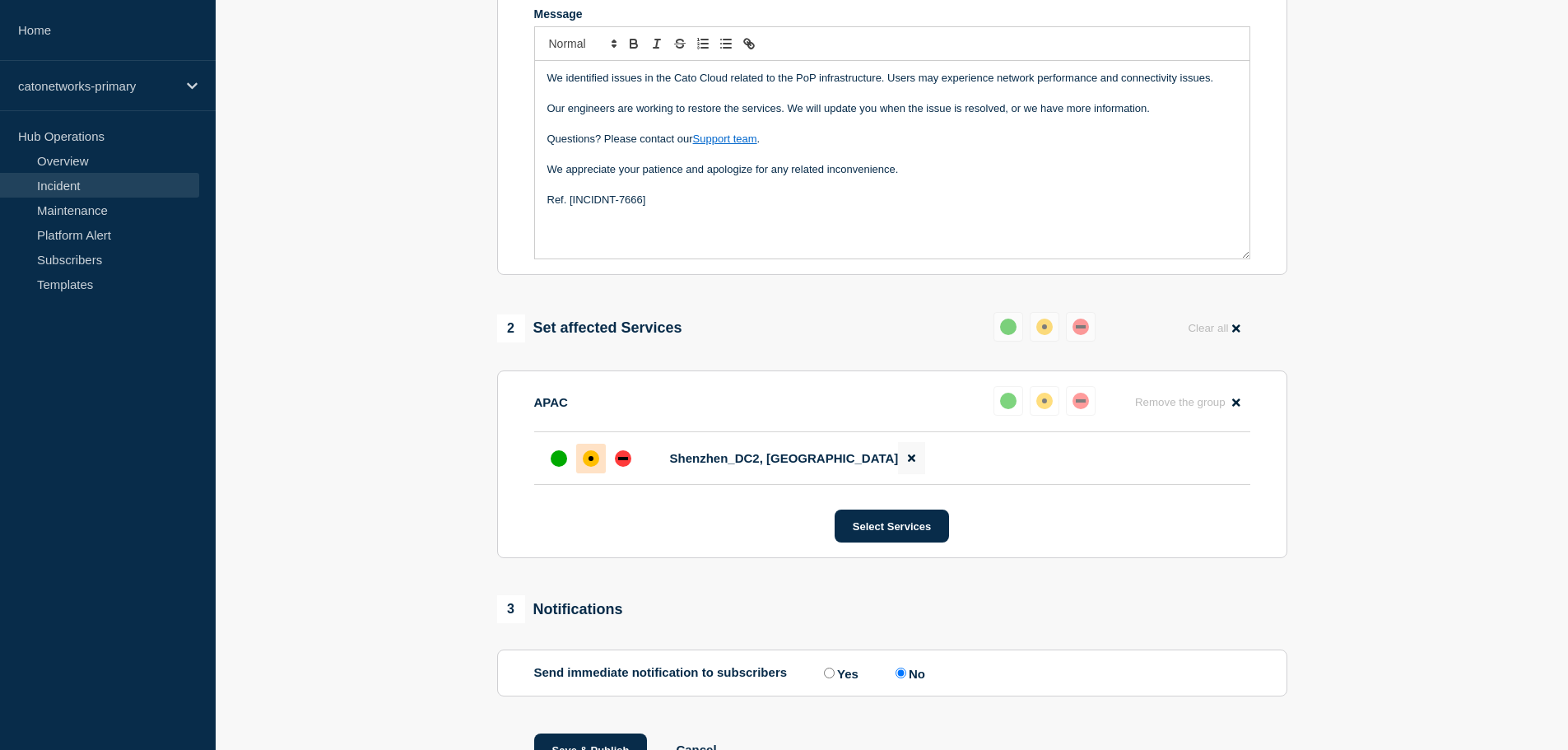
click at [908, 461] on icon at bounding box center [911, 458] width 7 height 7
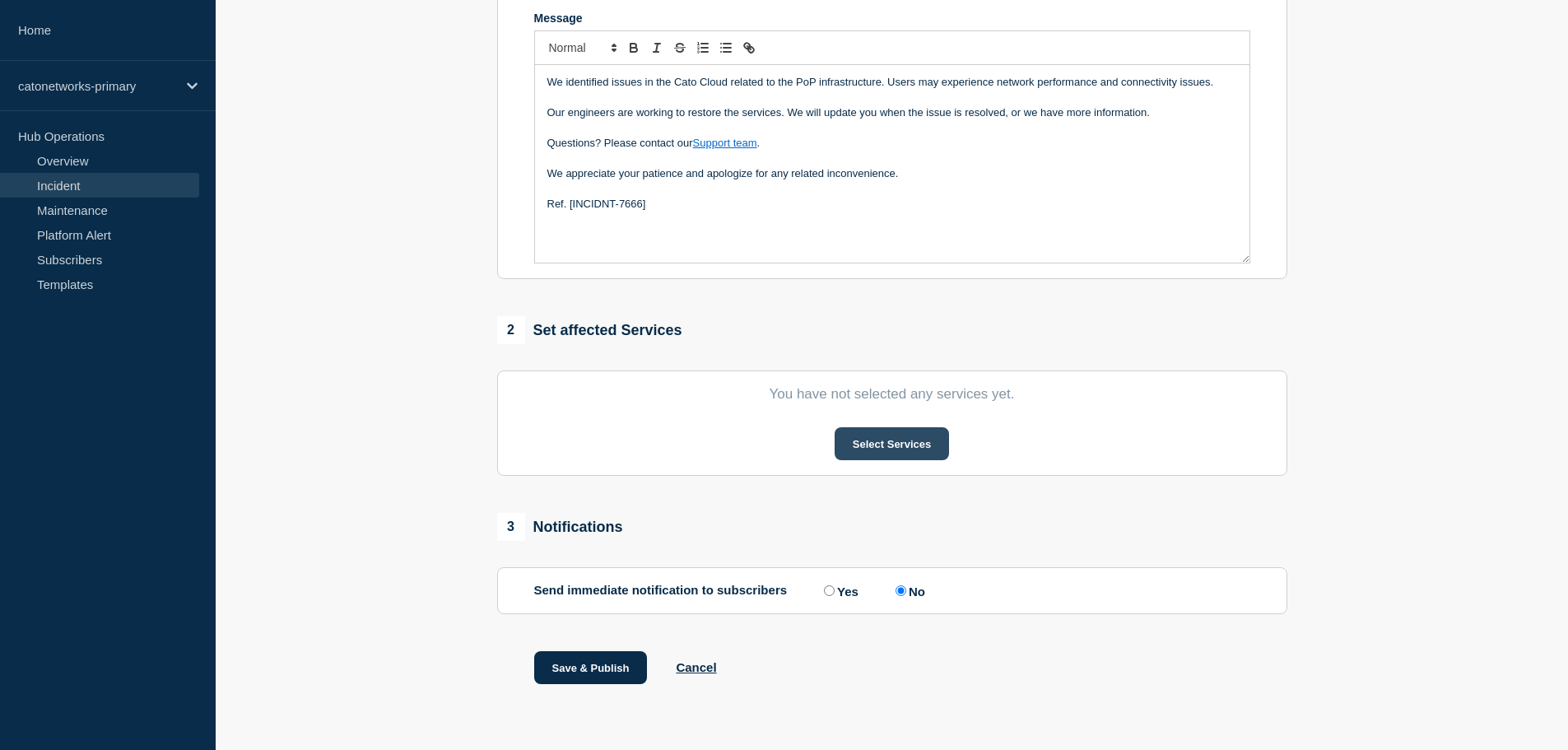
click at [887, 448] on button "Select Services" at bounding box center [892, 443] width 115 height 33
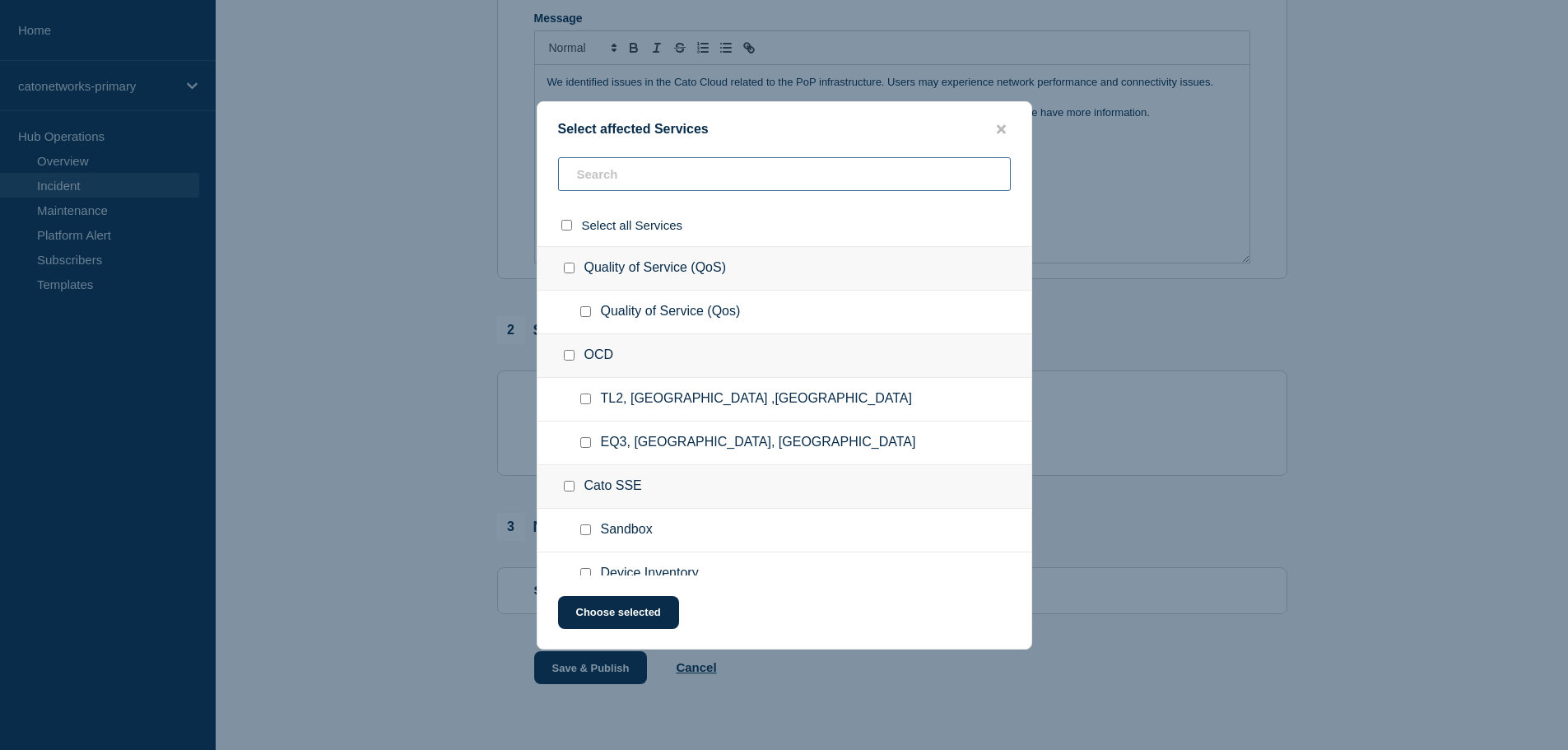
click at [676, 184] on input "text" at bounding box center [784, 174] width 453 height 34
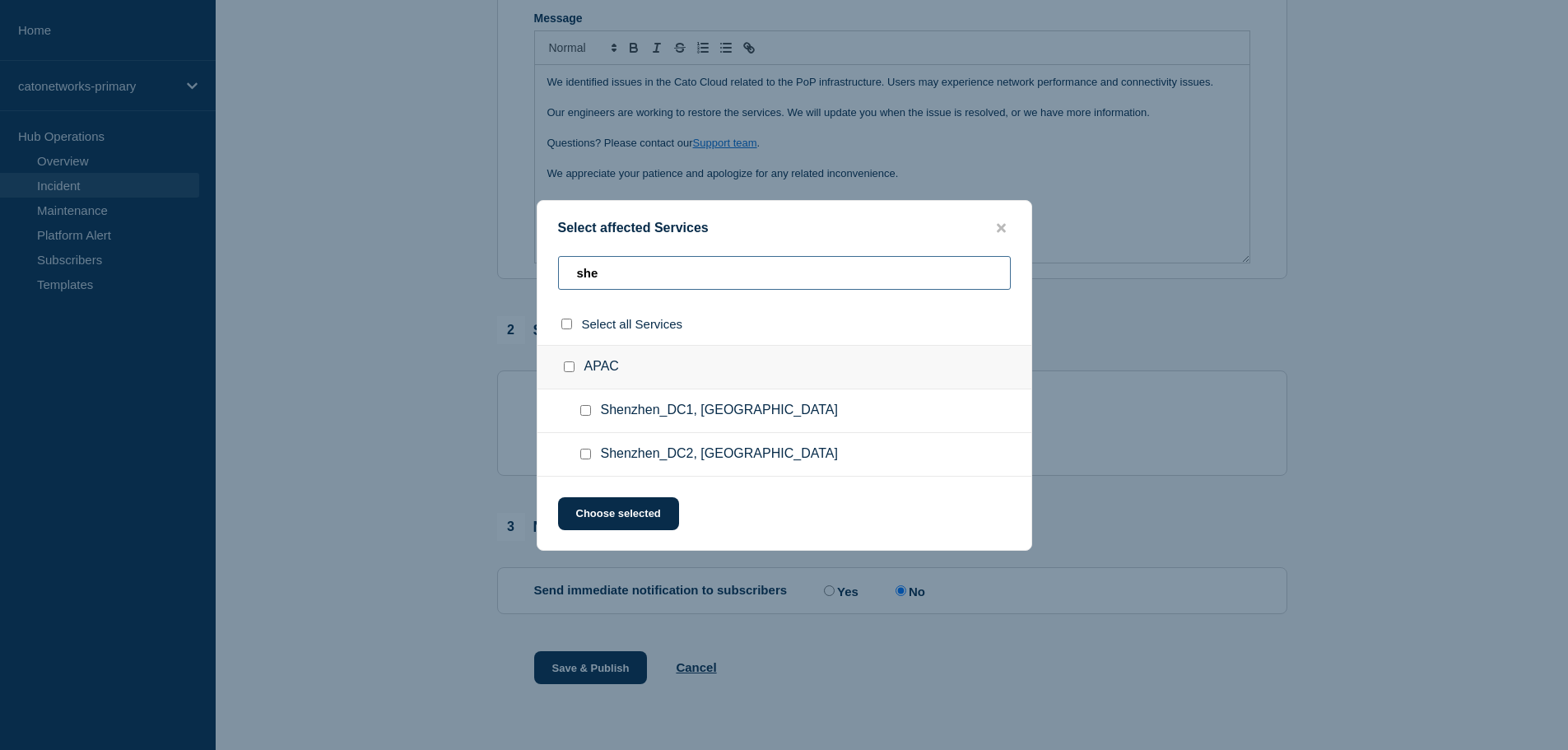
type input "she"
click at [588, 412] on input "Shenzhen_DC1, China checkbox" at bounding box center [586, 410] width 11 height 11
checkbox input "true"
click at [628, 521] on button "Choose selected" at bounding box center [618, 514] width 121 height 33
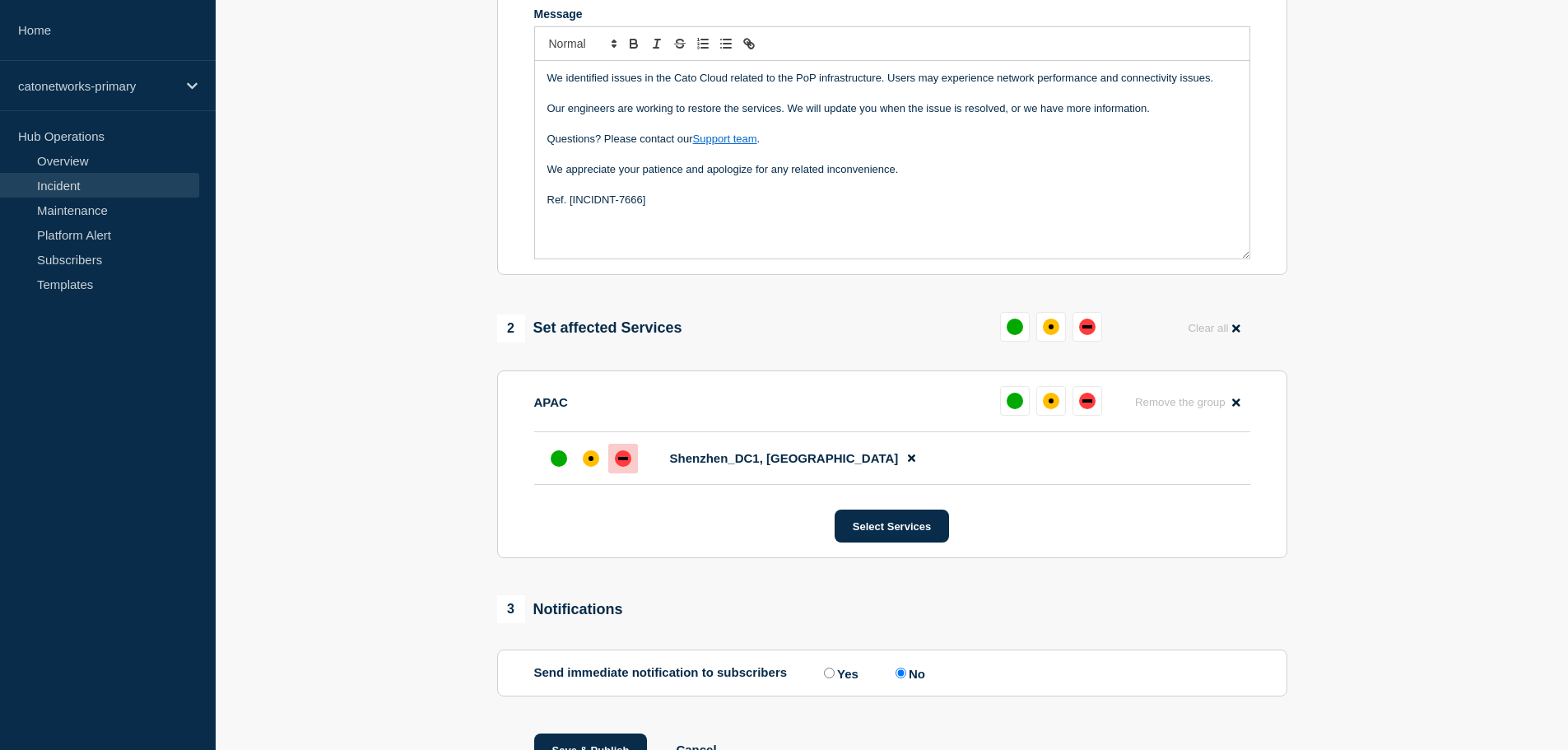
drag, startPoint x: 596, startPoint y: 470, endPoint x: 608, endPoint y: 466, distance: 12.6
click at [600, 466] on div at bounding box center [591, 458] width 30 height 30
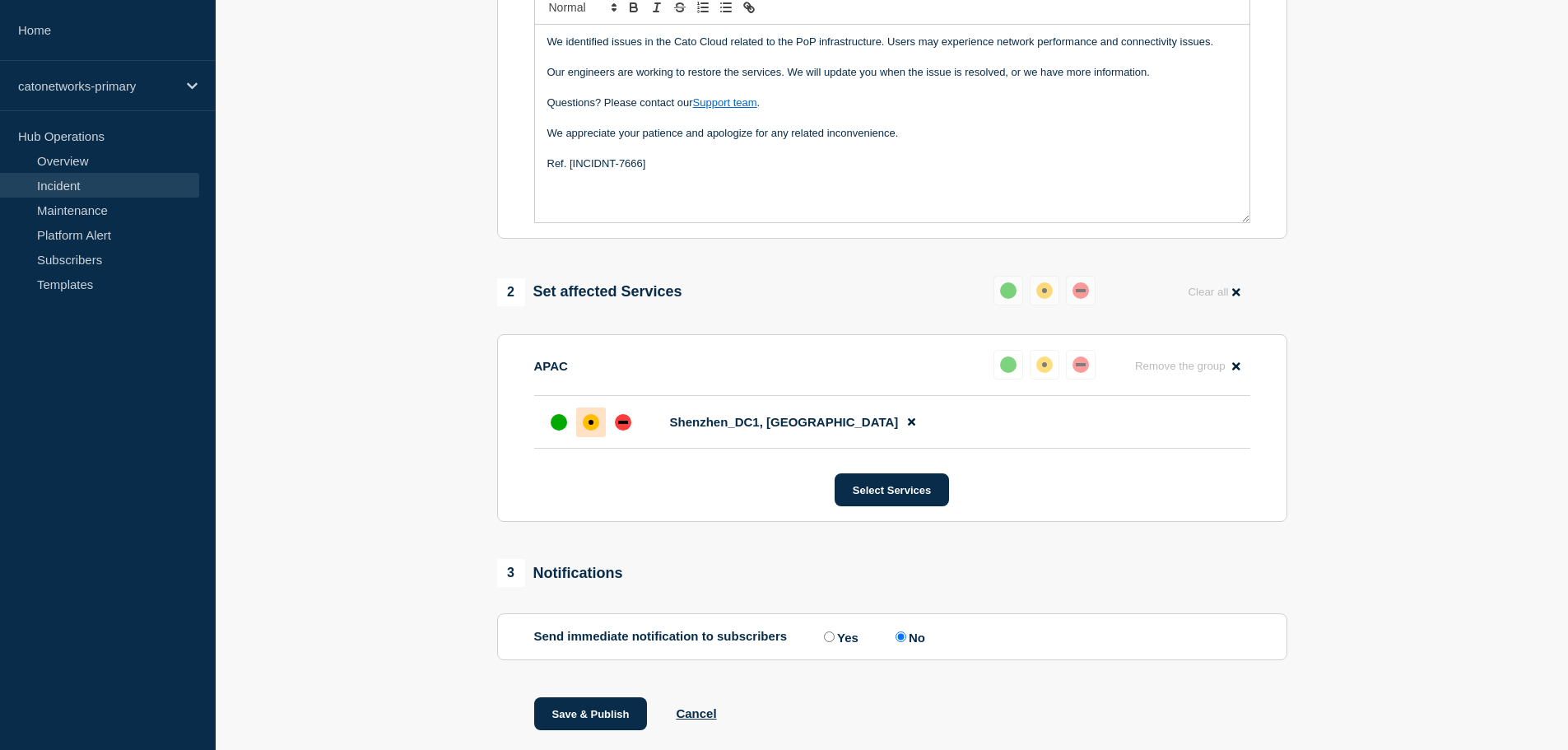
scroll to position [448, 0]
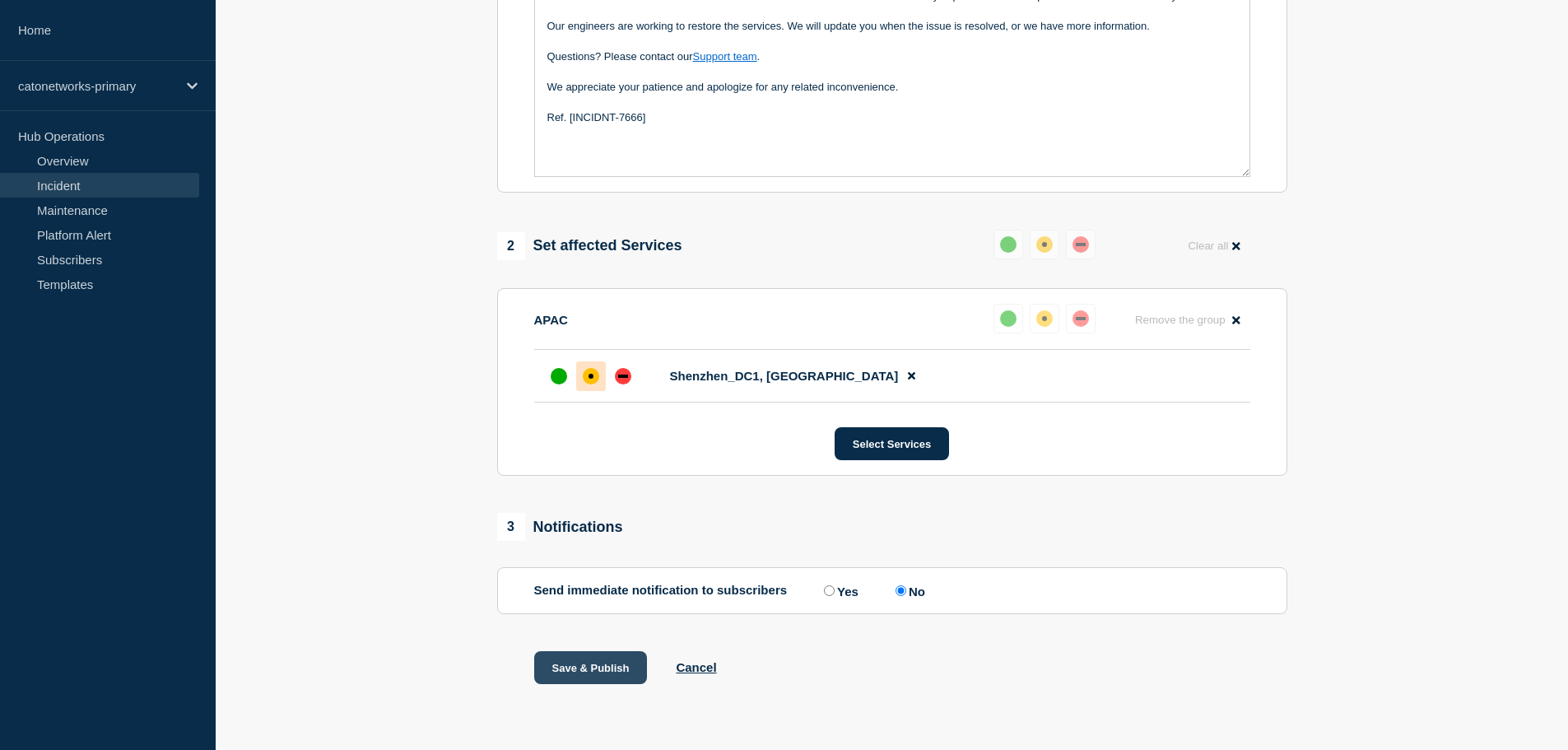
drag, startPoint x: 578, startPoint y: 665, endPoint x: 593, endPoint y: 674, distance: 17.5
click at [593, 674] on button "Save & Publish" at bounding box center [591, 667] width 114 height 33
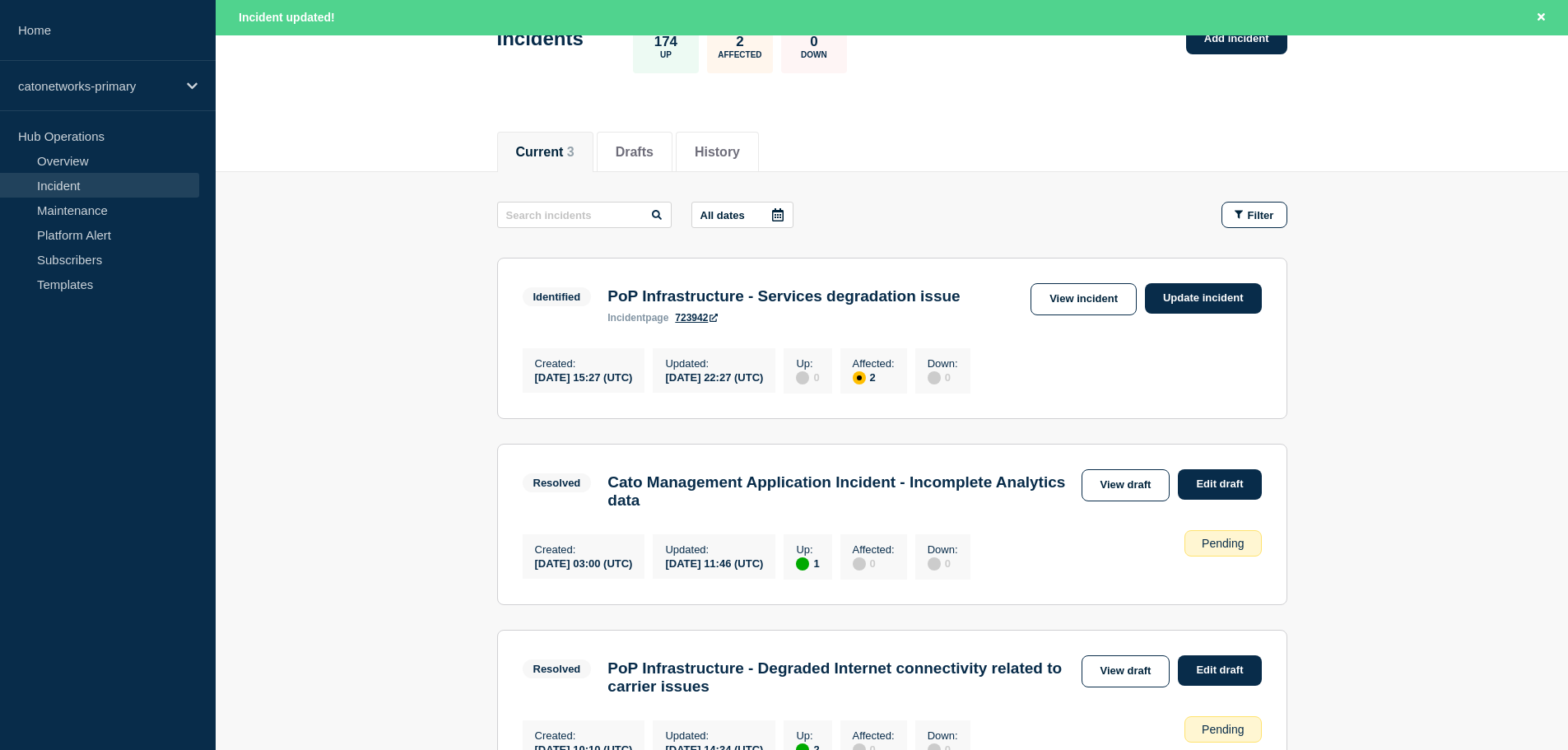
scroll to position [82, 0]
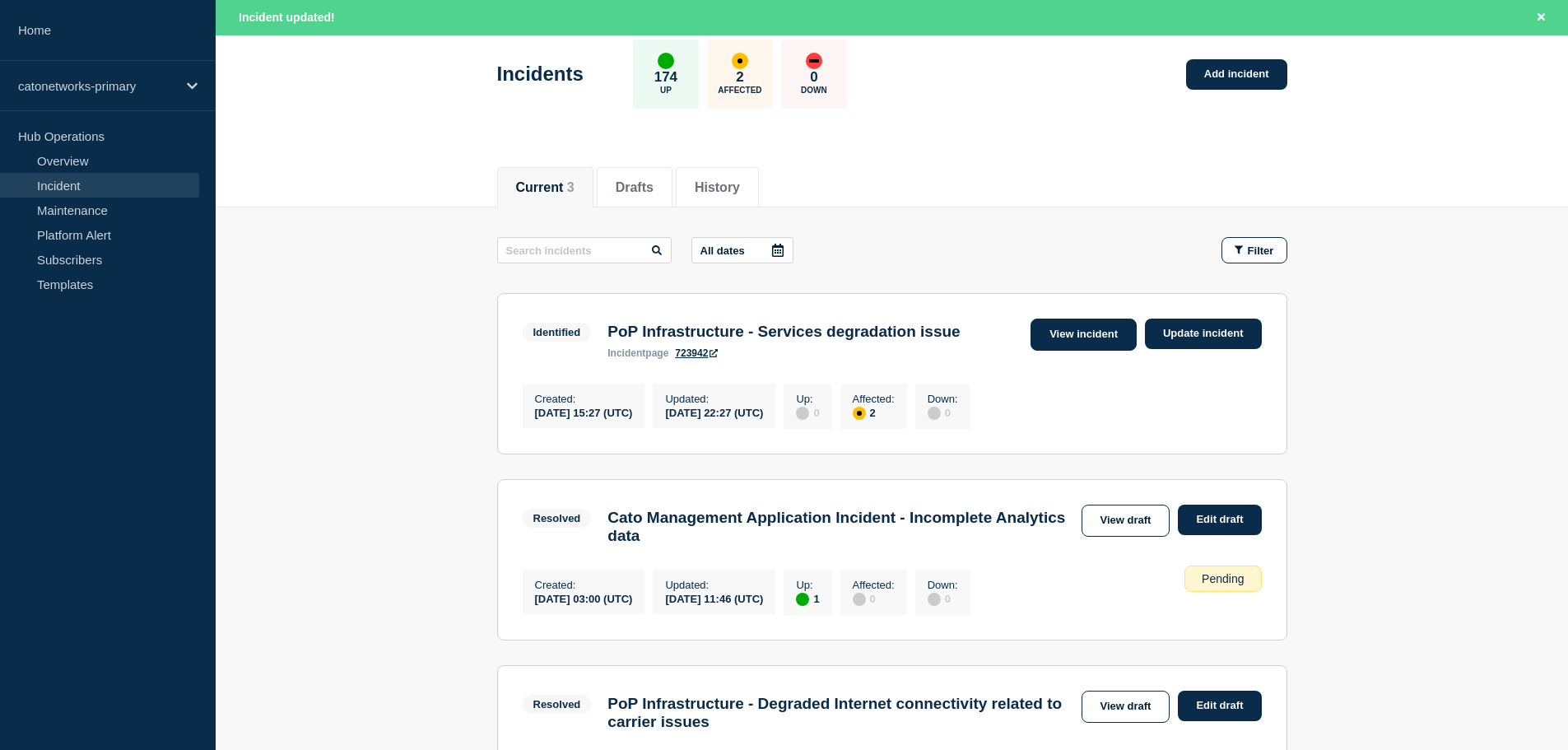
click at [1077, 327] on link "View incident" at bounding box center [1083, 334] width 106 height 32
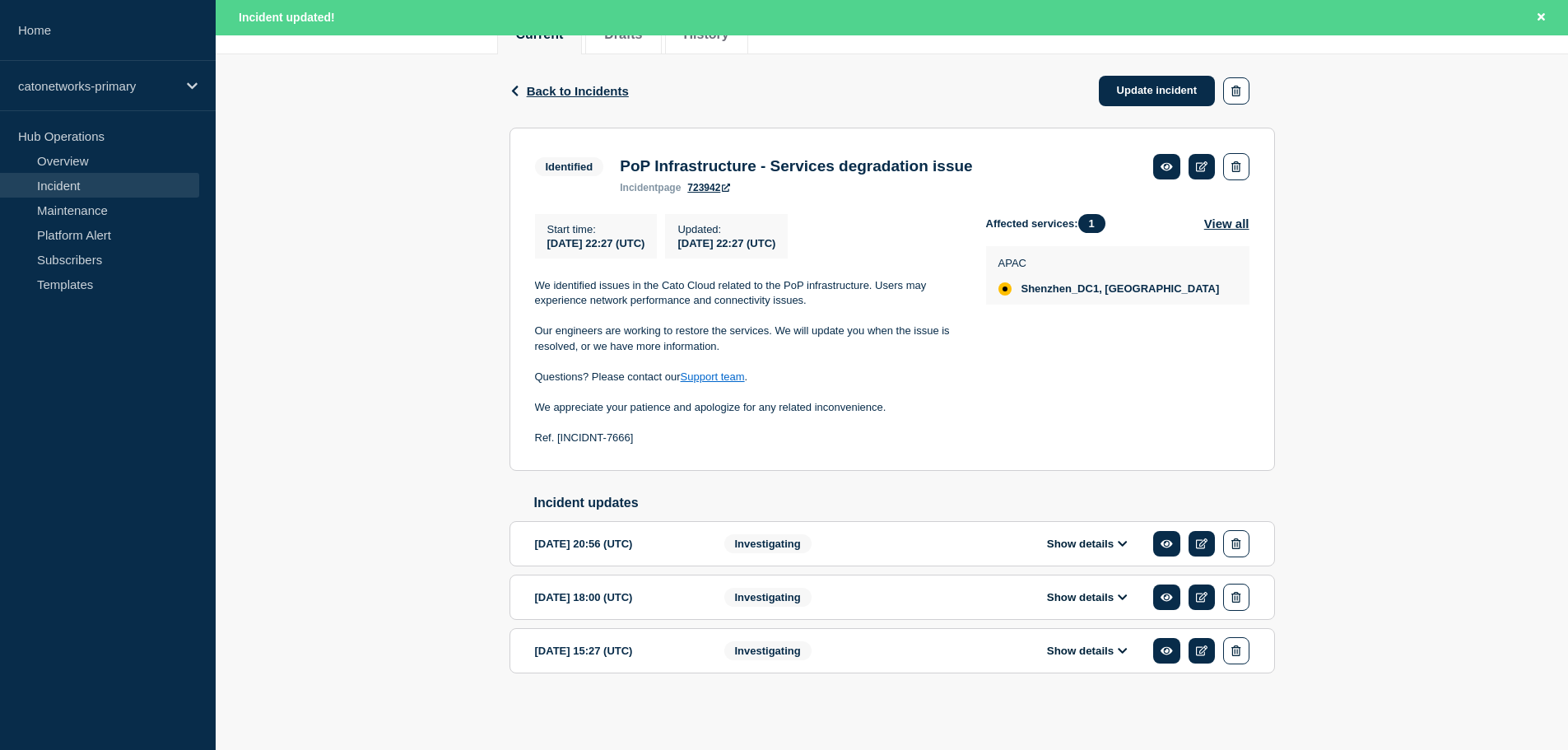
scroll to position [246, 0]
click at [1112, 538] on button "Show details" at bounding box center [1087, 543] width 91 height 14
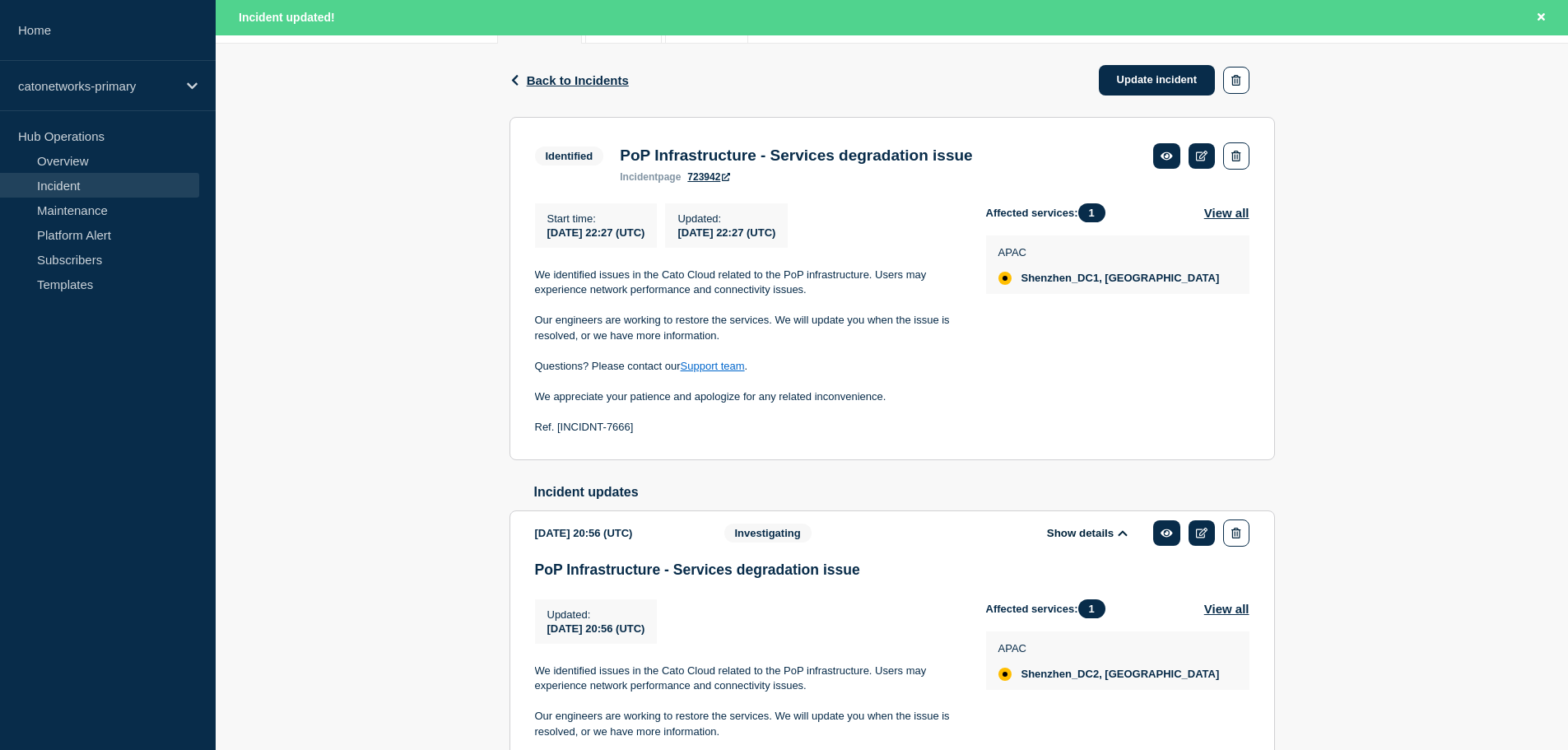
scroll to position [328, 0]
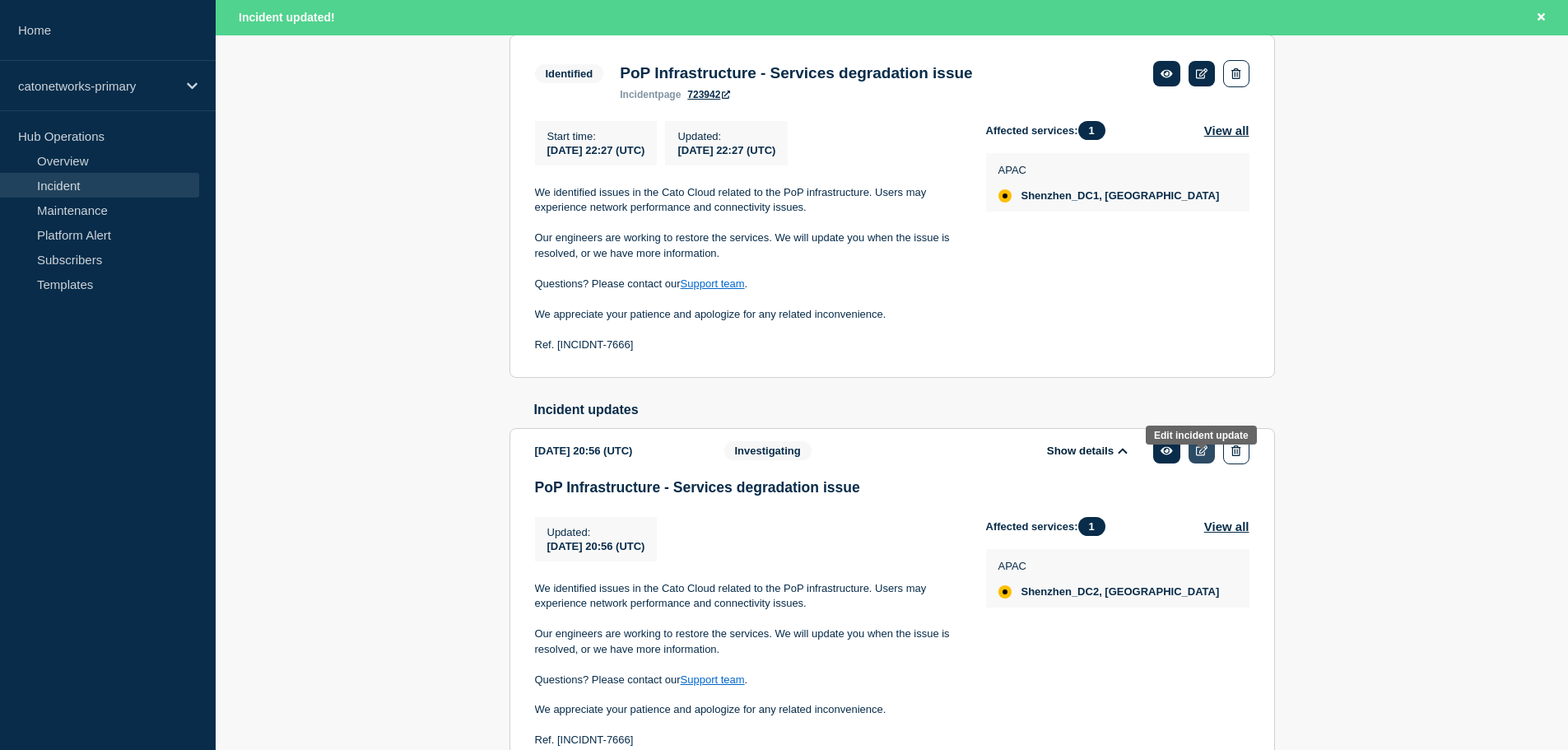
click at [1202, 456] on icon at bounding box center [1202, 450] width 12 height 11
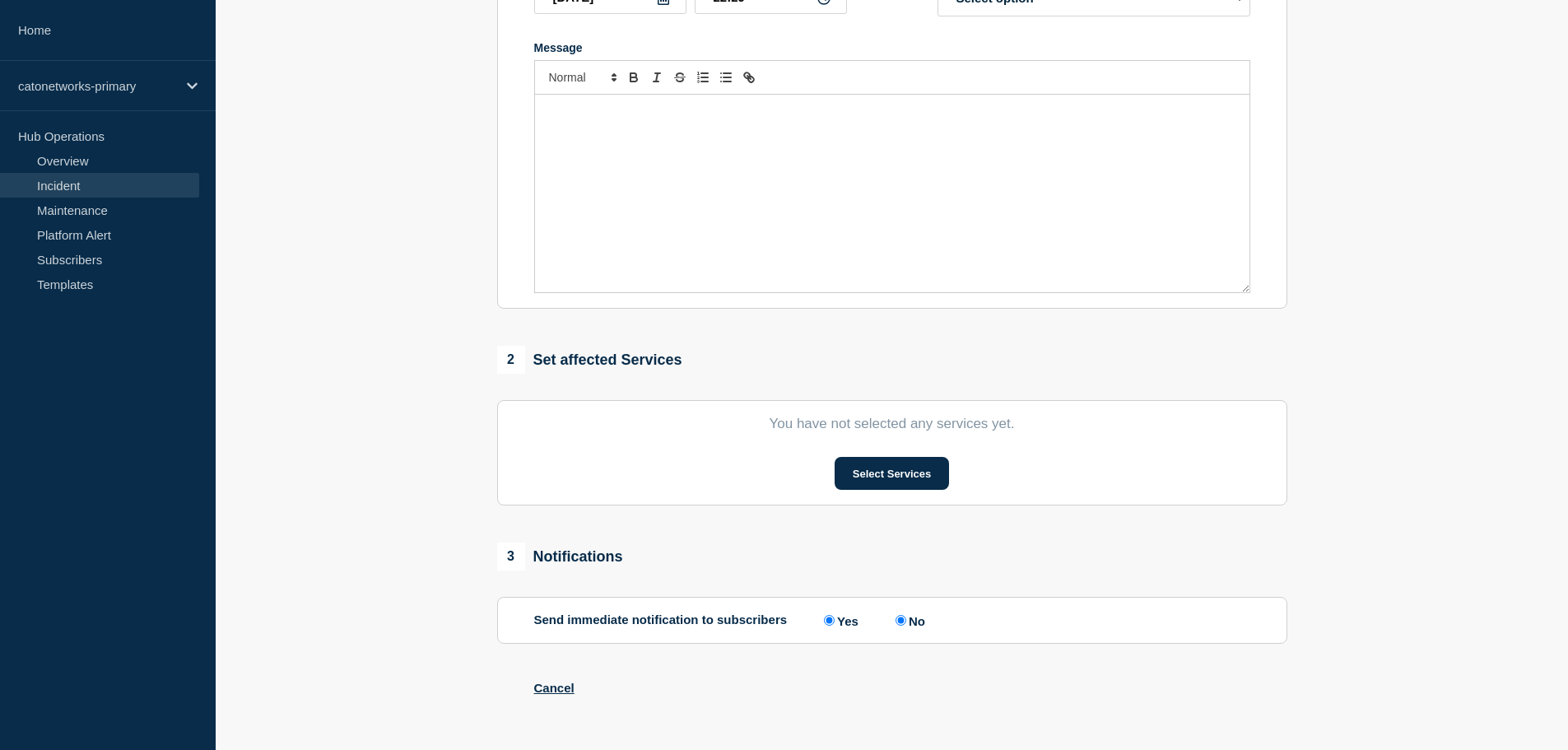
type input "PoP Infrastructure - Services degradation issue"
type input "20:56"
select select "investigating"
radio input "false"
radio input "true"
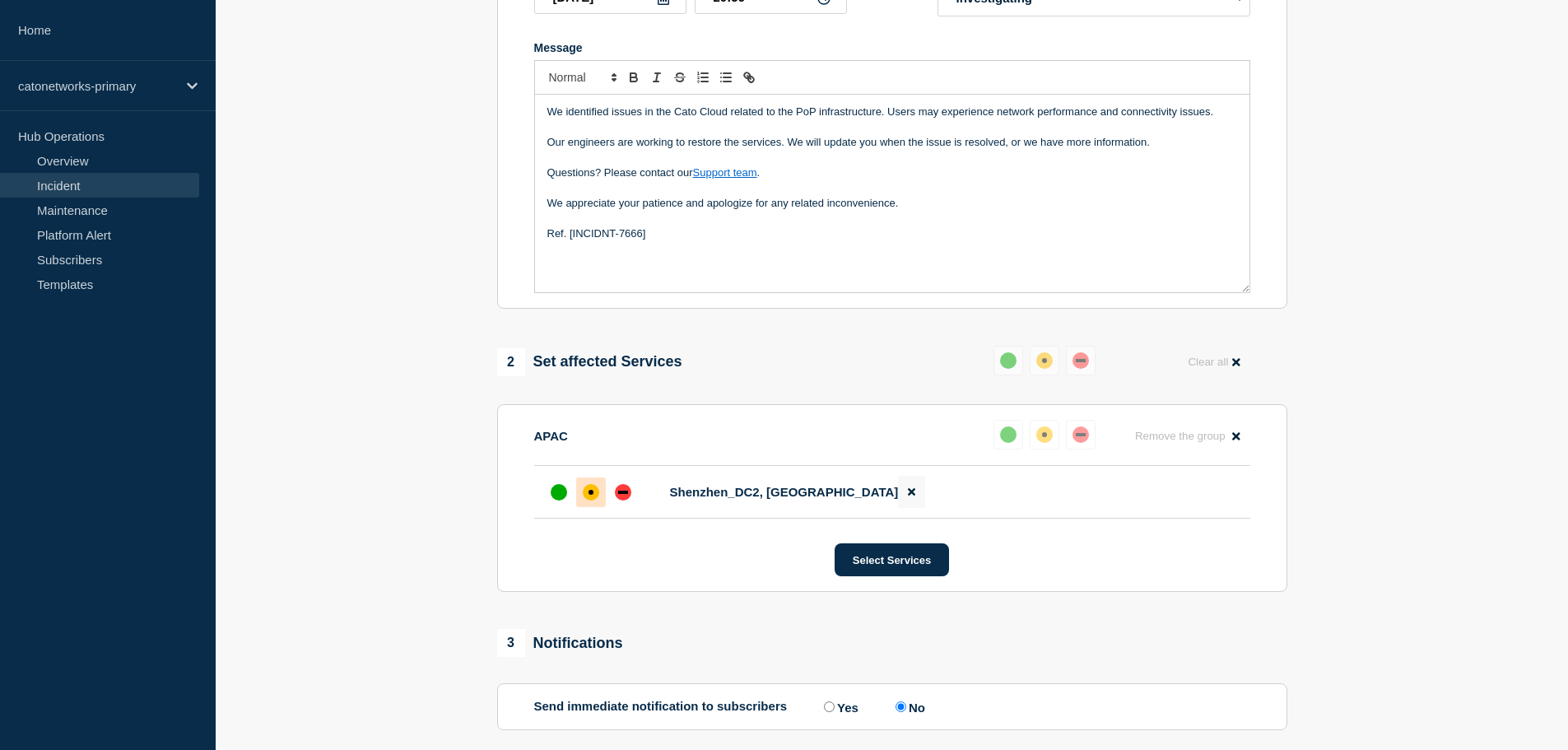
click at [908, 498] on icon at bounding box center [911, 492] width 7 height 11
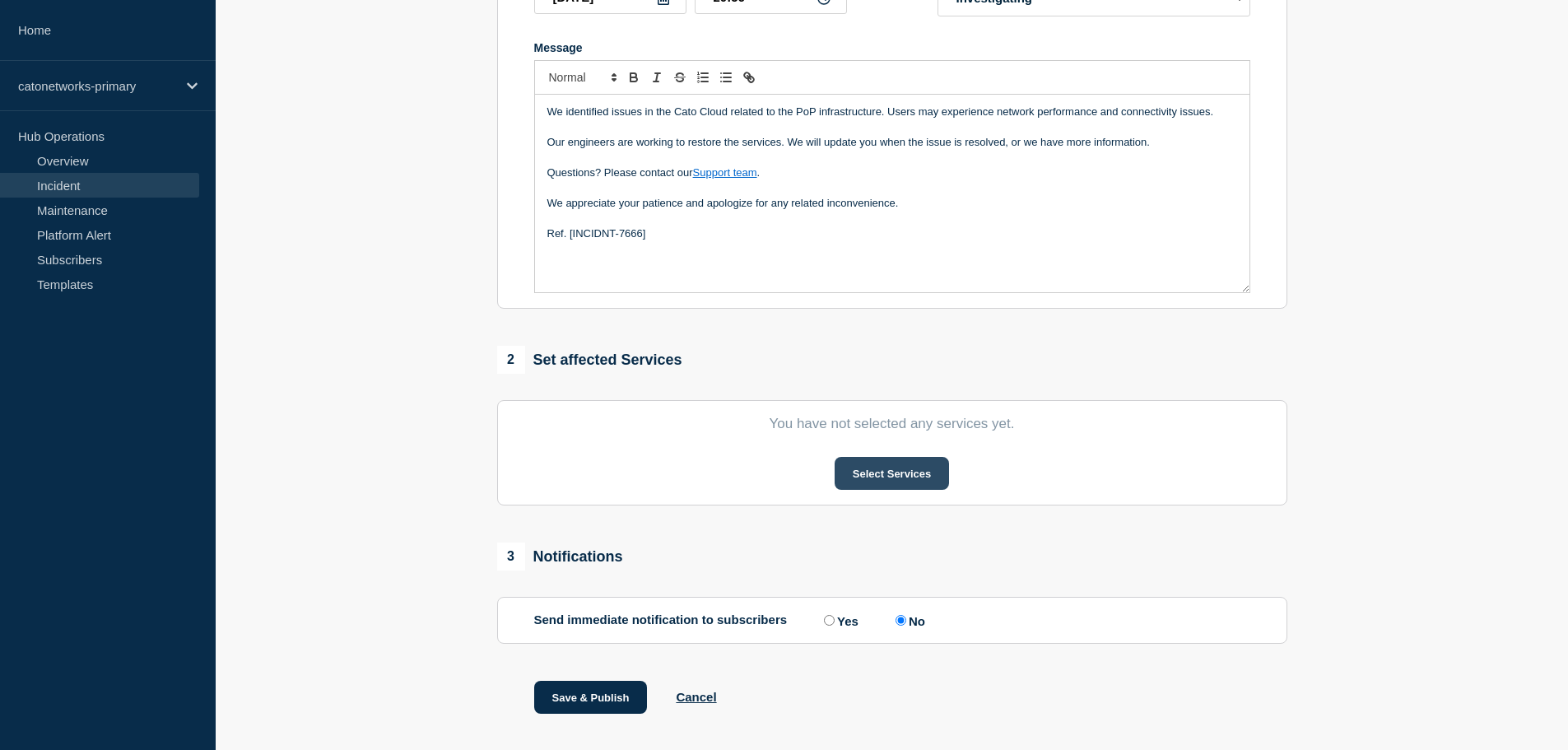
click at [905, 483] on button "Select Services" at bounding box center [892, 473] width 115 height 33
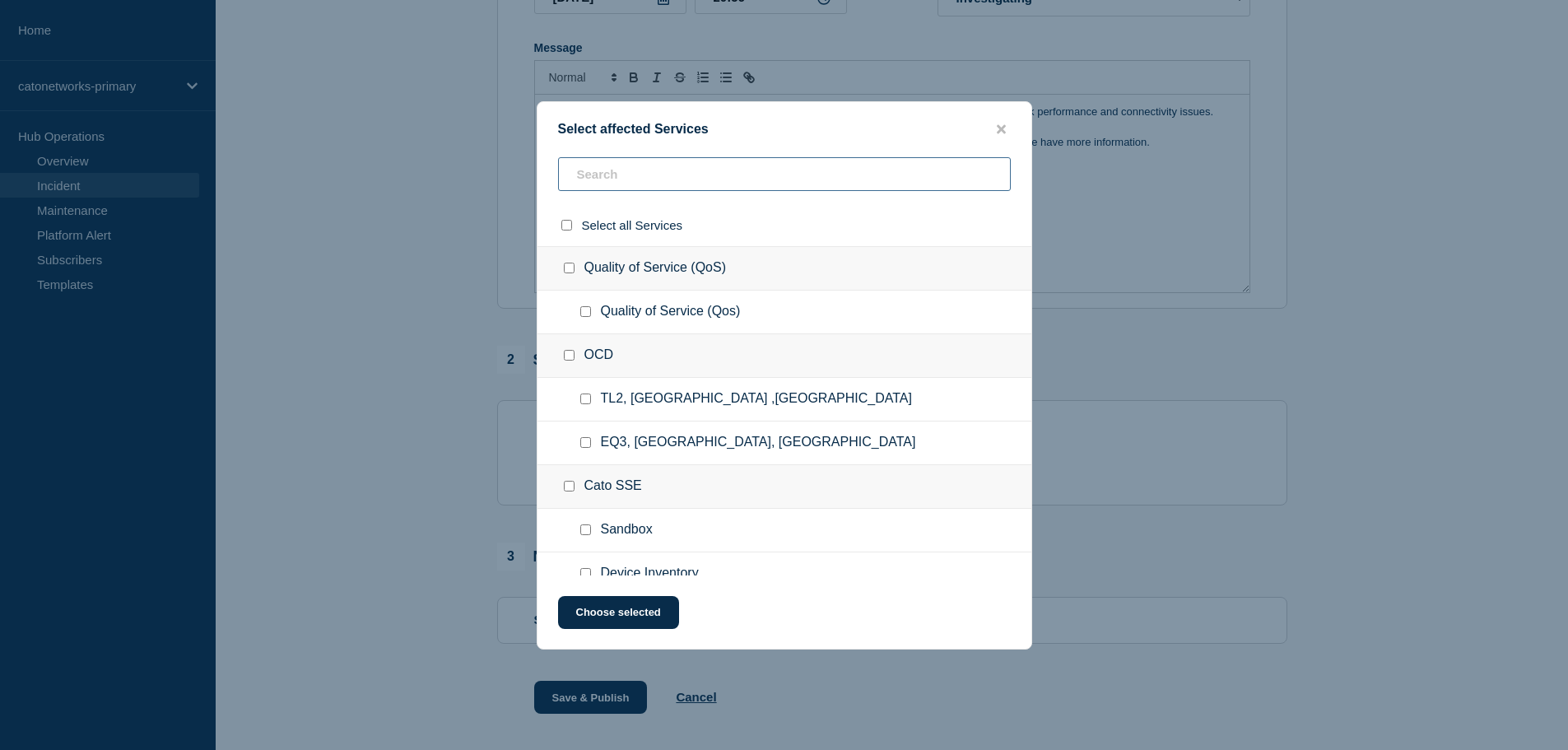
click at [635, 174] on input "text" at bounding box center [784, 174] width 453 height 34
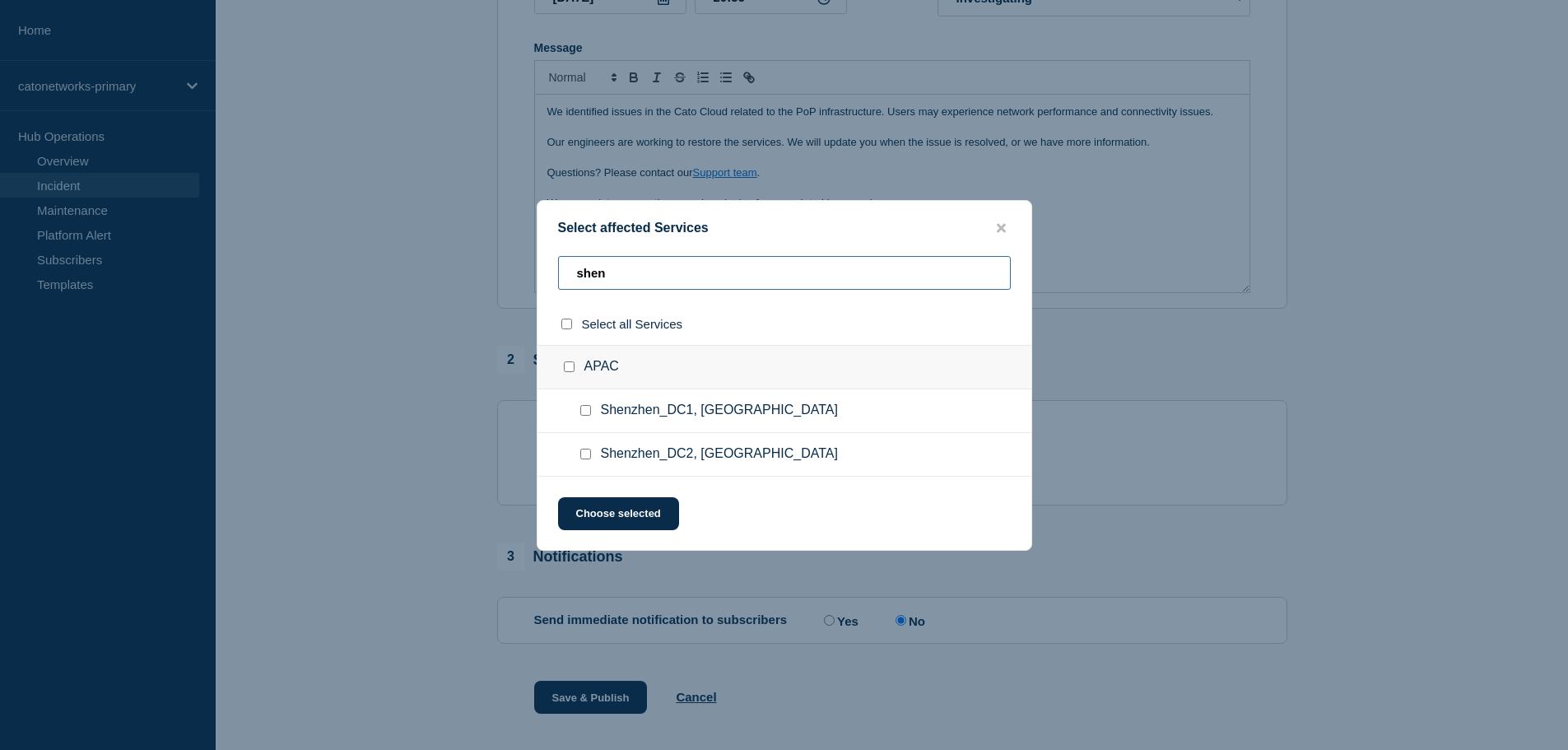
type input "shen"
click at [589, 407] on input "Shenzhen_DC1, China checkbox" at bounding box center [586, 410] width 11 height 11
checkbox input "true"
click at [609, 507] on button "Choose selected" at bounding box center [618, 514] width 121 height 33
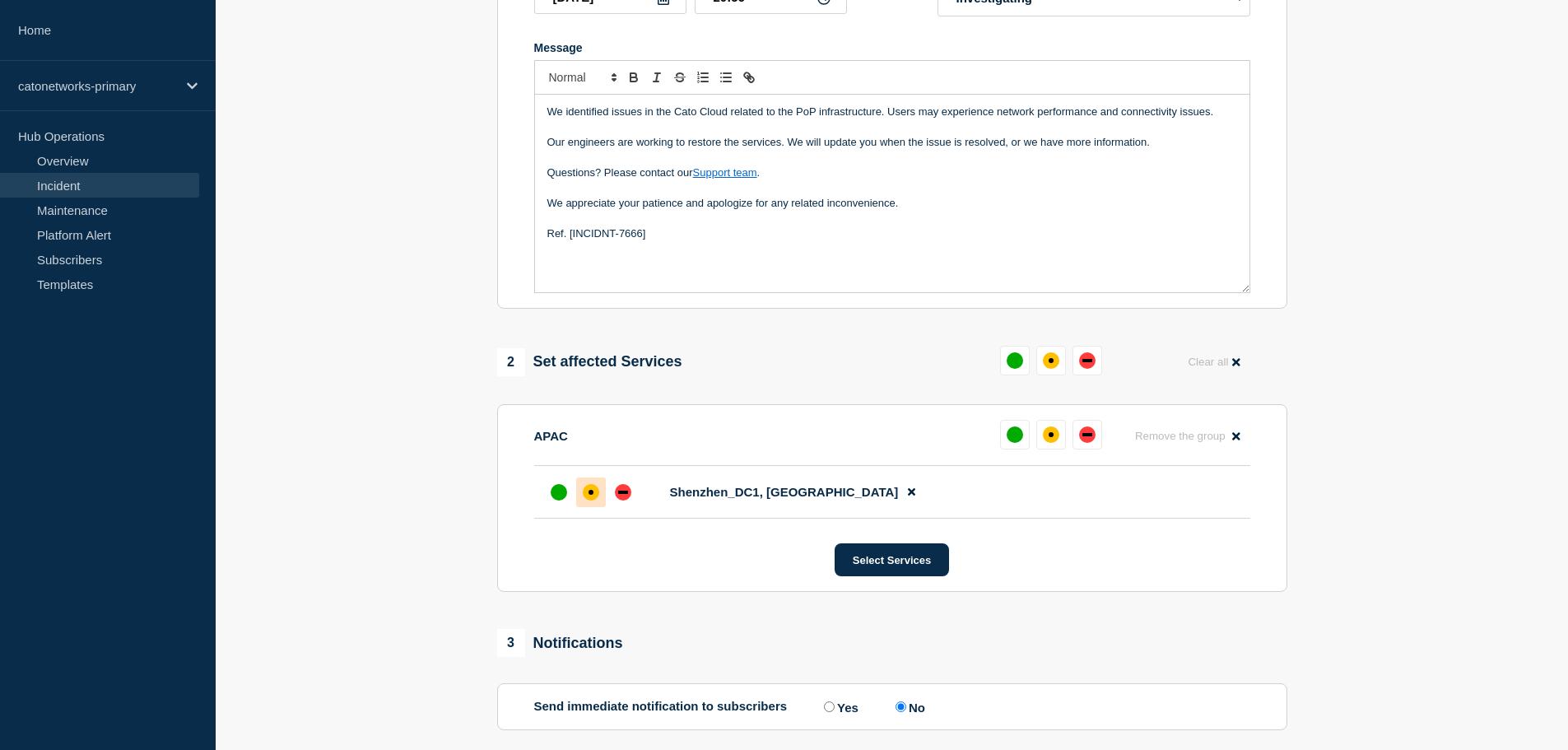
click at [591, 500] on div "affected" at bounding box center [591, 492] width 17 height 17
click at [899, 563] on button "Select Services" at bounding box center [892, 559] width 115 height 33
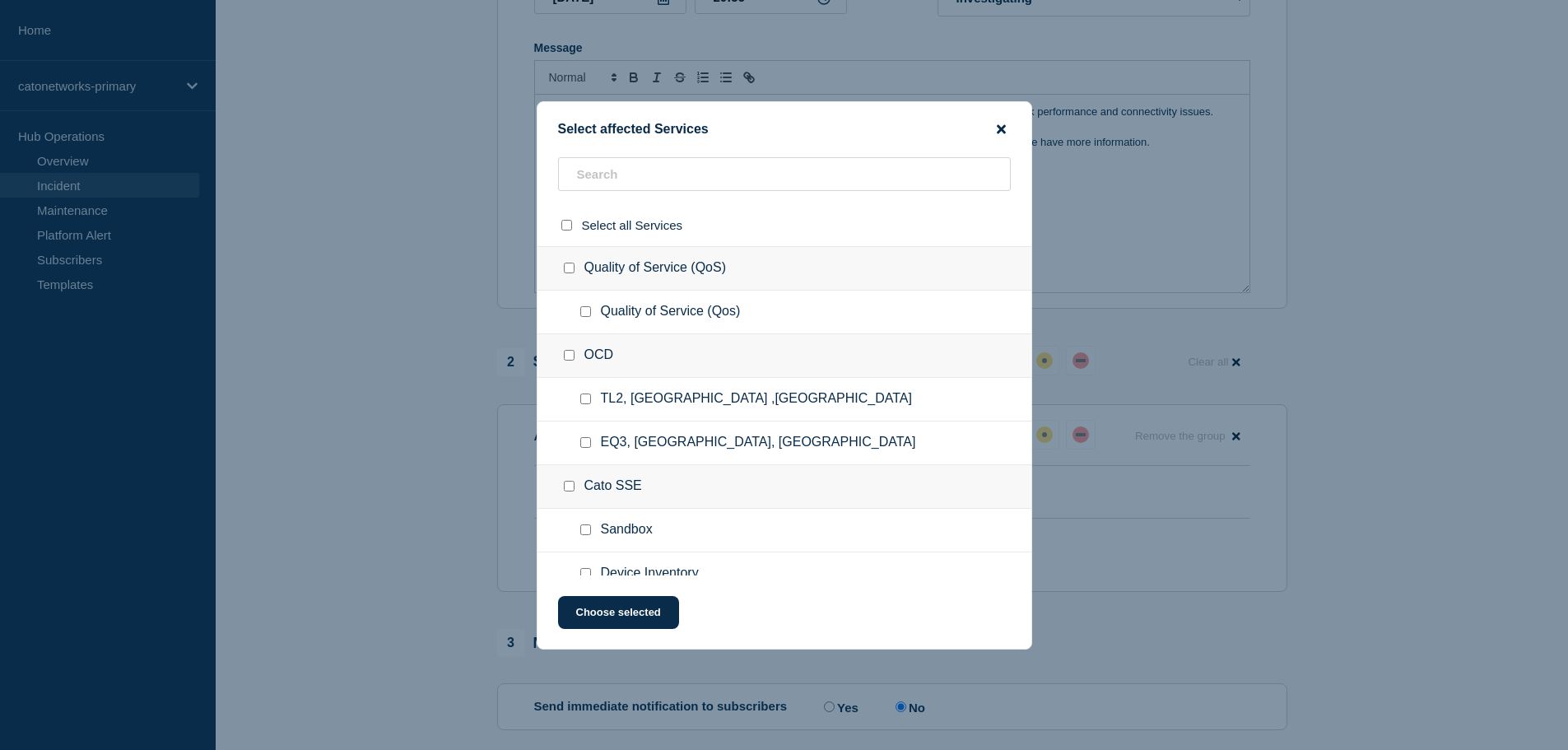
click at [1002, 135] on icon "close button" at bounding box center [1001, 129] width 9 height 13
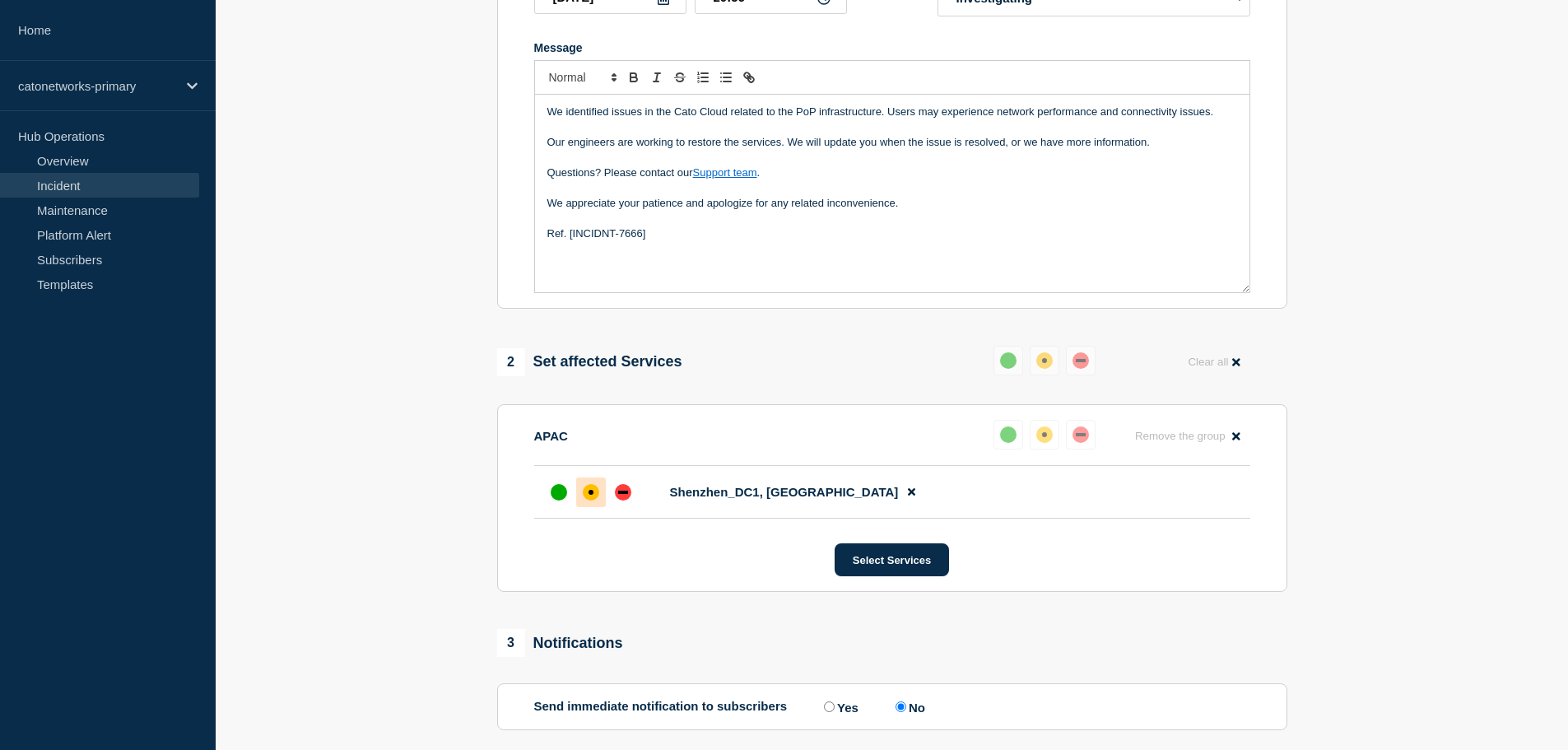
click at [1349, 280] on section "1 Provide details Title (required) PoP Infrastructure - Services degradation is…" at bounding box center [891, 328] width 1352 height 1029
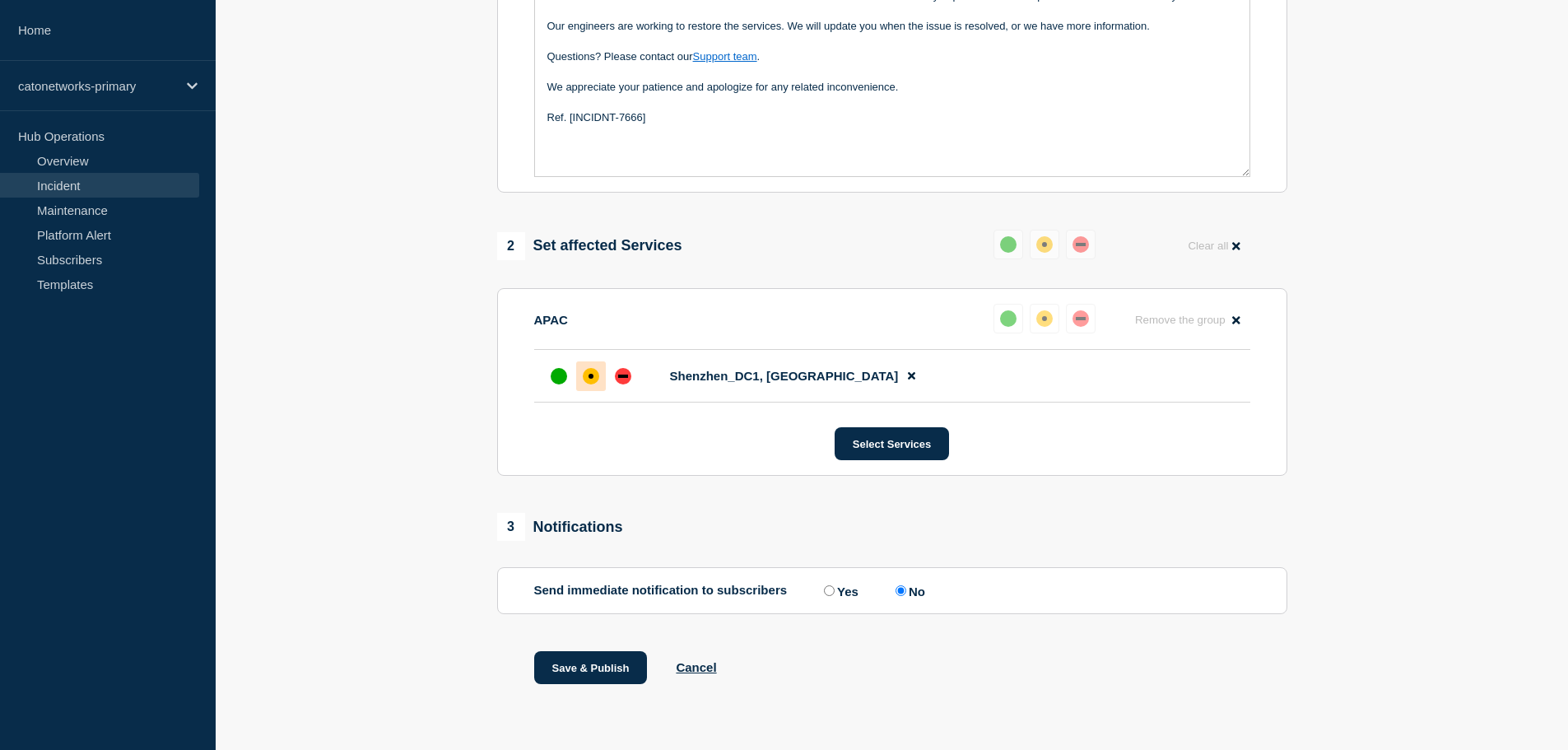
scroll to position [448, 0]
click at [605, 661] on button "Save & Publish" at bounding box center [591, 667] width 114 height 33
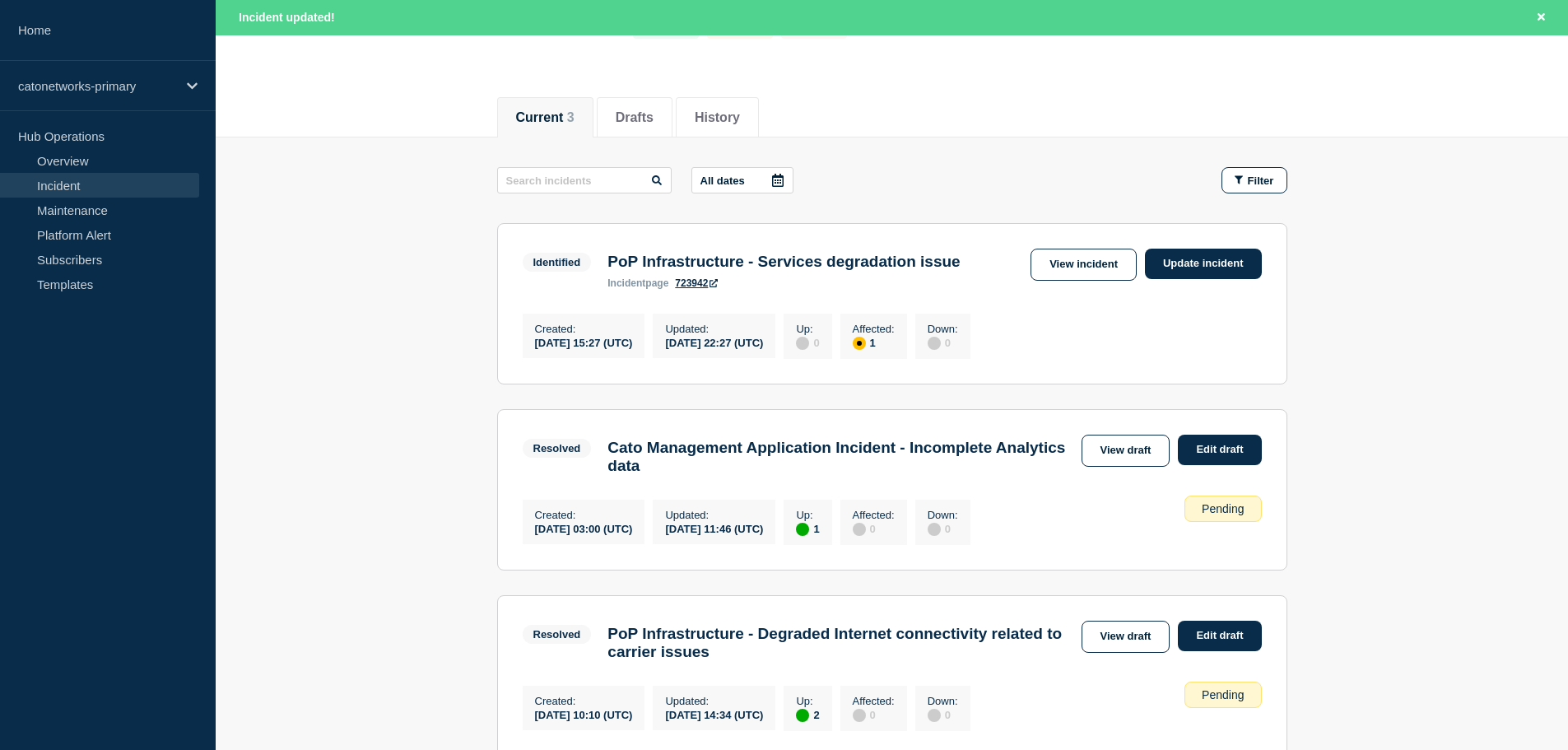
scroll to position [164, 0]
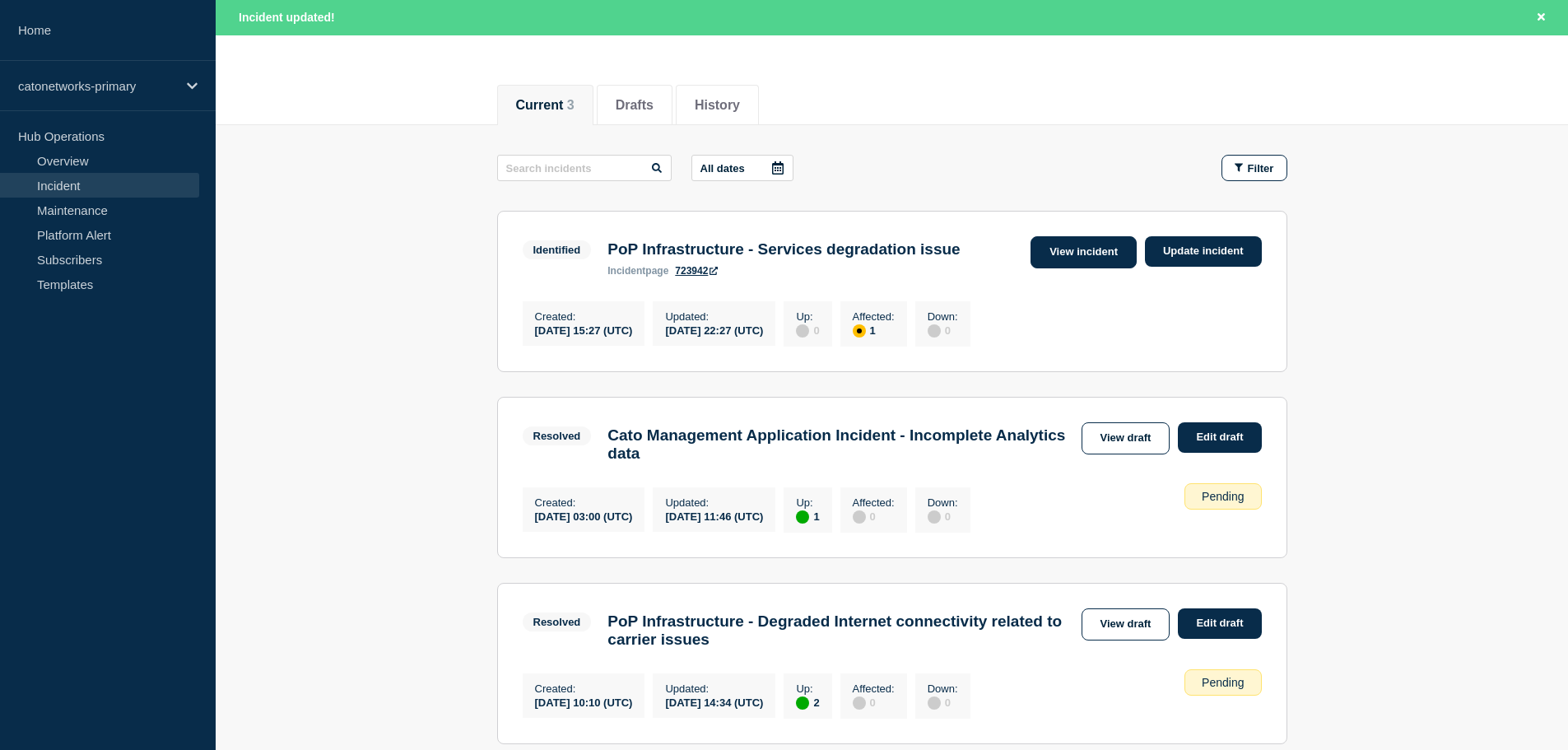
click at [1092, 257] on link "View incident" at bounding box center [1083, 252] width 106 height 32
